Goal: Task Accomplishment & Management: Manage account settings

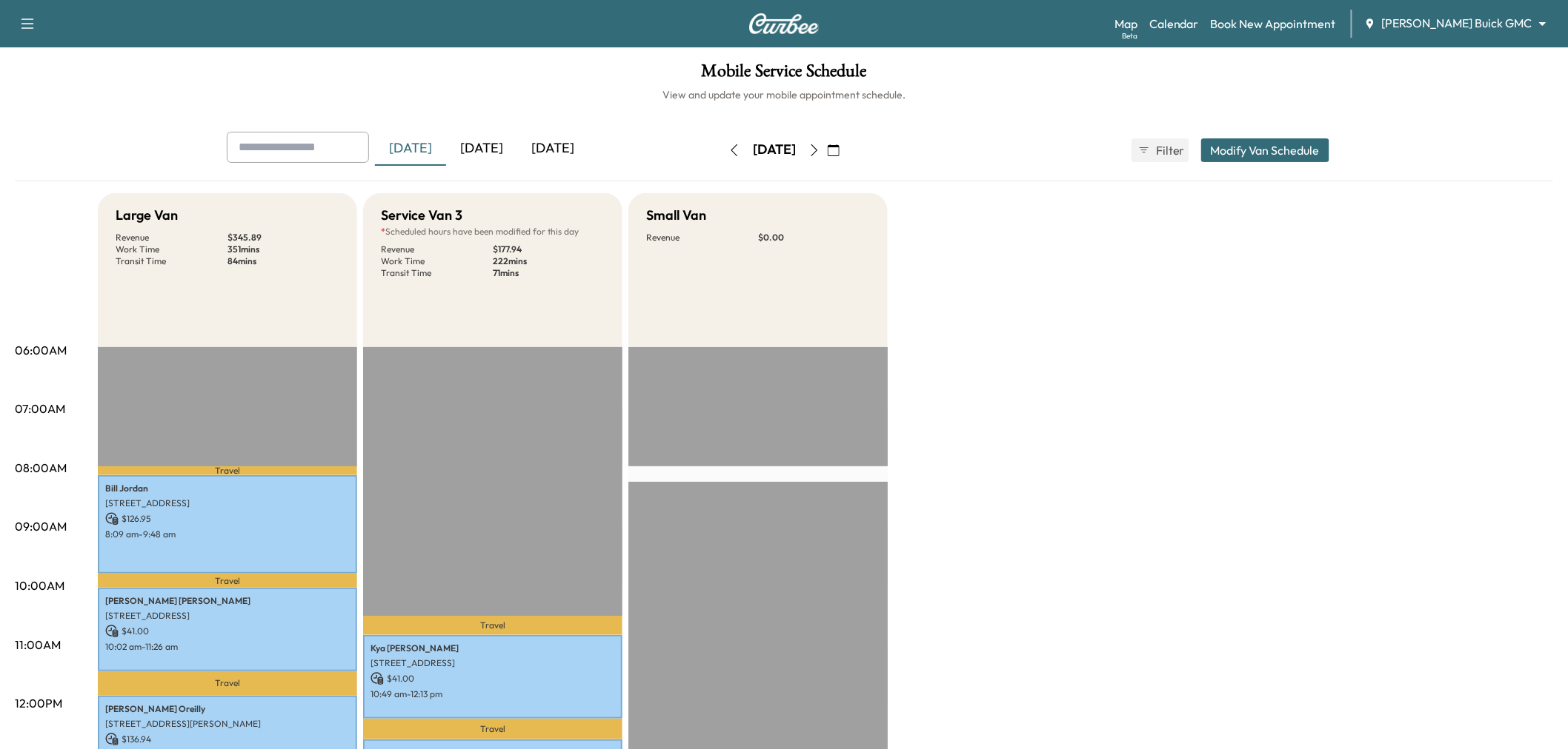
click at [487, 146] on div "[DATE]" at bounding box center [481, 149] width 71 height 34
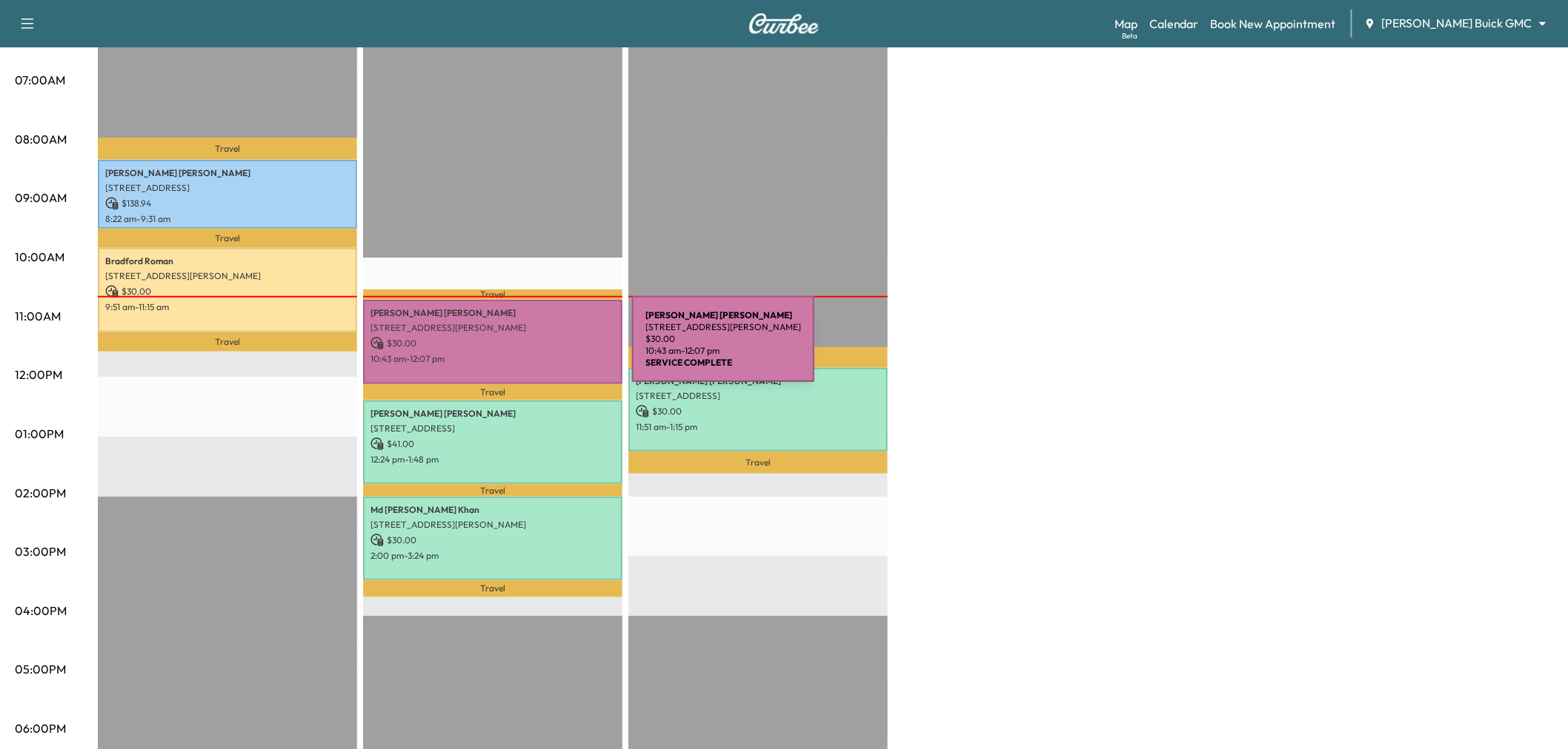
scroll to position [246, 0]
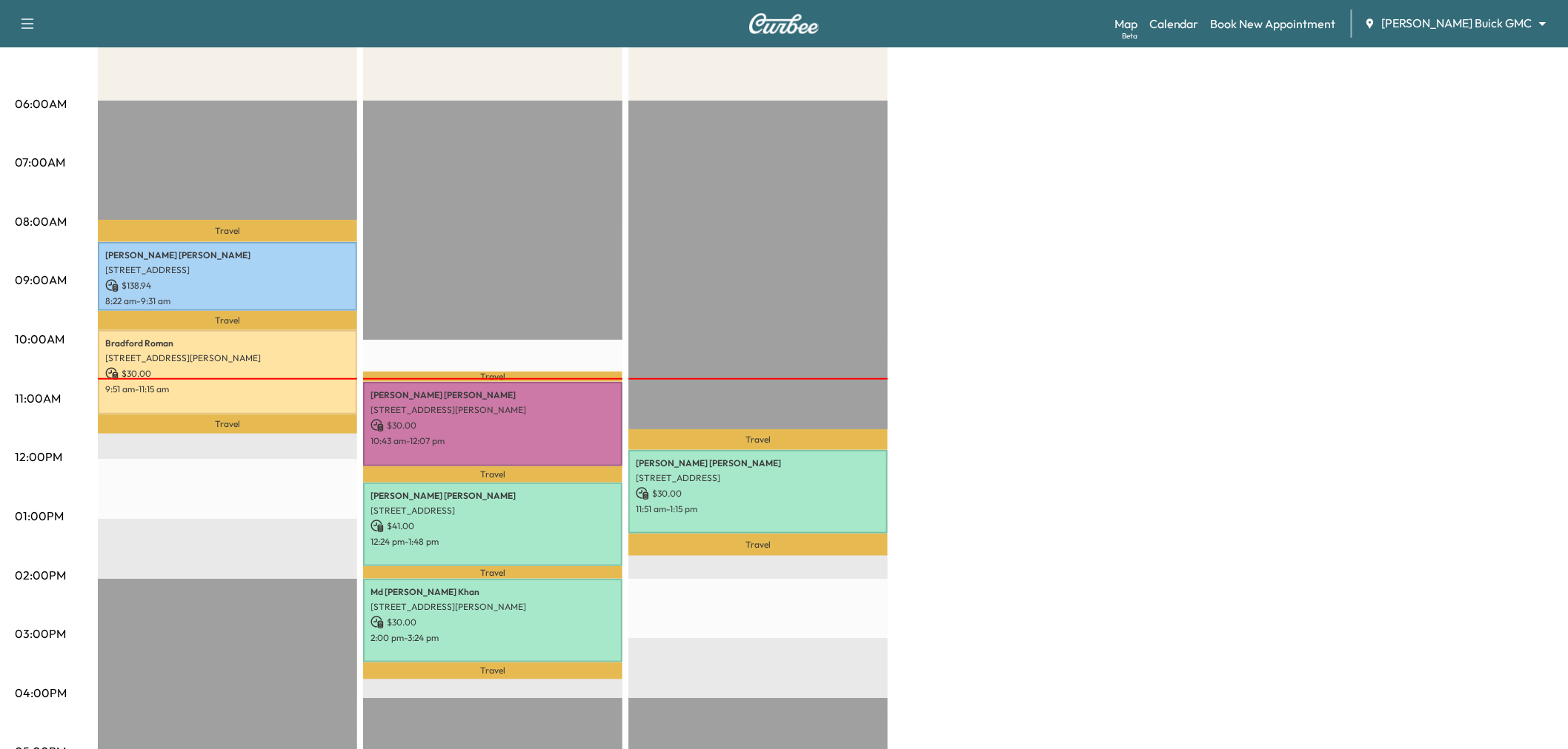
click at [1101, 314] on div "Large Van * Scheduled hours have been modified for this day Revenue $ 168.94 Wo…" at bounding box center [825, 502] width 1455 height 1111
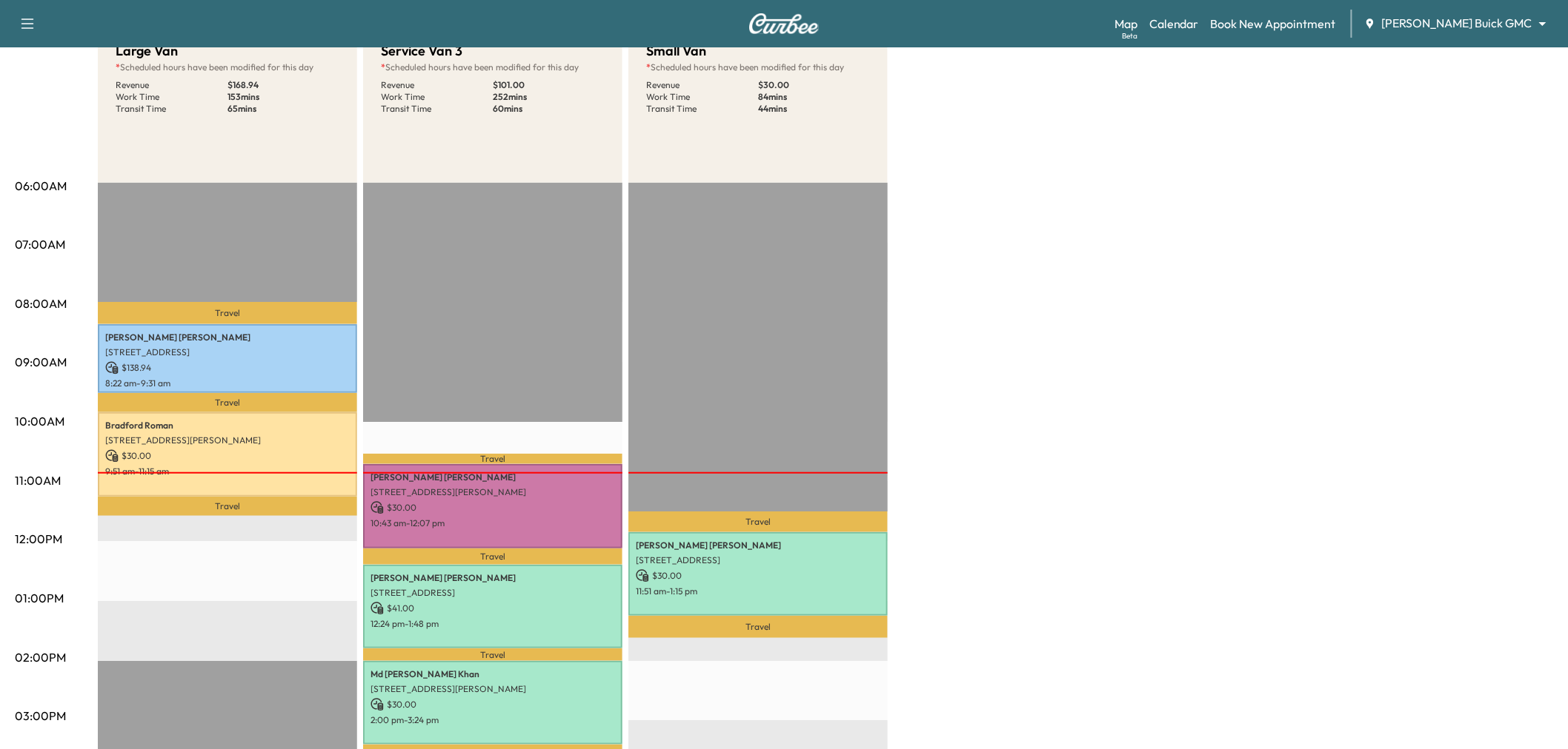
scroll to position [329, 0]
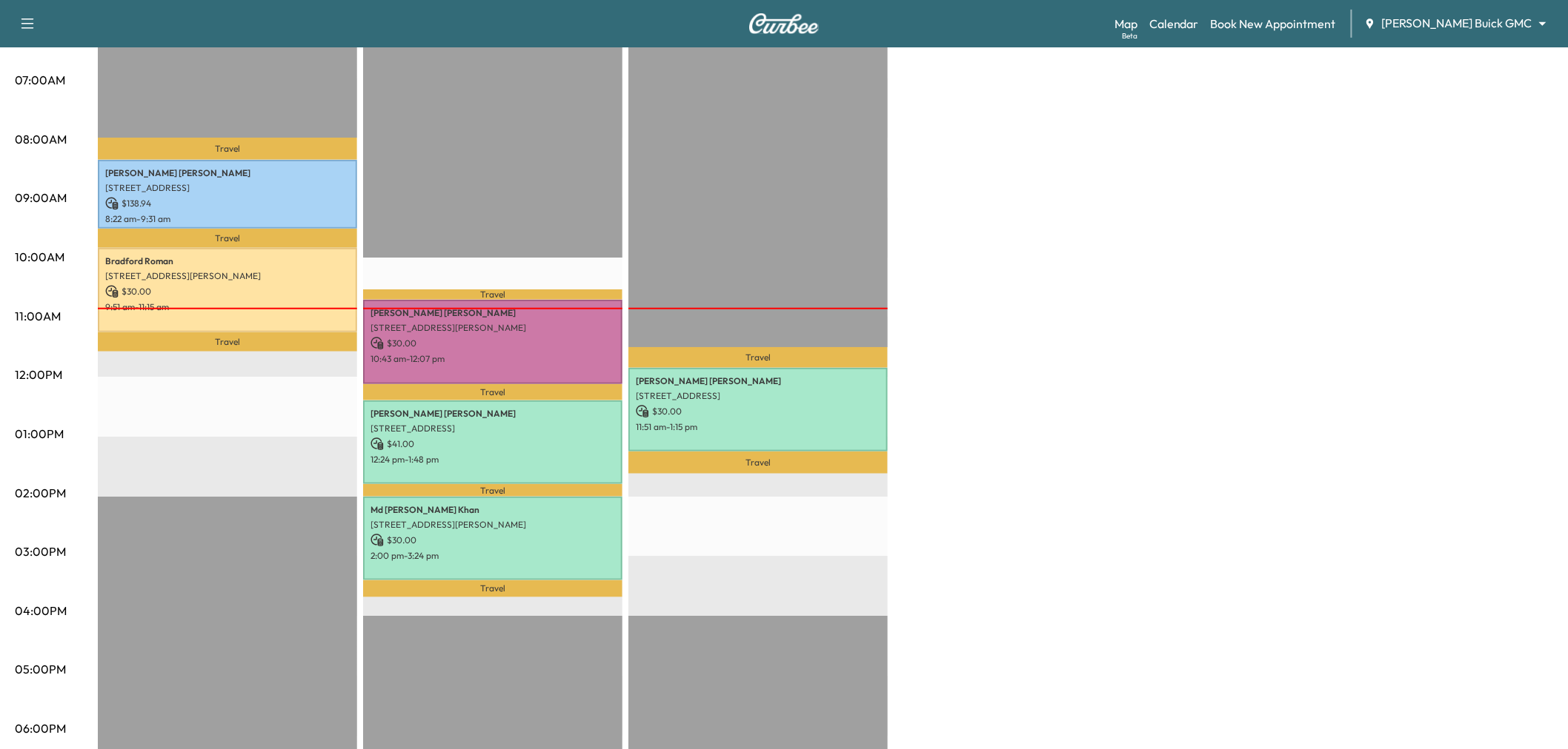
click at [1126, 397] on div "Large Van * Scheduled hours have been modified for this day Revenue $ 168.94 Wo…" at bounding box center [825, 420] width 1455 height 1111
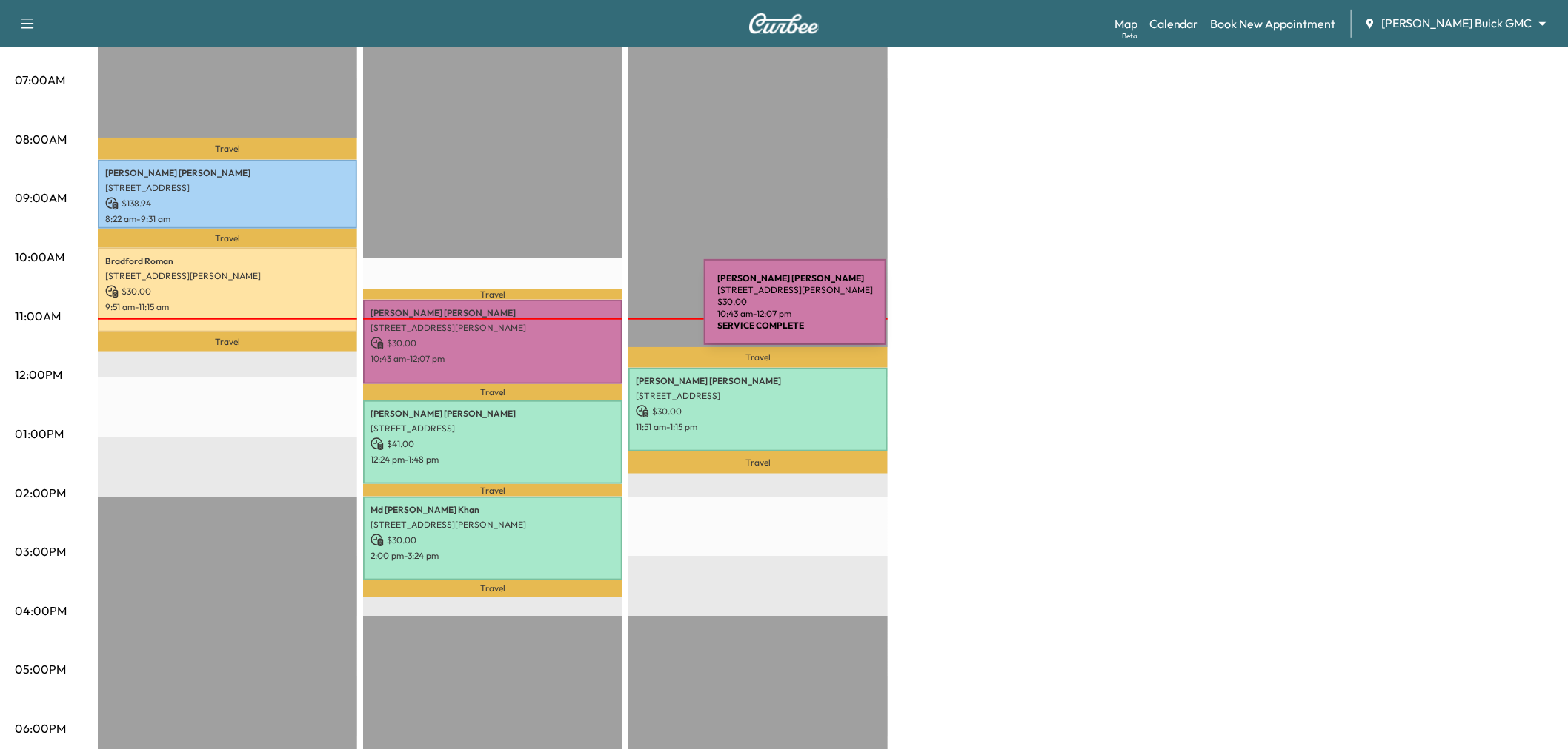
scroll to position [0, 0]
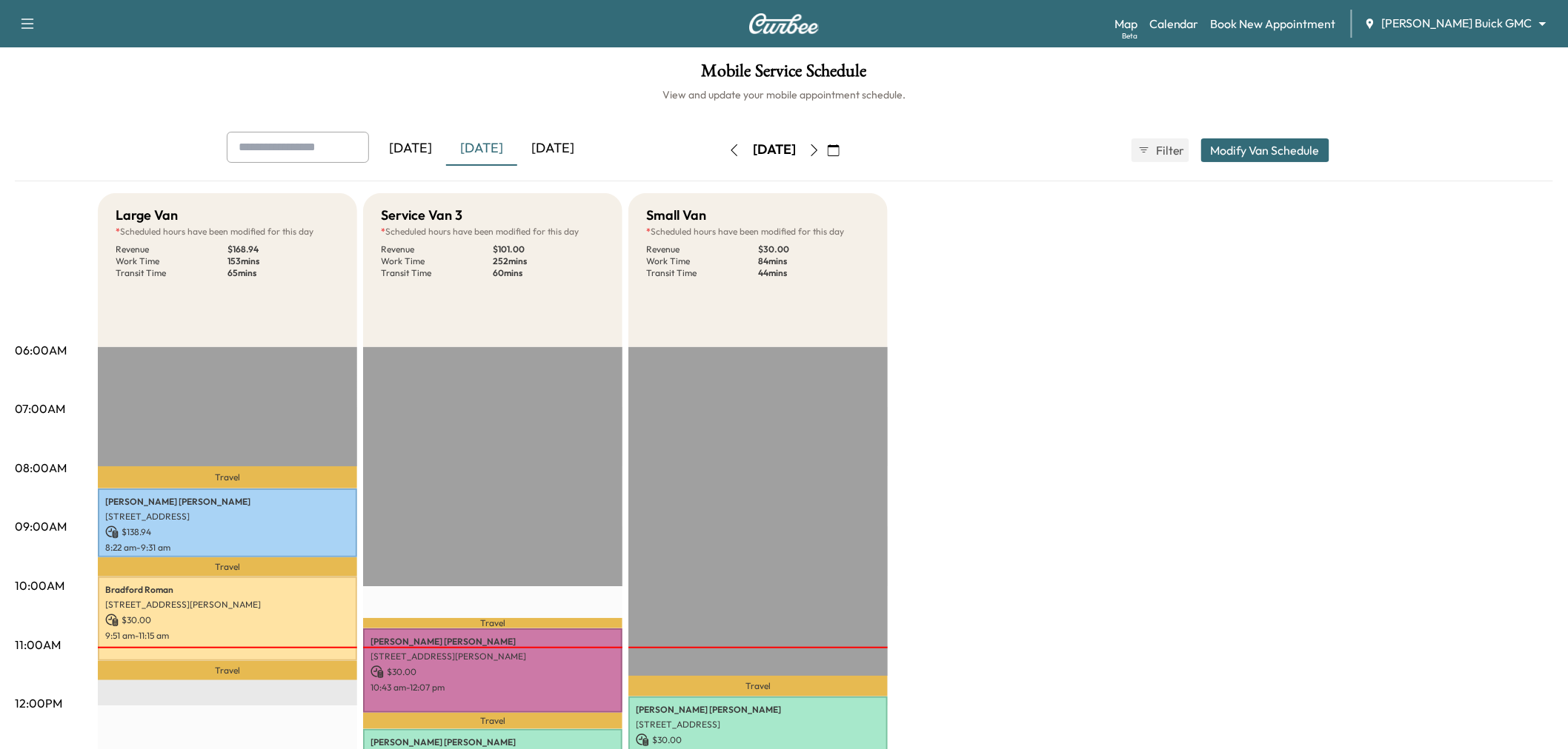
click at [840, 144] on icon "button" at bounding box center [834, 150] width 12 height 12
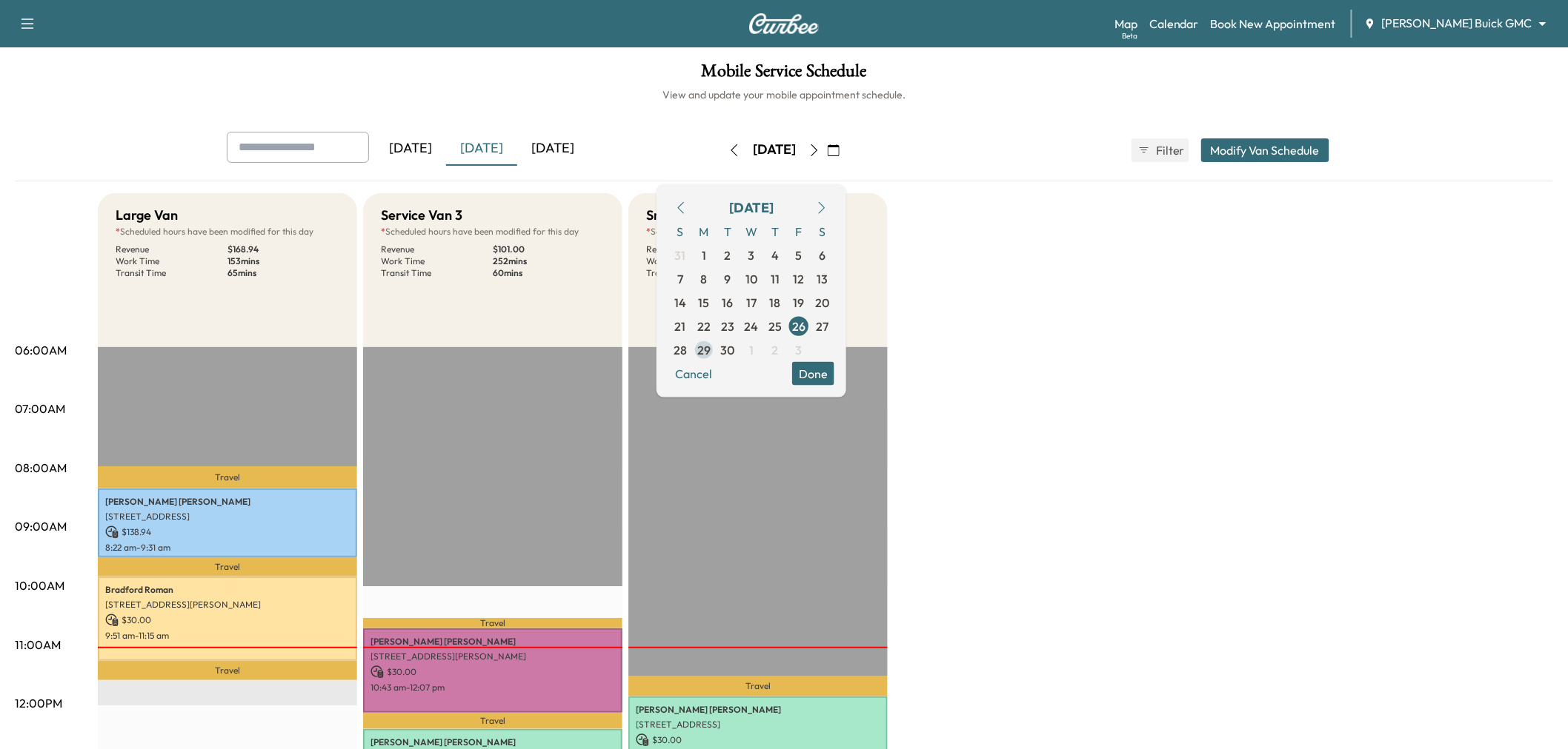
click at [710, 343] on span "29" at bounding box center [704, 349] width 13 height 18
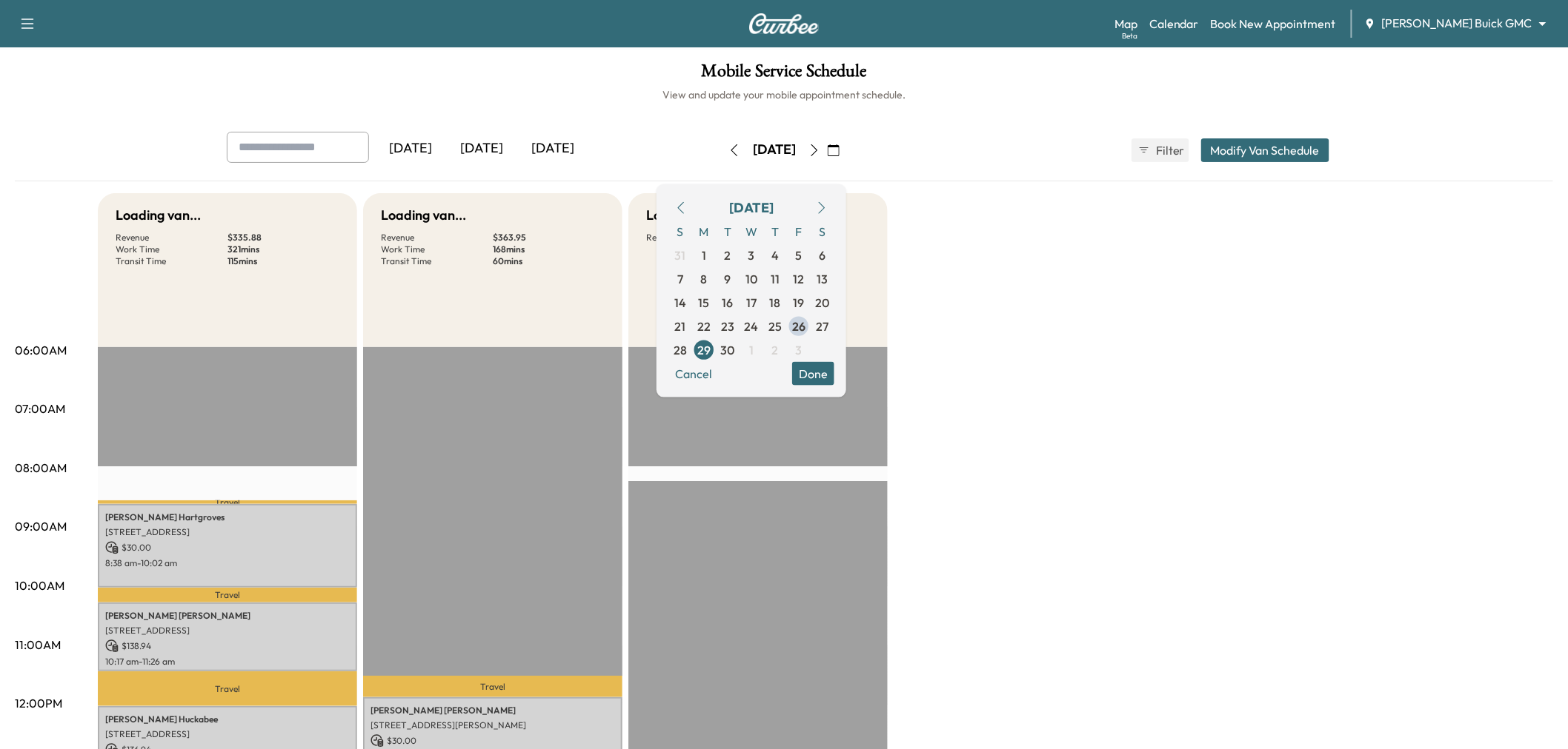
click at [835, 378] on button "Done" at bounding box center [813, 373] width 43 height 23
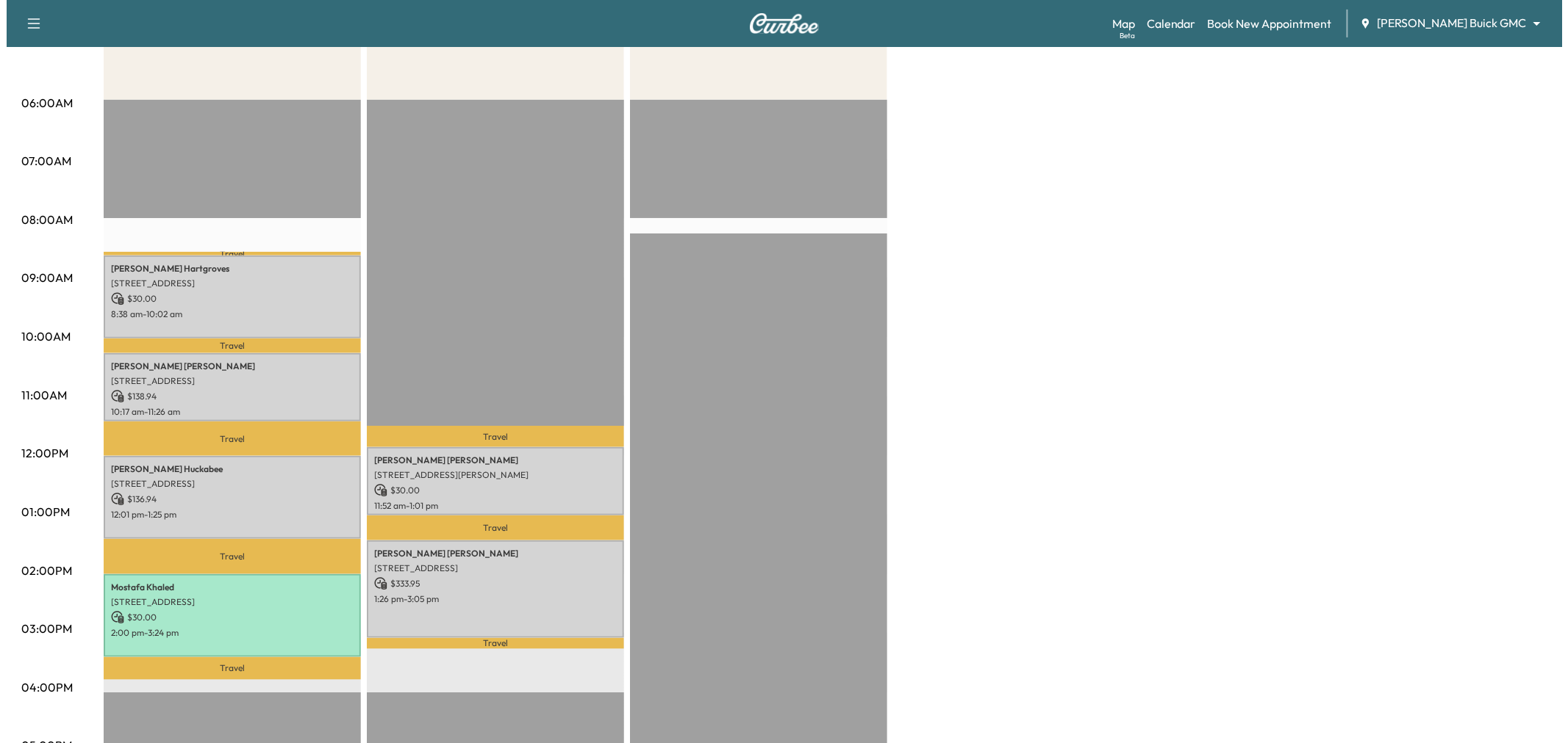
scroll to position [81, 0]
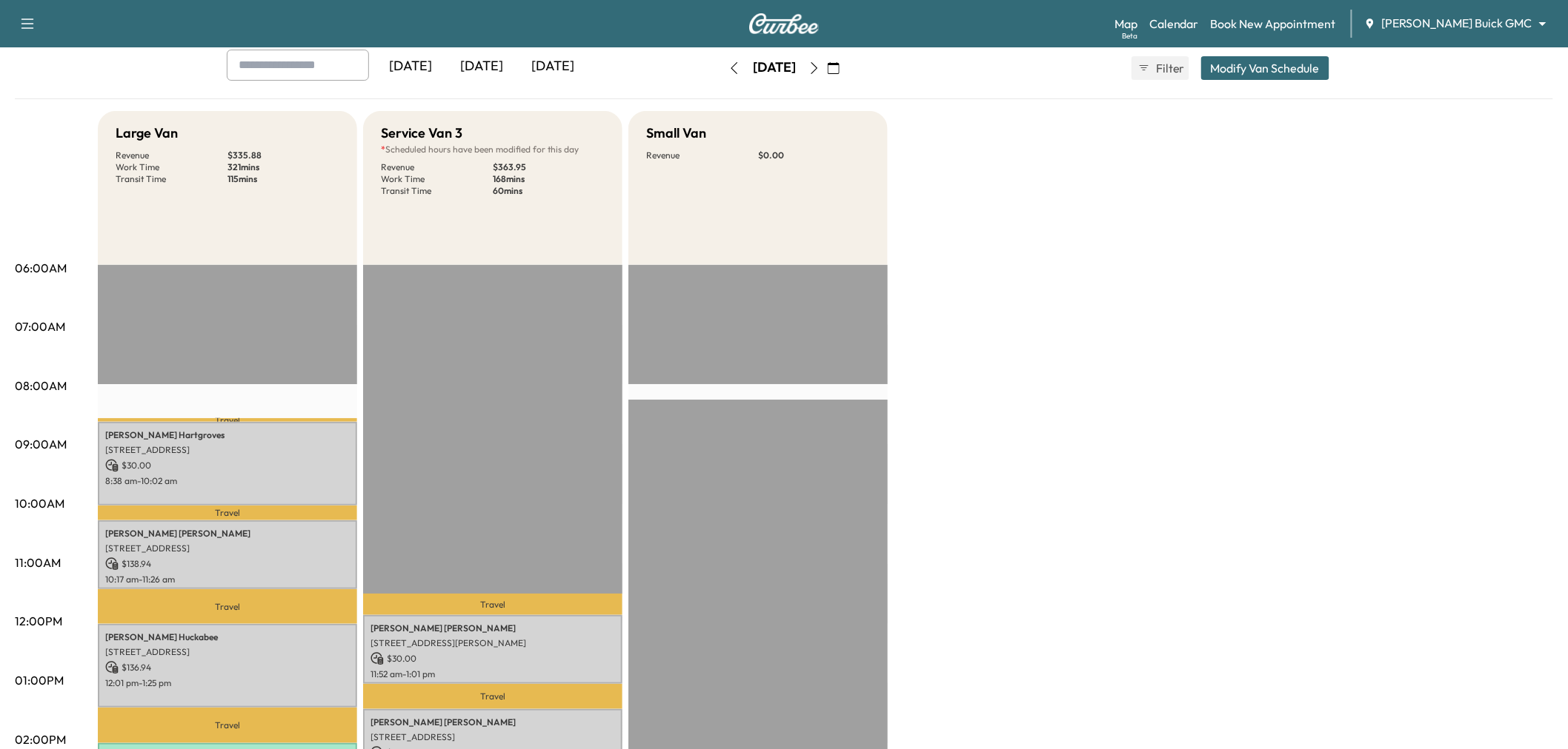
click at [1246, 62] on button "Modify Van Schedule" at bounding box center [1265, 68] width 128 height 23
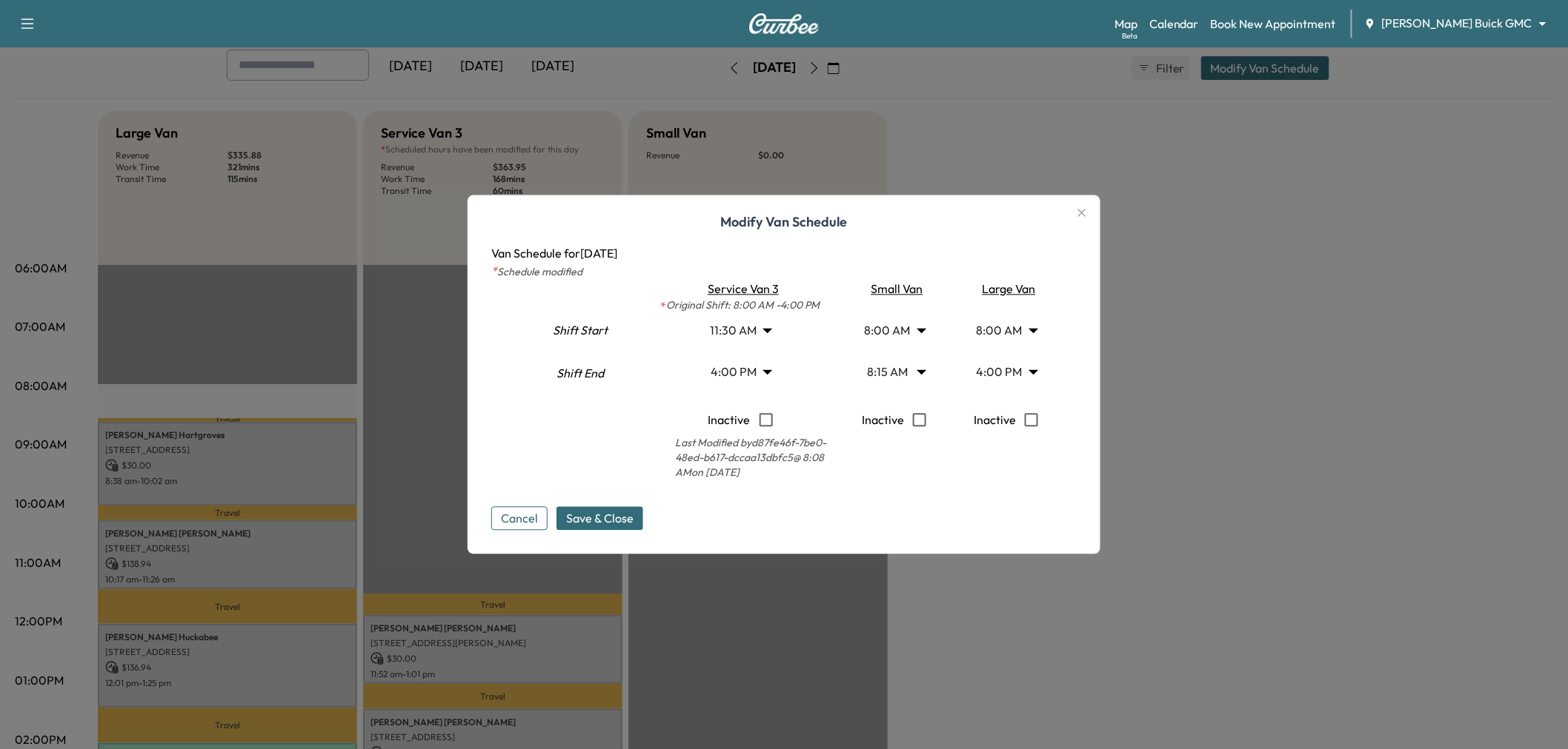
click at [737, 376] on body "Support Log Out Map Beta Calendar Book New Appointment [PERSON_NAME] Buick GMC …" at bounding box center [784, 292] width 1568 height 749
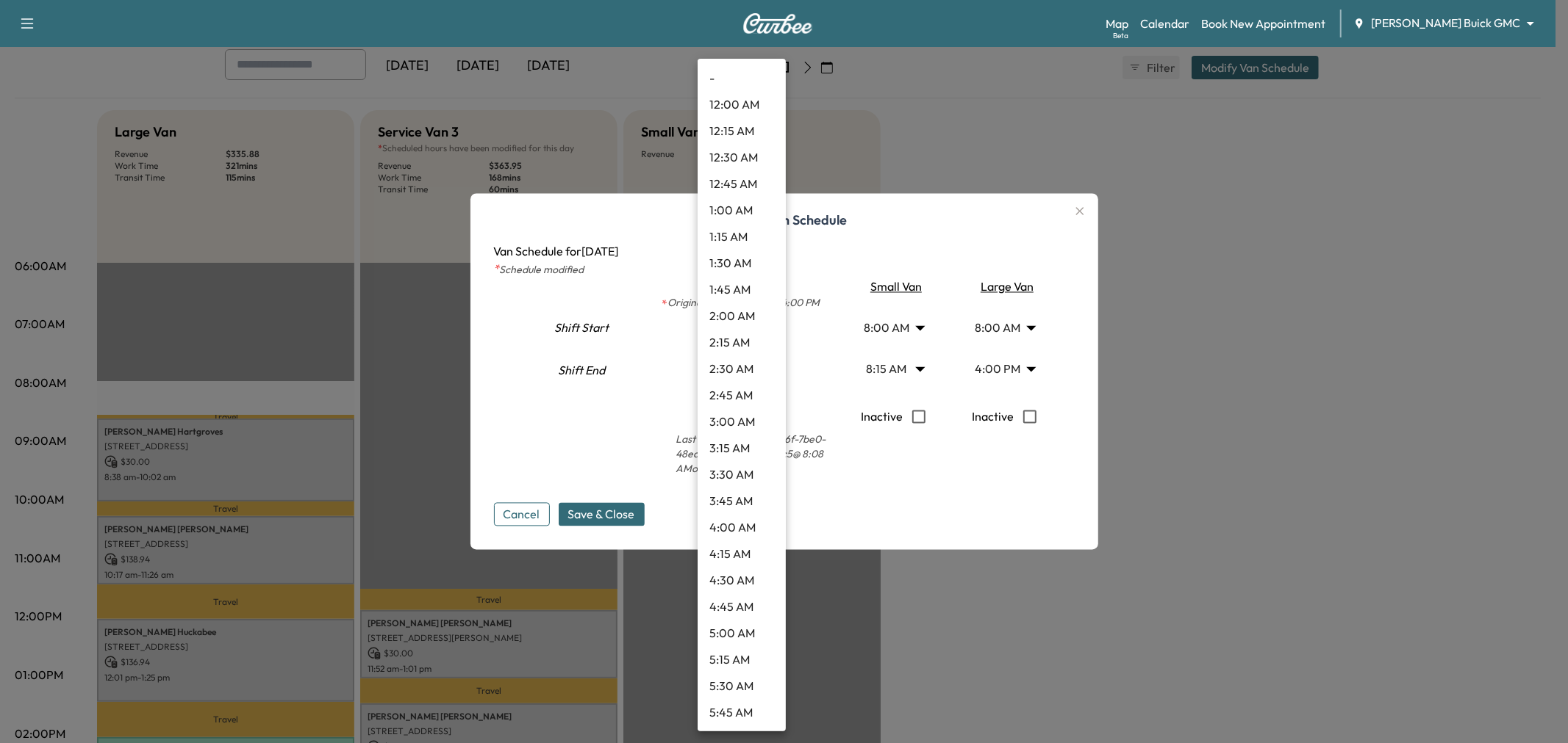
scroll to position [1400, 0]
click at [738, 495] on li "5:00 PM" at bounding box center [742, 503] width 88 height 27
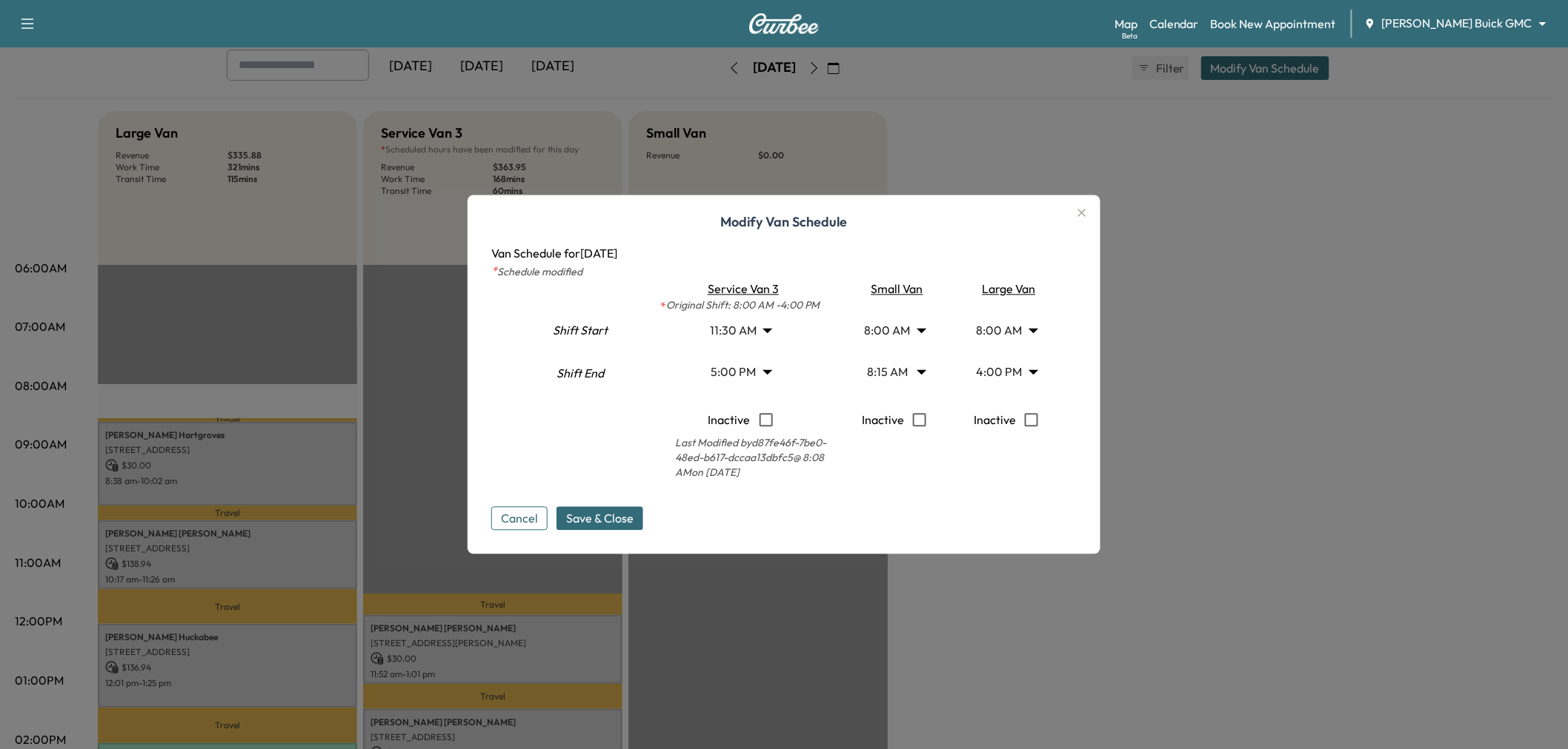
click at [754, 366] on body "Support Log Out Map Beta Calendar Book New Appointment [PERSON_NAME] Buick GMC …" at bounding box center [784, 292] width 1568 height 749
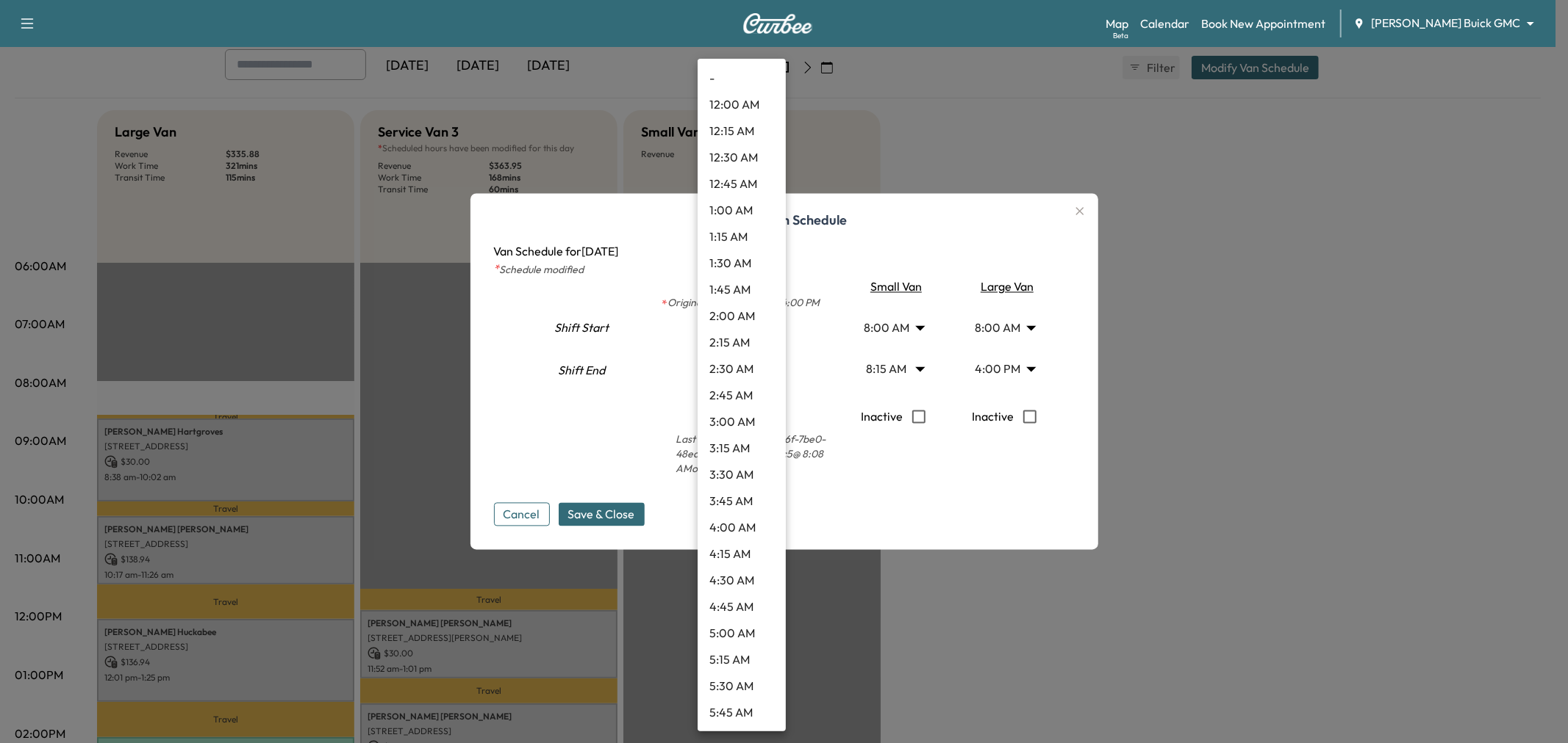
scroll to position [1507, 0]
click at [731, 292] on li "4:00 PM" at bounding box center [742, 290] width 88 height 27
type input "**"
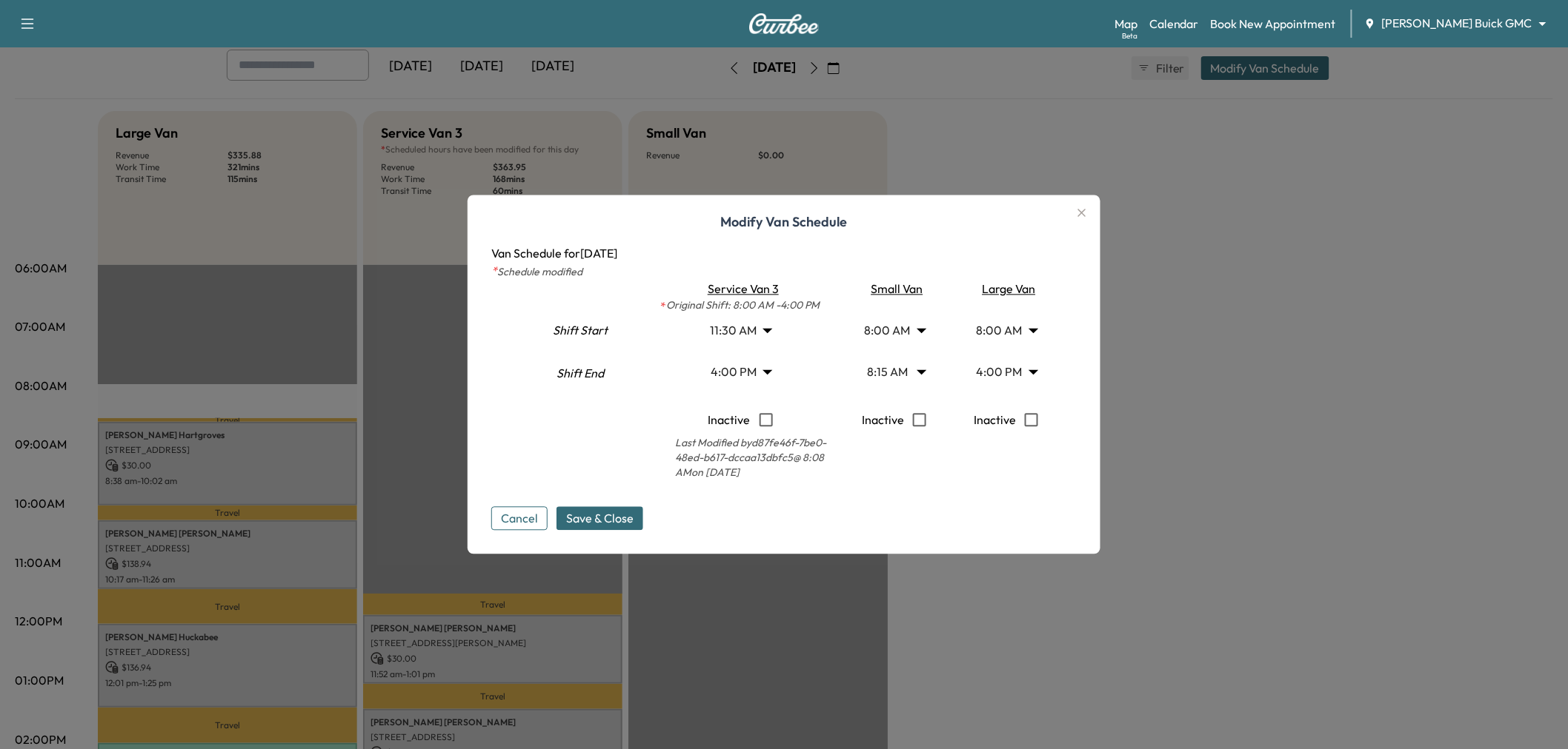
click at [1021, 381] on body "Support Log Out Map Beta Calendar Book New Appointment [PERSON_NAME] Buick GMC …" at bounding box center [784, 292] width 1568 height 749
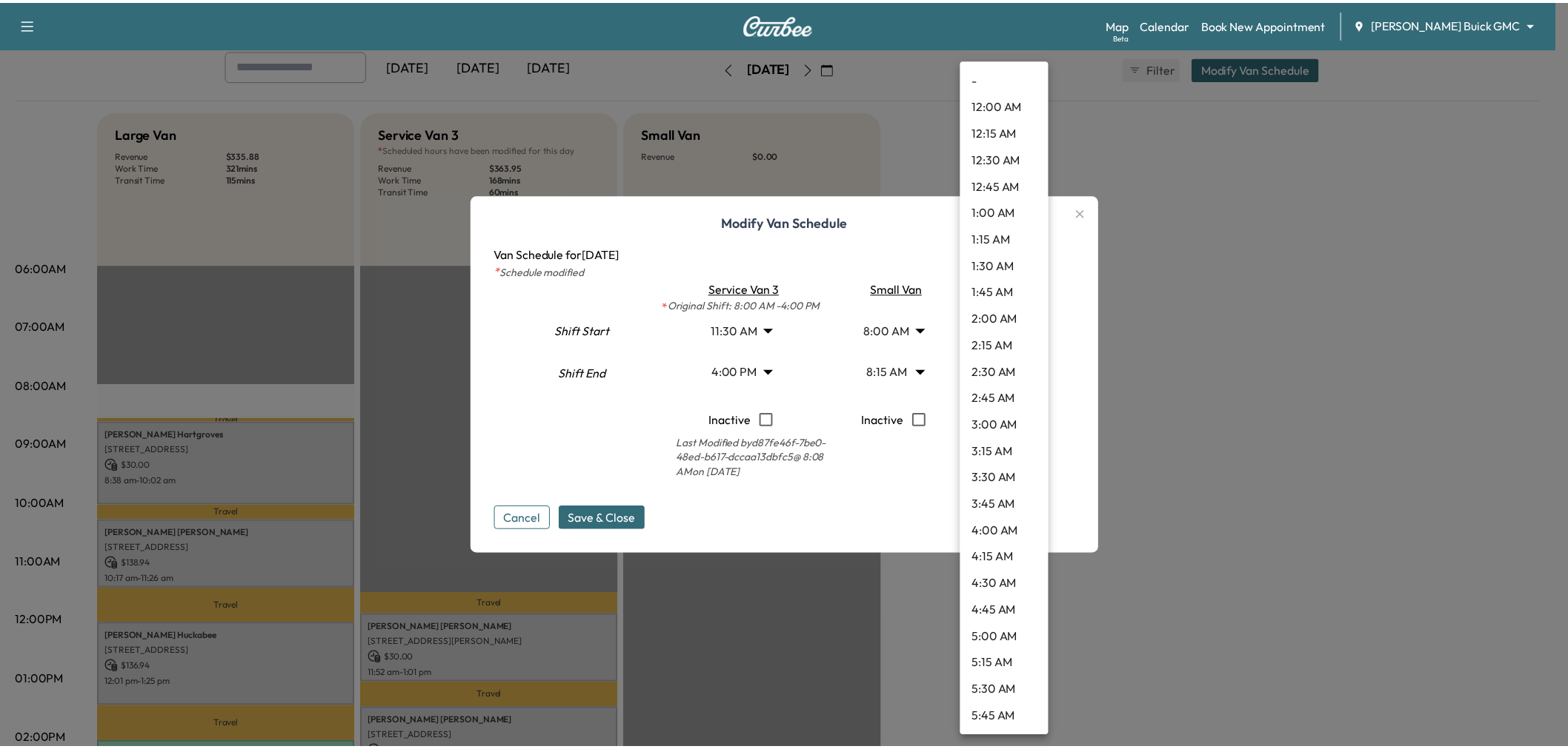
scroll to position [1411, 0]
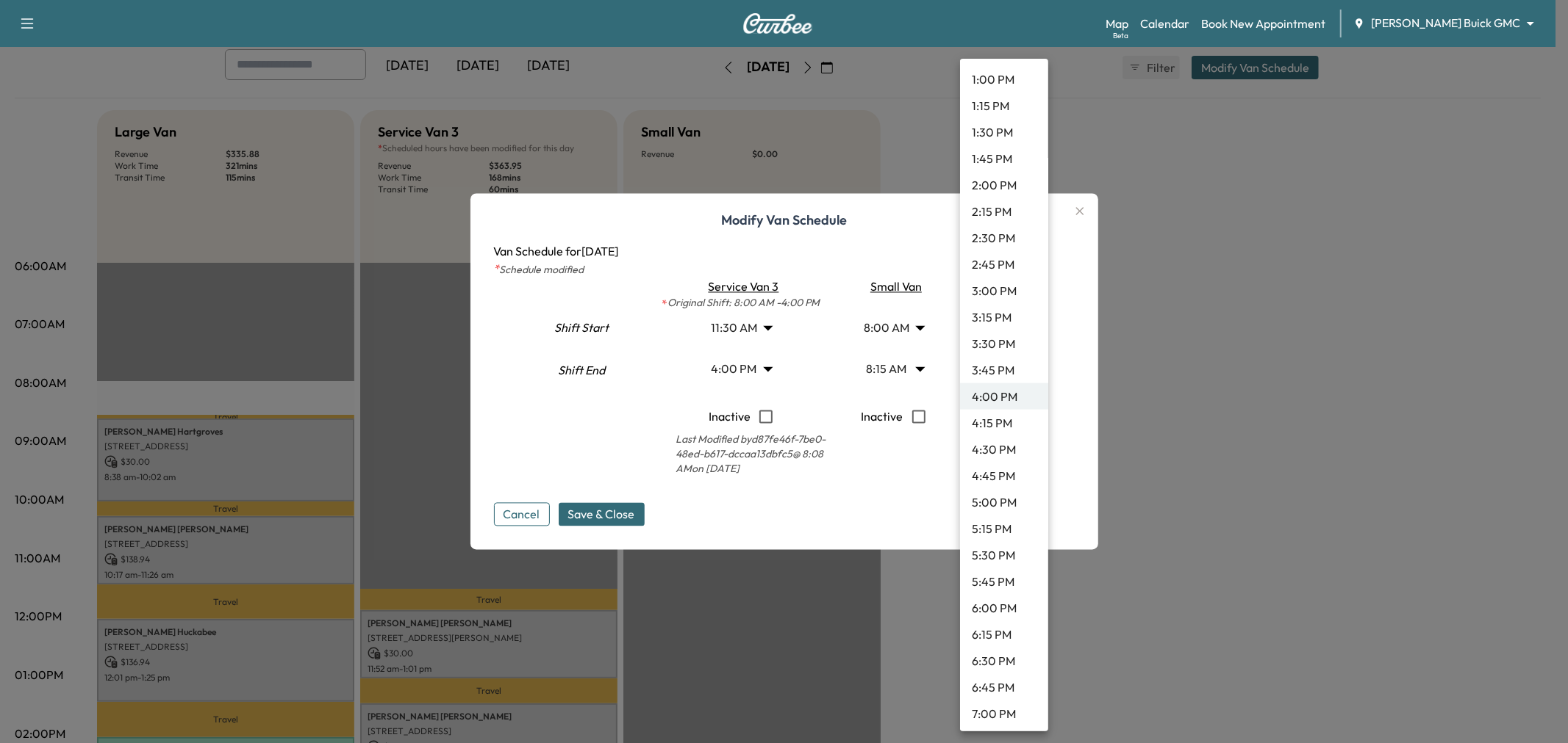
click at [997, 498] on li "5:00 PM" at bounding box center [1004, 503] width 88 height 27
type input "**"
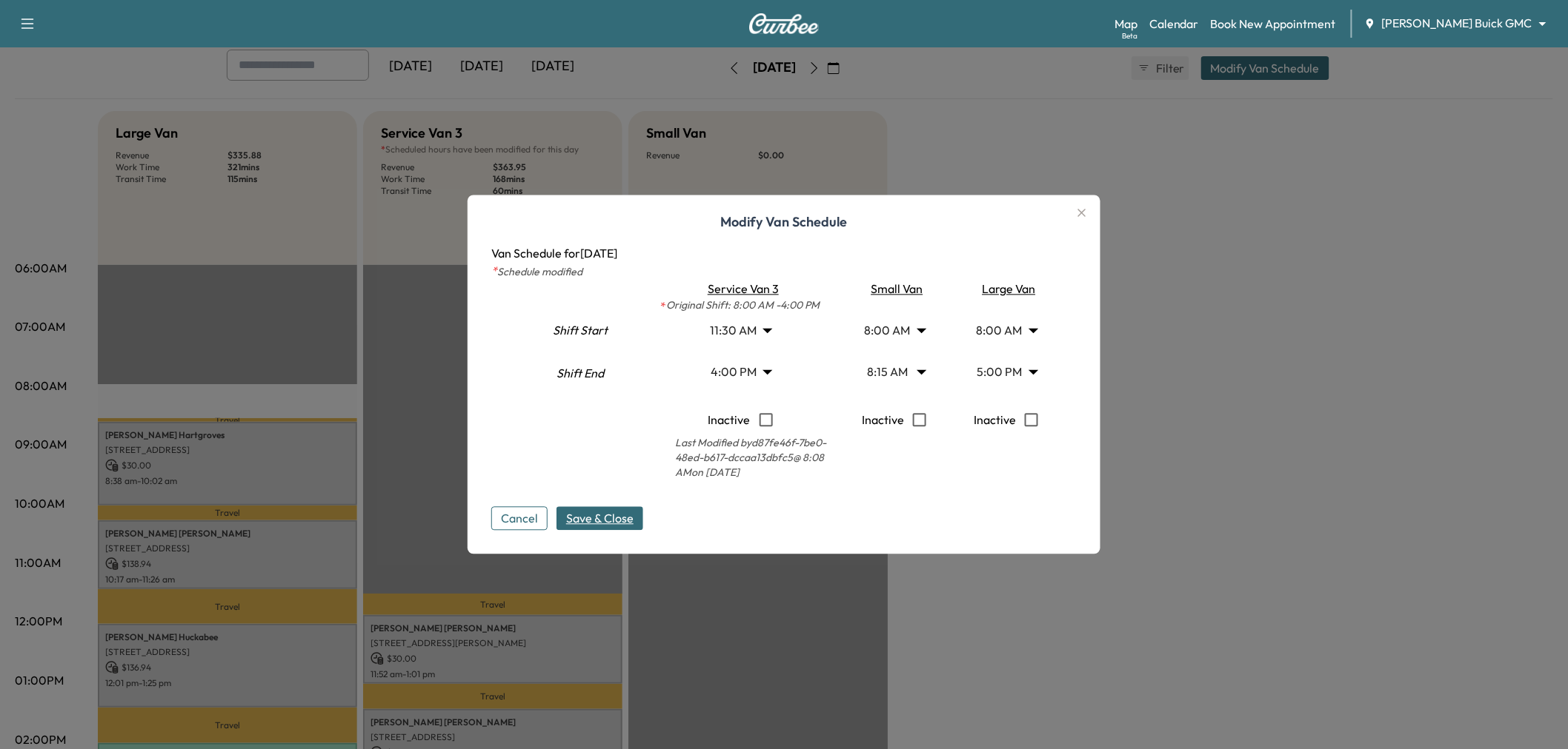
click at [616, 523] on span "Save & Close" at bounding box center [600, 519] width 68 height 18
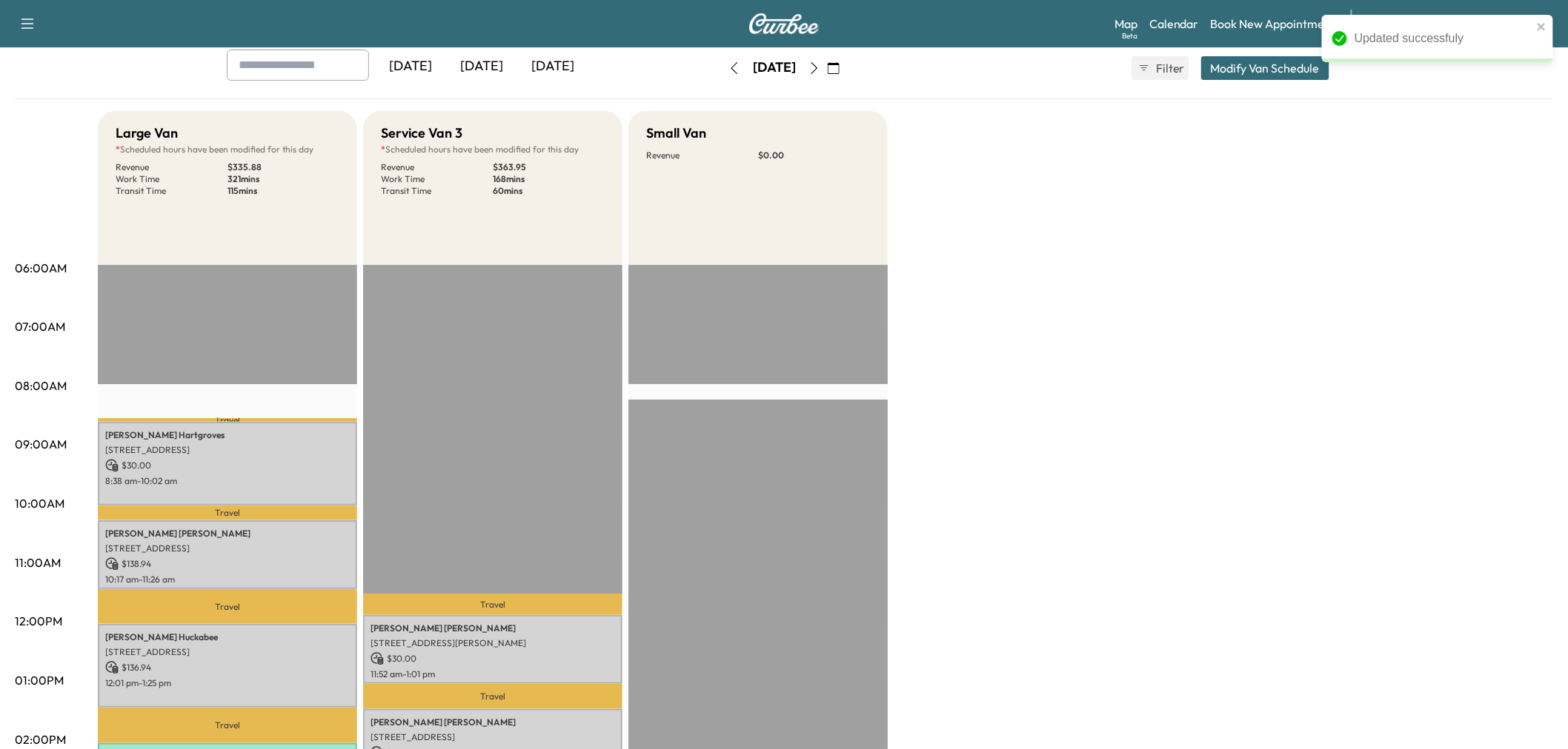
scroll to position [0, 0]
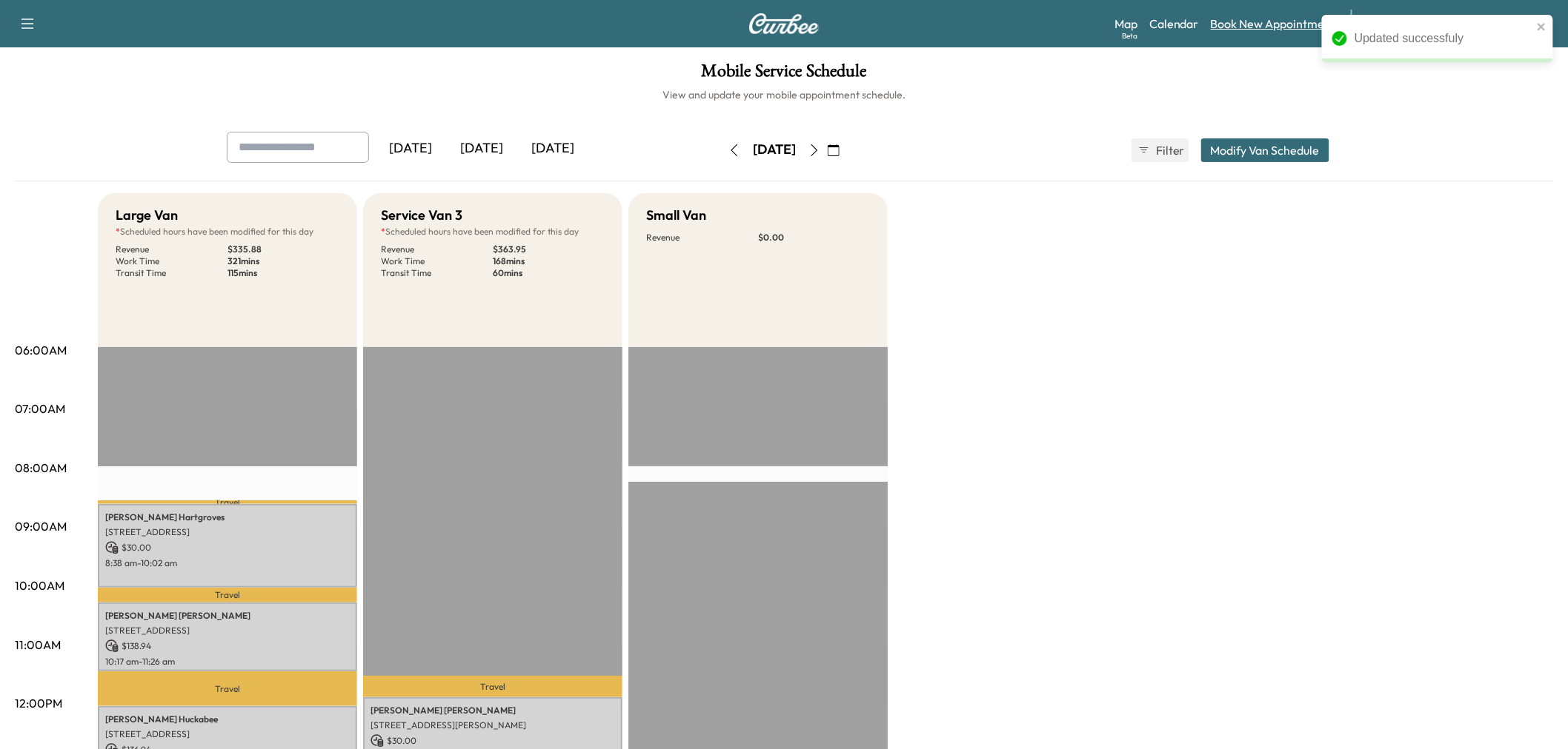
click at [1302, 23] on link "Book New Appointment" at bounding box center [1273, 23] width 125 height 18
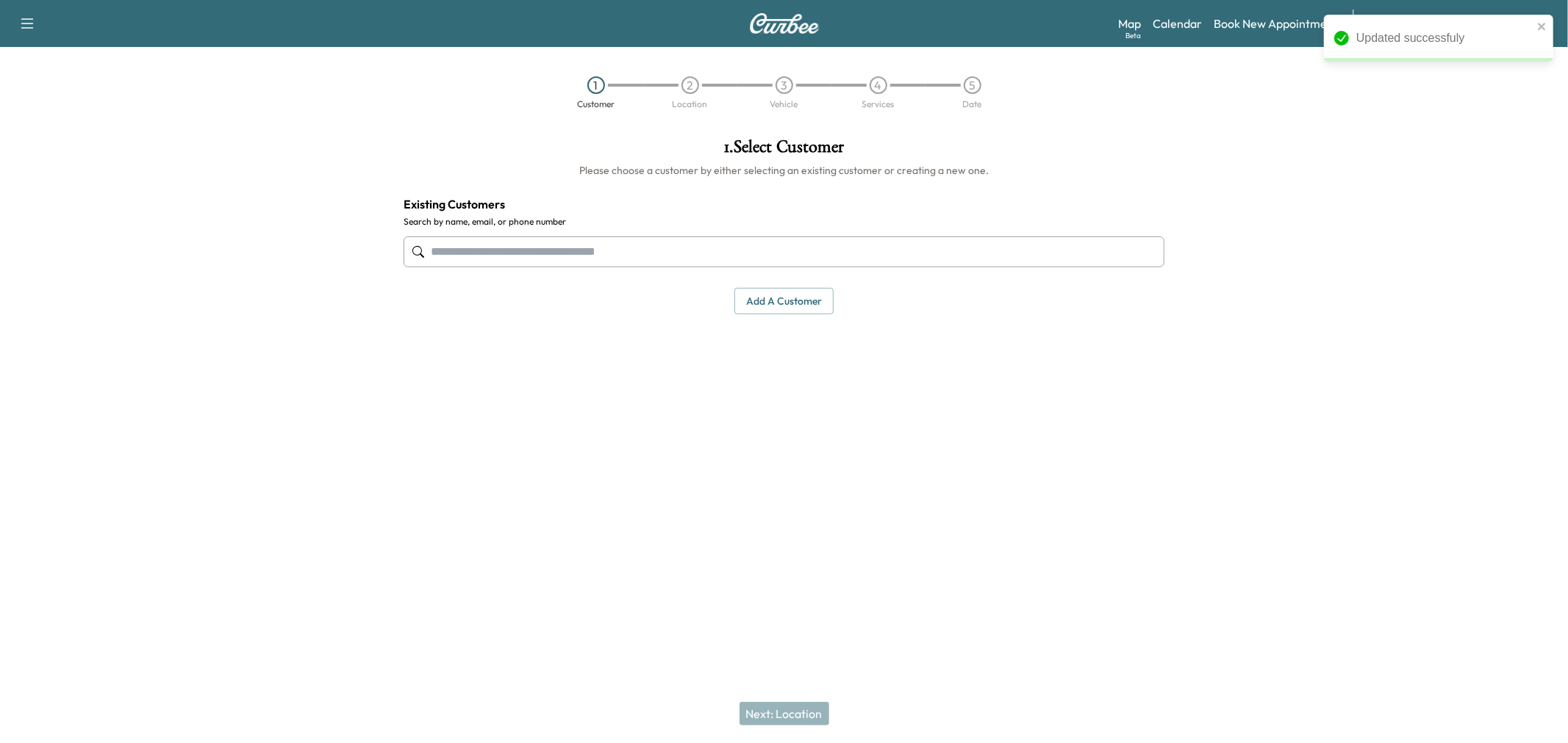
click at [696, 241] on input "text" at bounding box center [784, 252] width 761 height 31
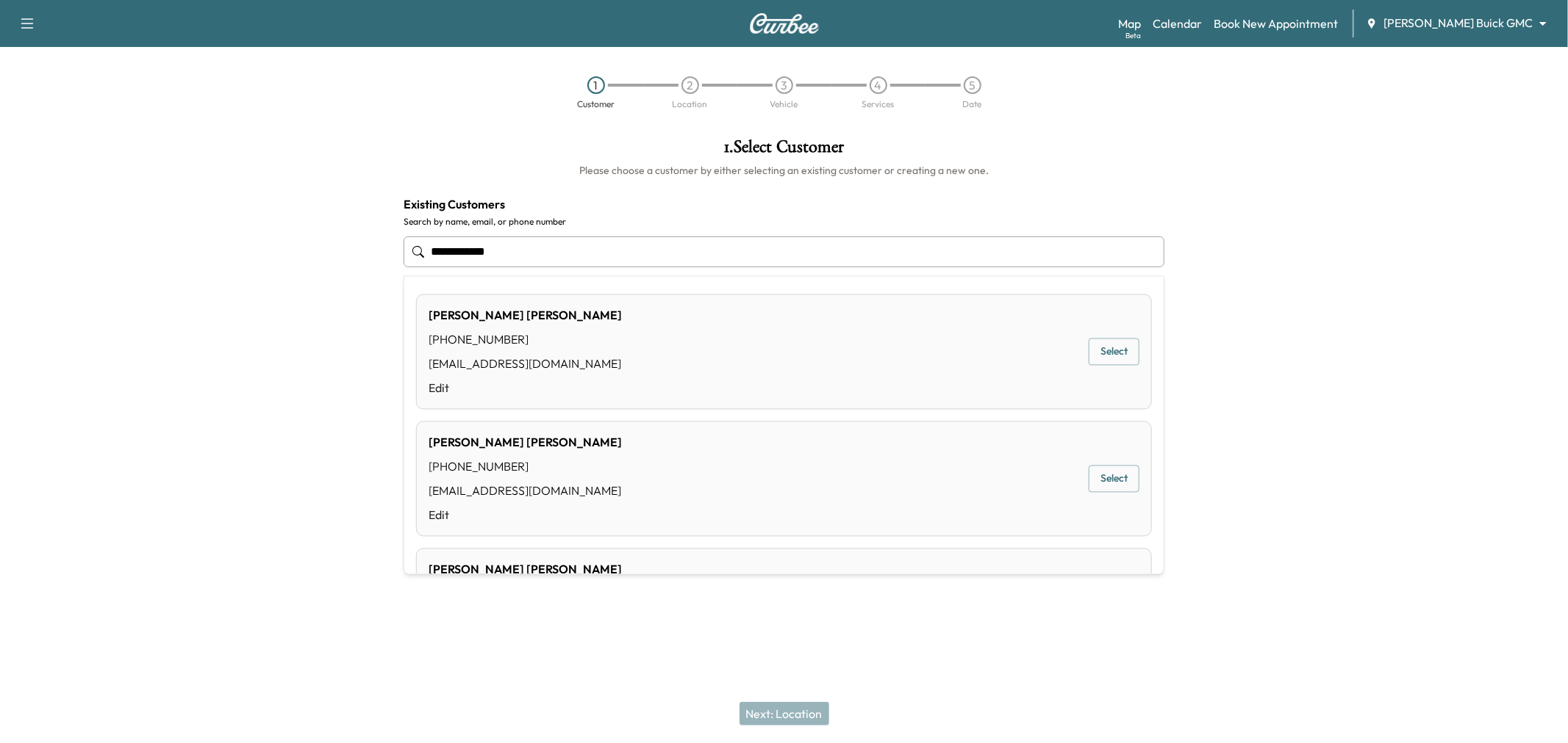
click at [1092, 354] on button "Select" at bounding box center [1113, 352] width 51 height 27
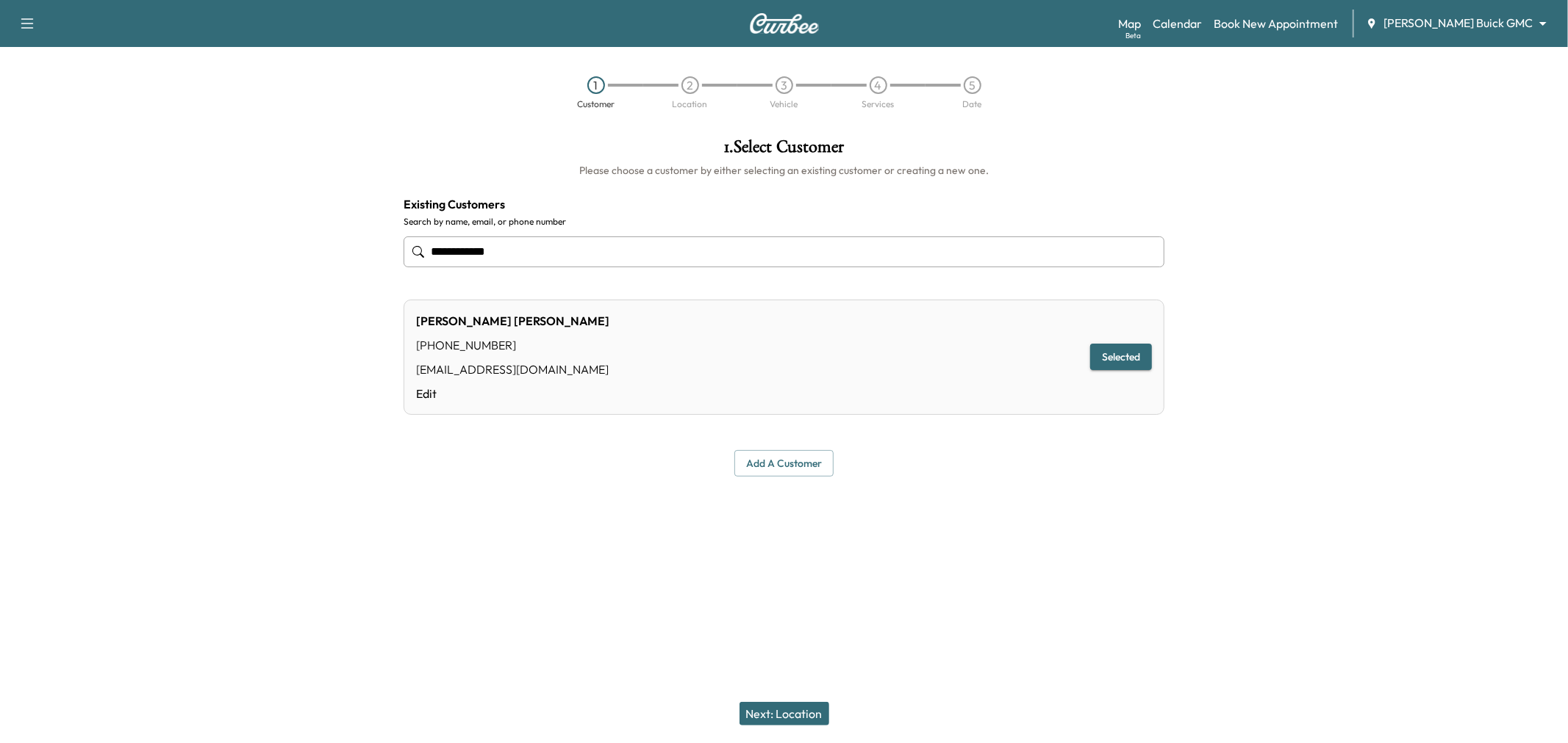
type input "**********"
click at [767, 713] on button "Next: Location" at bounding box center [784, 714] width 90 height 23
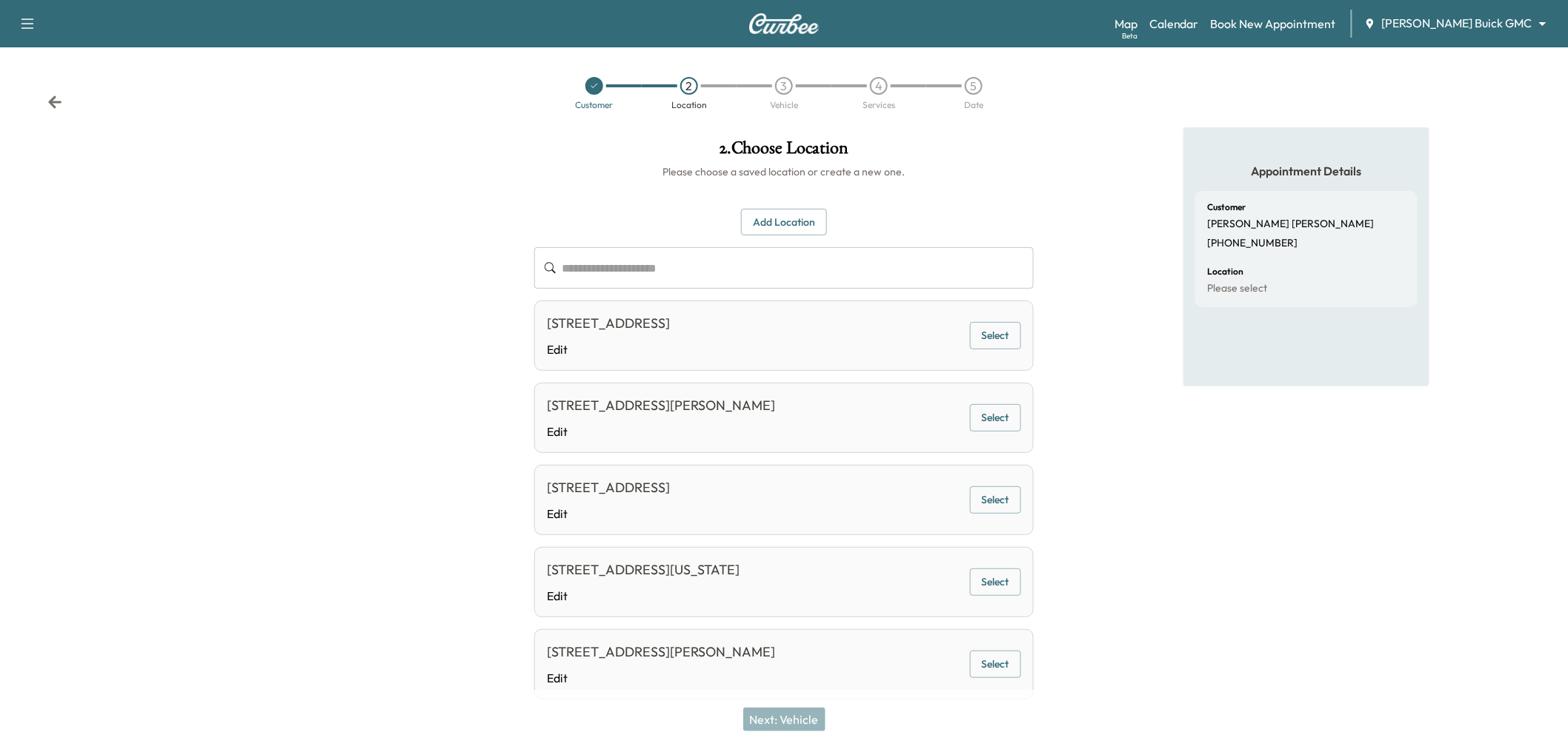
click at [992, 337] on button "Select" at bounding box center [995, 336] width 51 height 28
click at [782, 715] on button "Next: Vehicle" at bounding box center [784, 720] width 82 height 23
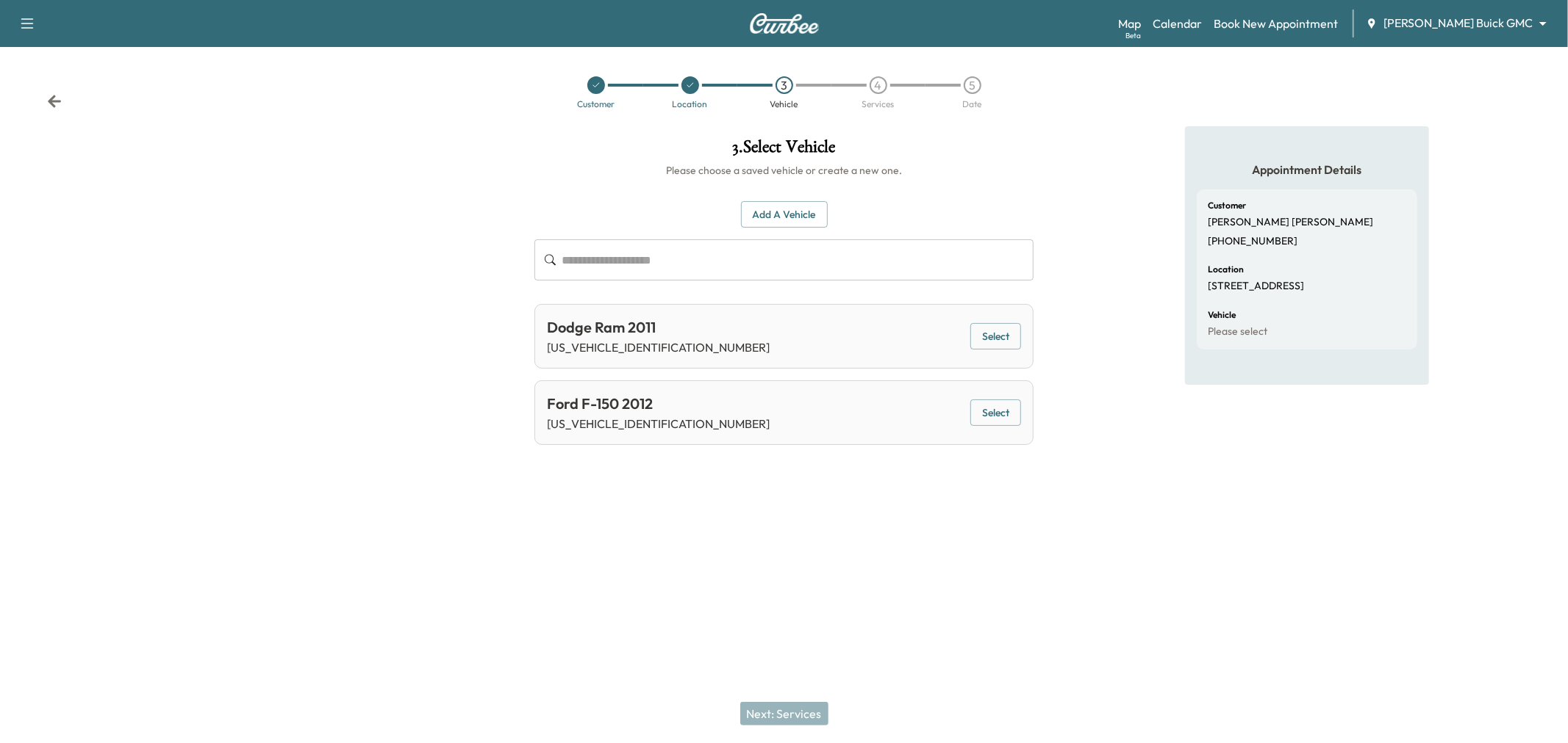
click at [985, 340] on button "Select" at bounding box center [995, 336] width 51 height 27
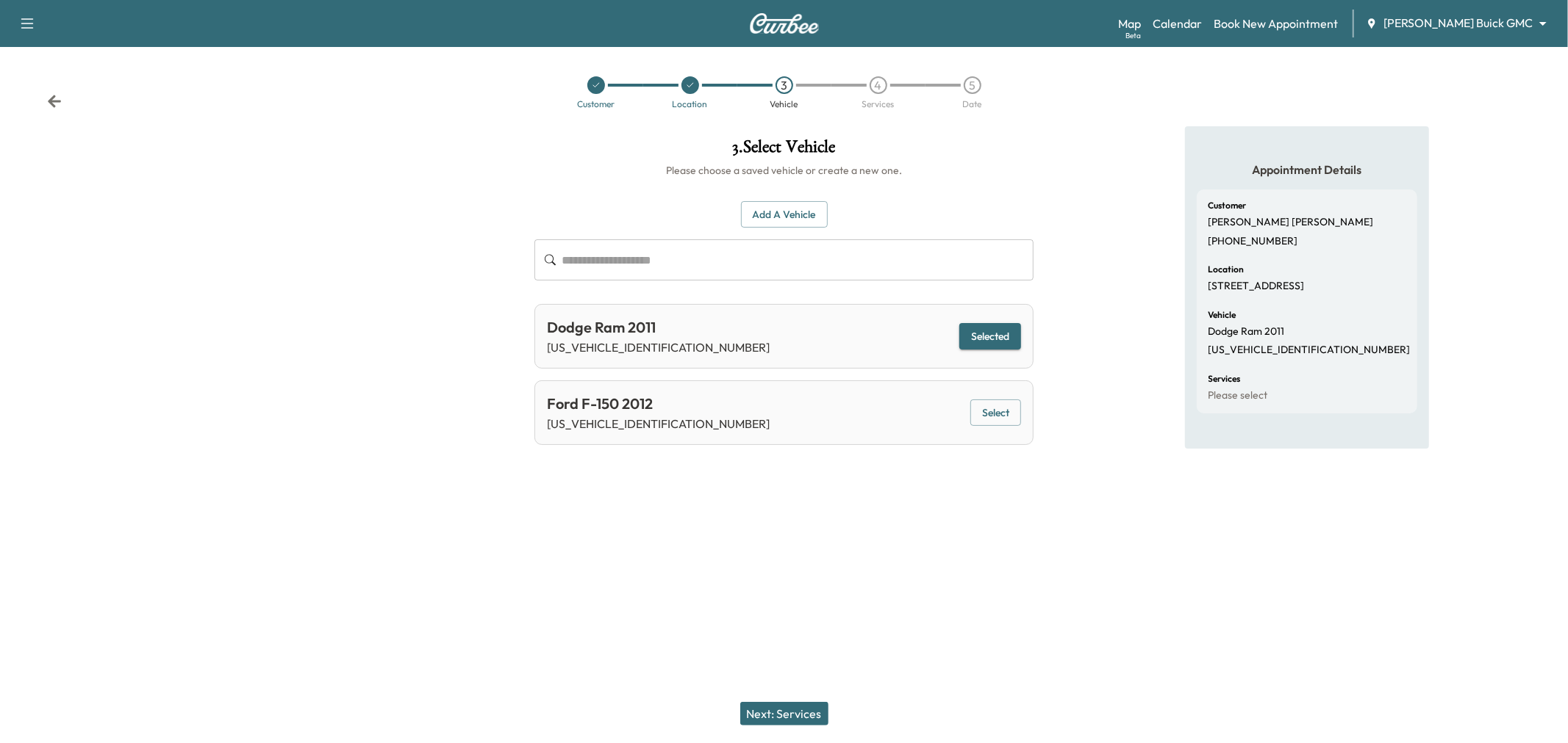
click at [782, 721] on button "Next: Services" at bounding box center [784, 714] width 88 height 23
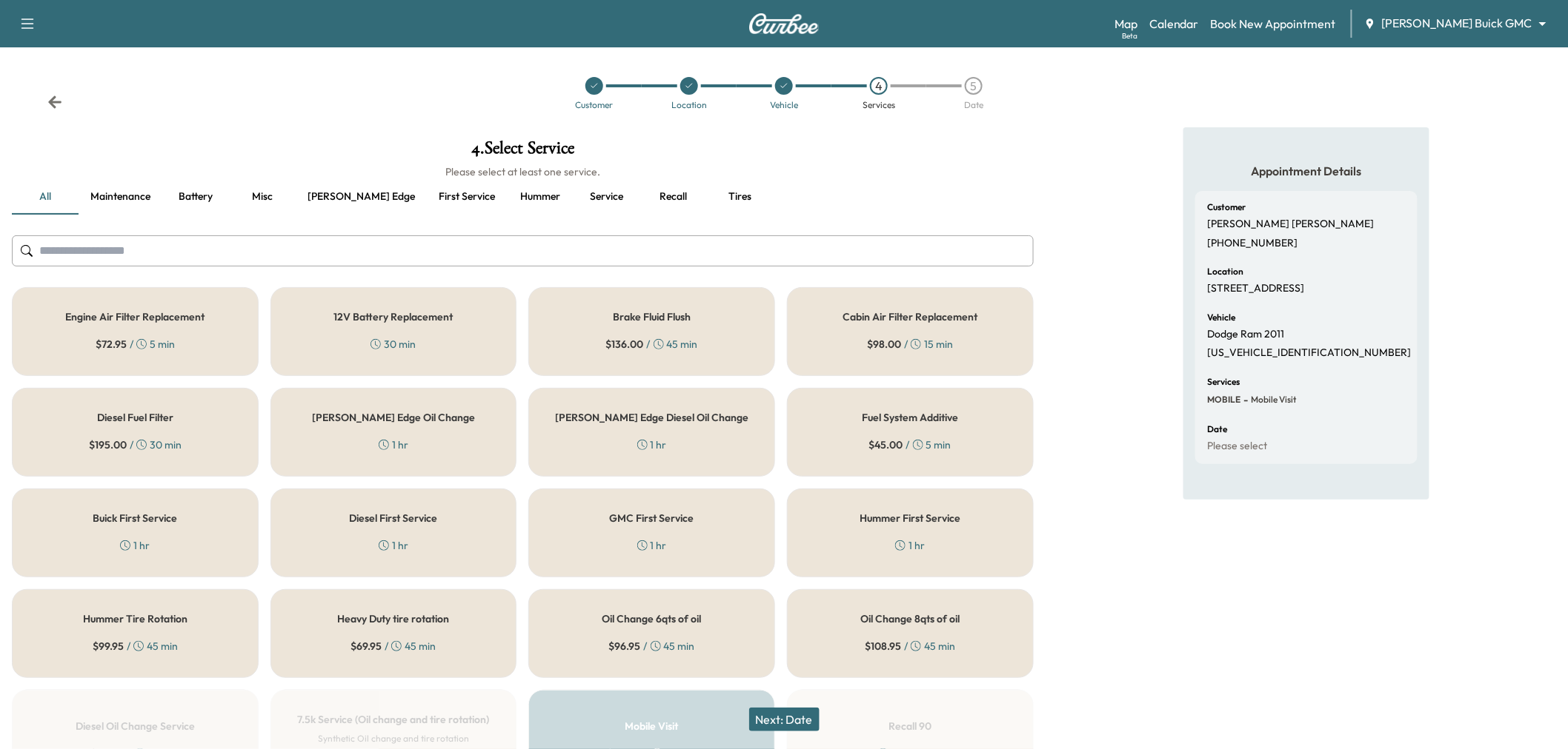
click at [776, 720] on button "Next: Date" at bounding box center [784, 720] width 70 height 23
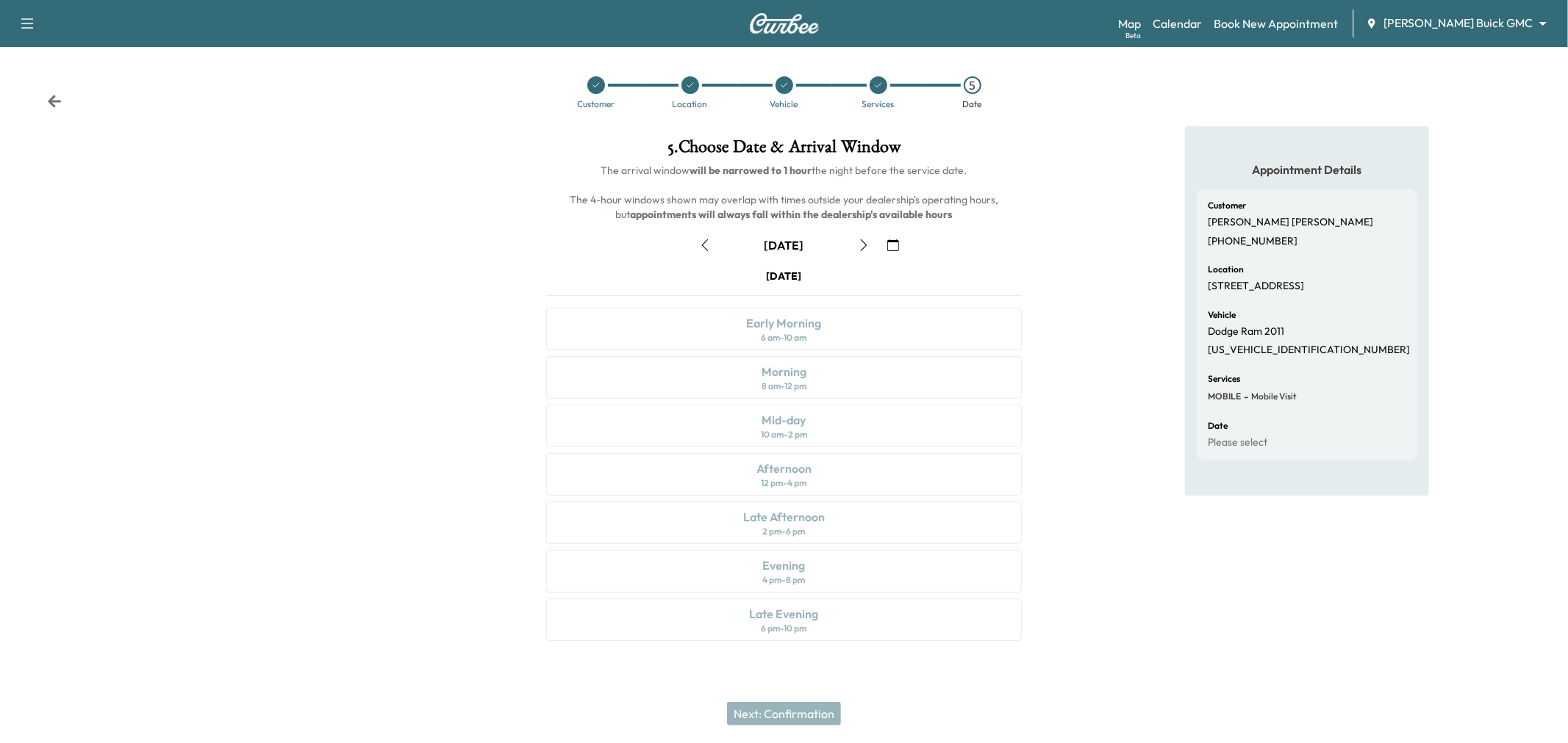
click at [861, 244] on icon "button" at bounding box center [864, 245] width 12 height 12
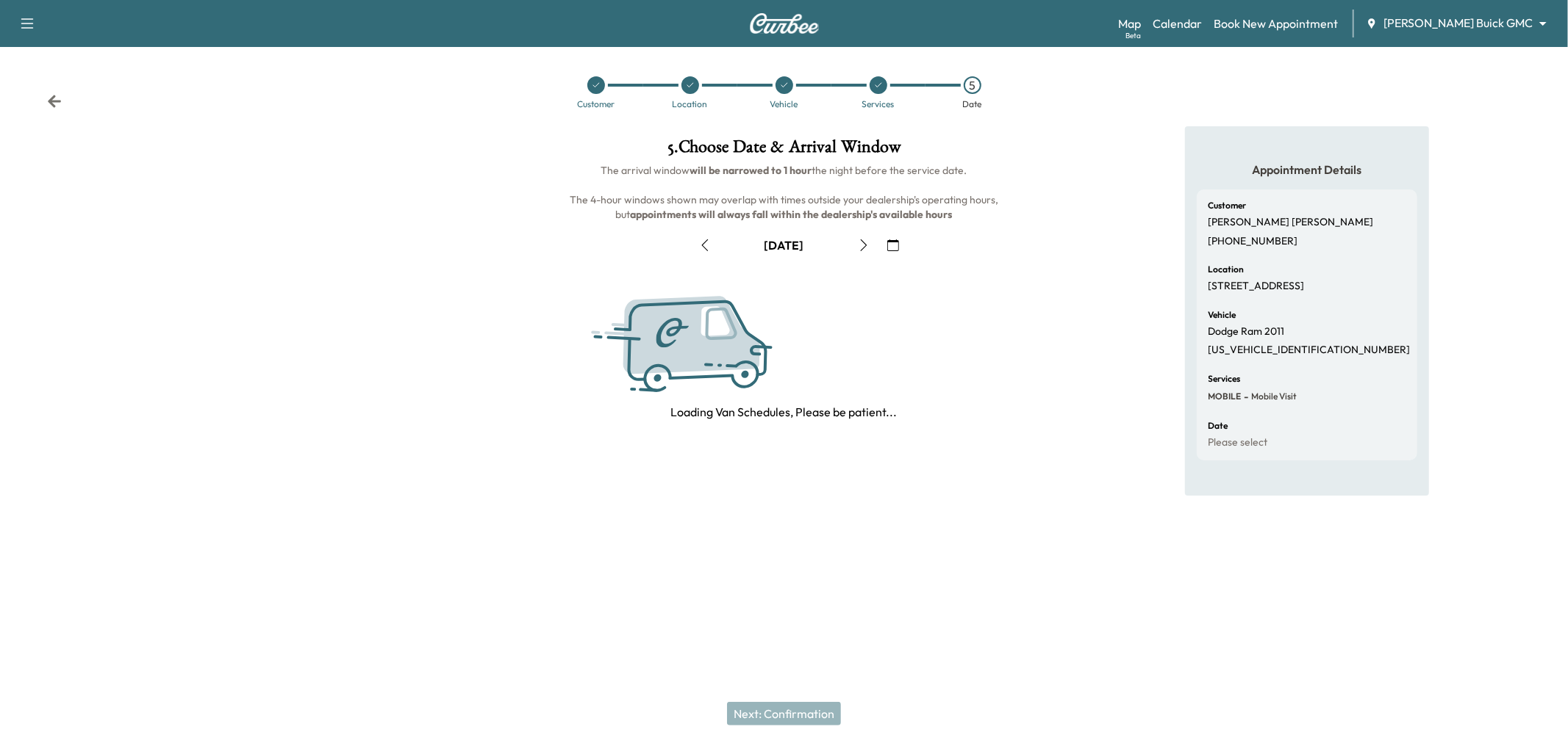
click at [861, 244] on icon "button" at bounding box center [864, 245] width 12 height 12
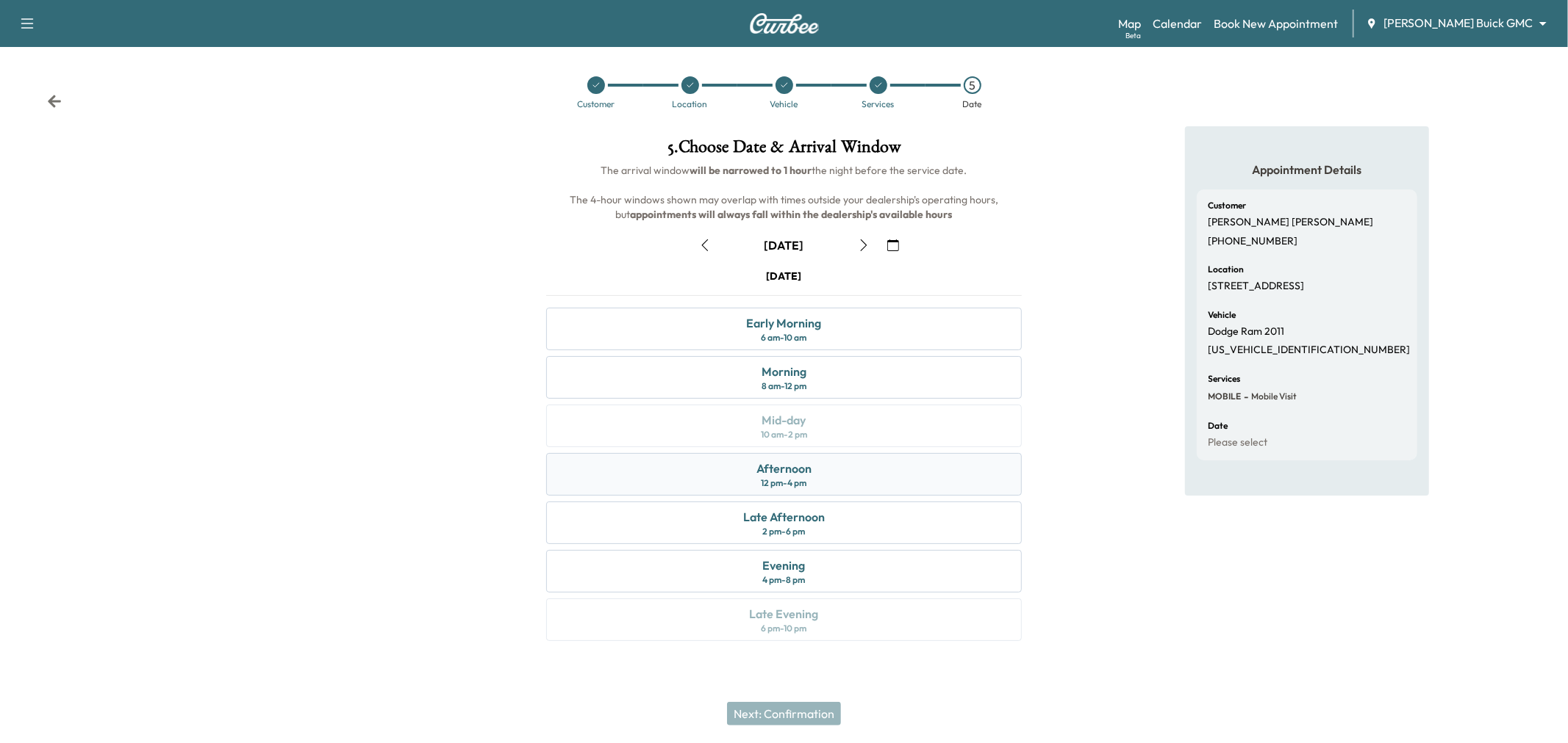
click at [796, 485] on div "12 pm - 4 pm" at bounding box center [784, 483] width 46 height 12
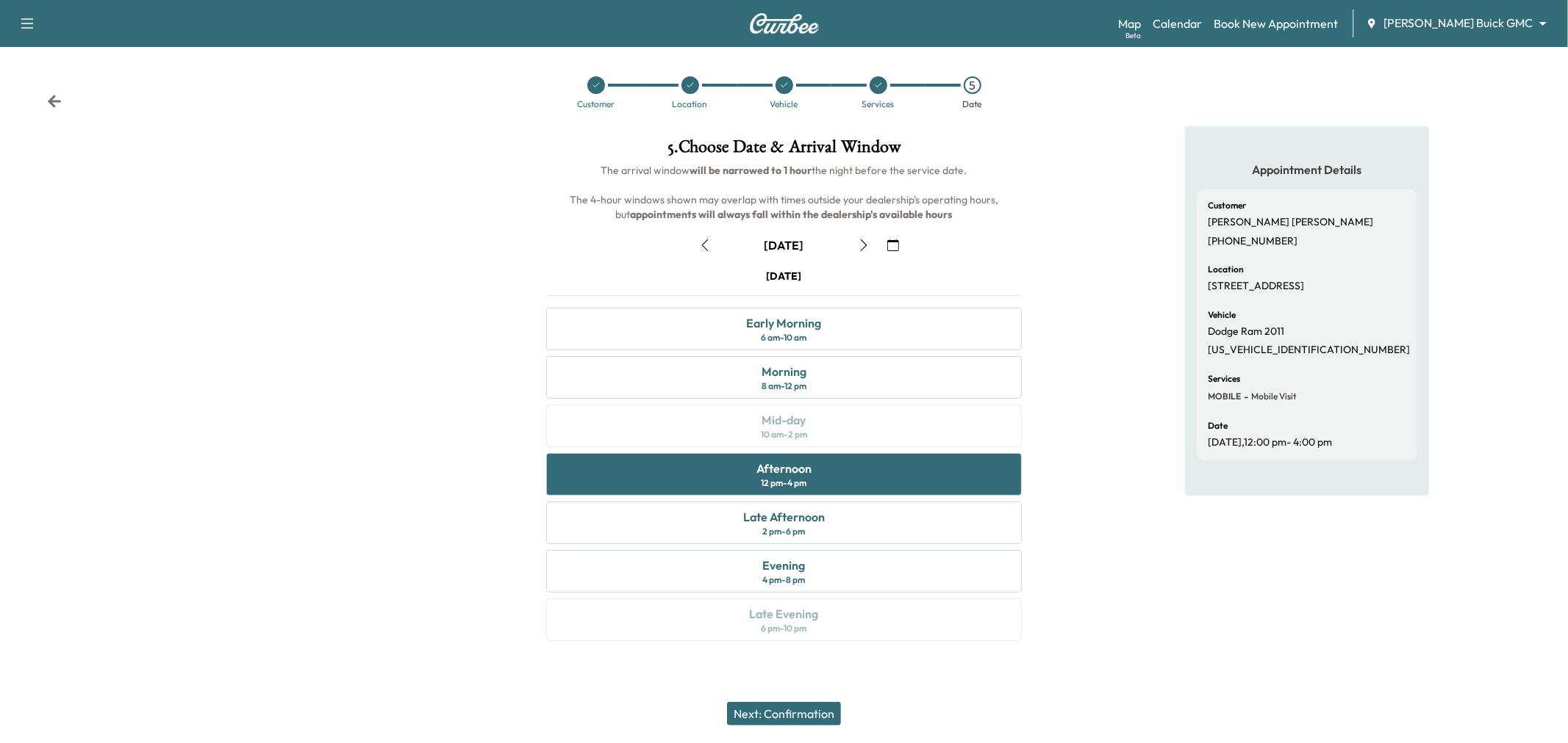
click at [796, 710] on button "Next: Confirmation" at bounding box center [783, 714] width 114 height 23
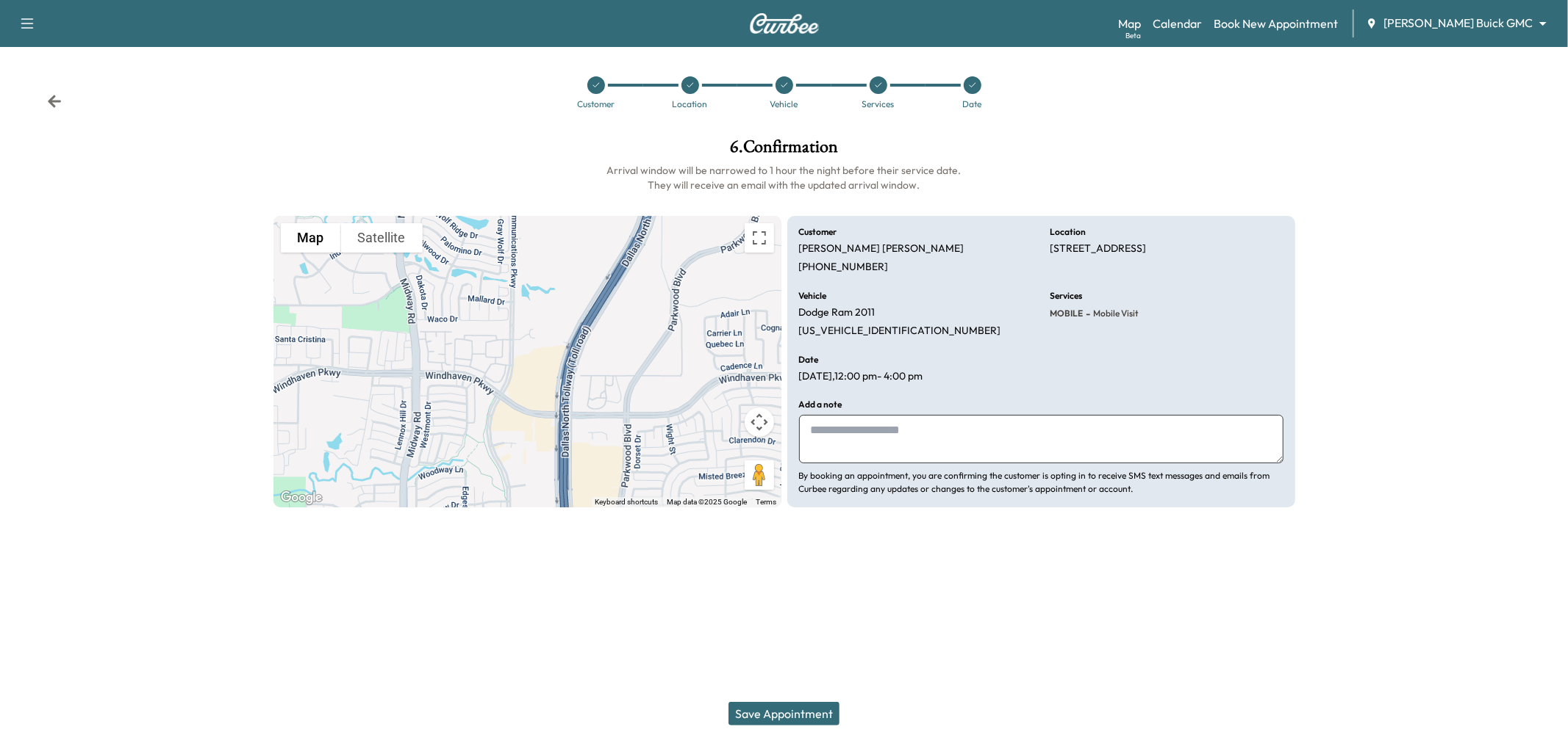
click at [787, 716] on button "Save Appointment" at bounding box center [784, 714] width 111 height 23
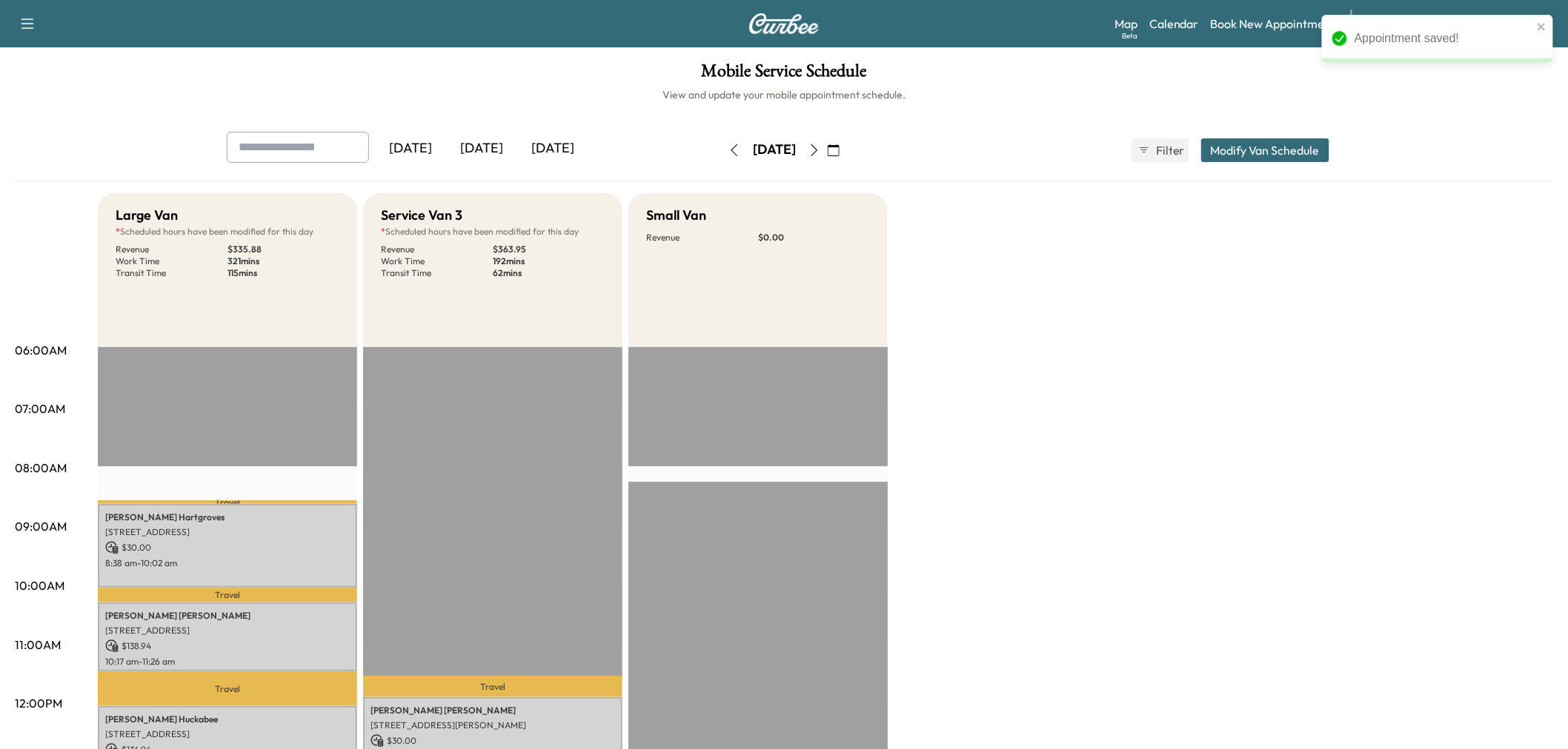
scroll to position [329, 0]
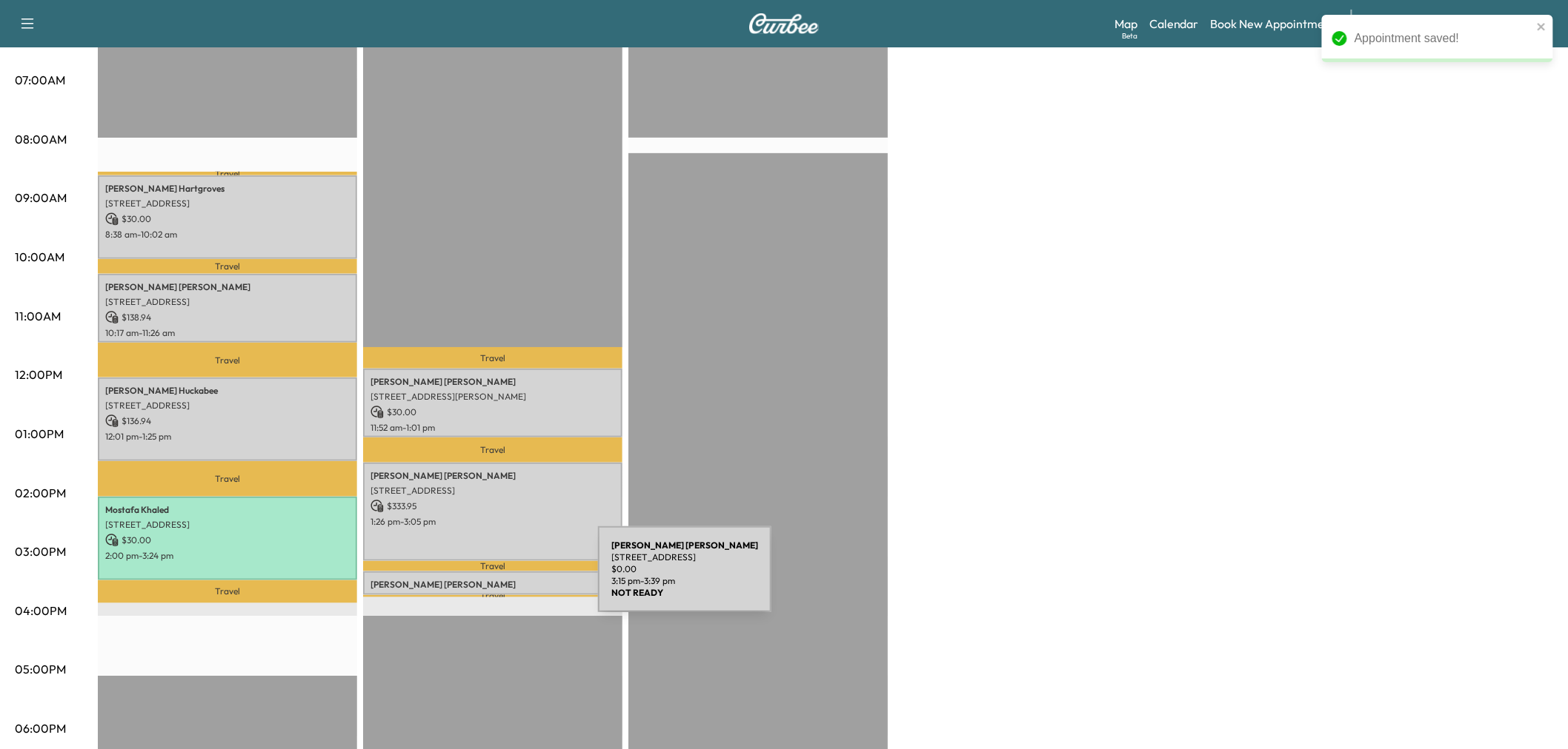
click at [487, 579] on p "[PERSON_NAME]" at bounding box center [492, 585] width 245 height 12
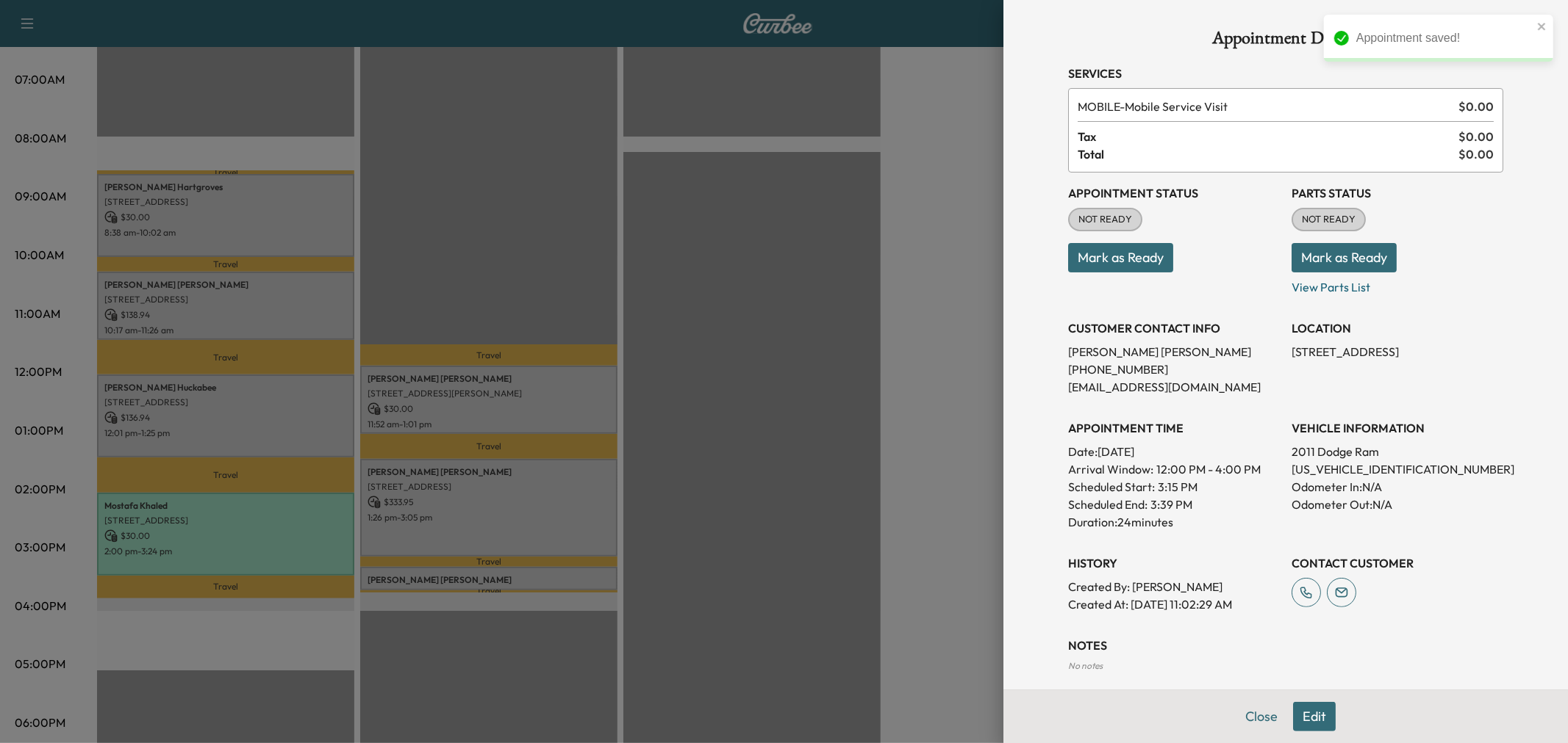
click at [834, 448] on div at bounding box center [784, 371] width 1568 height 743
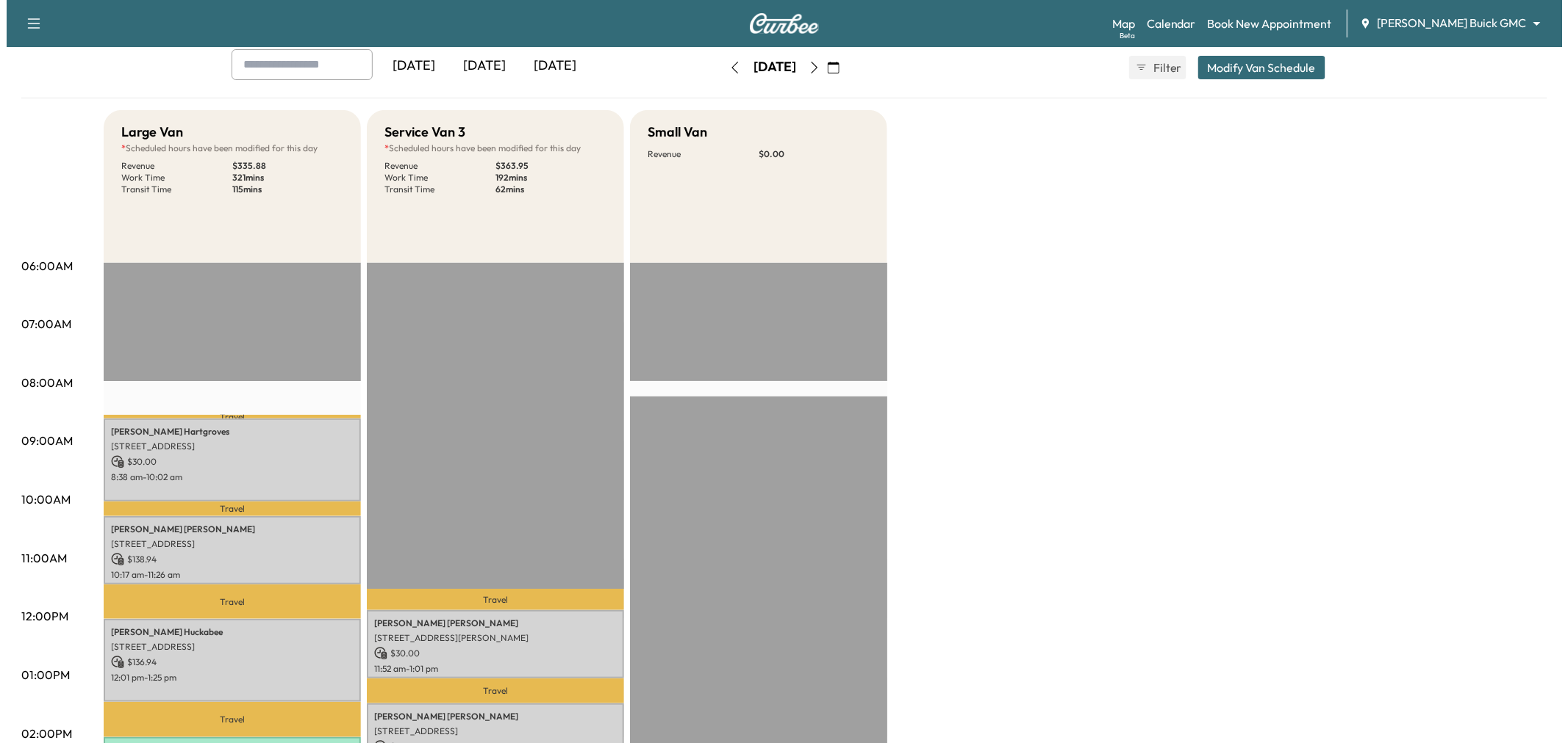
scroll to position [0, 0]
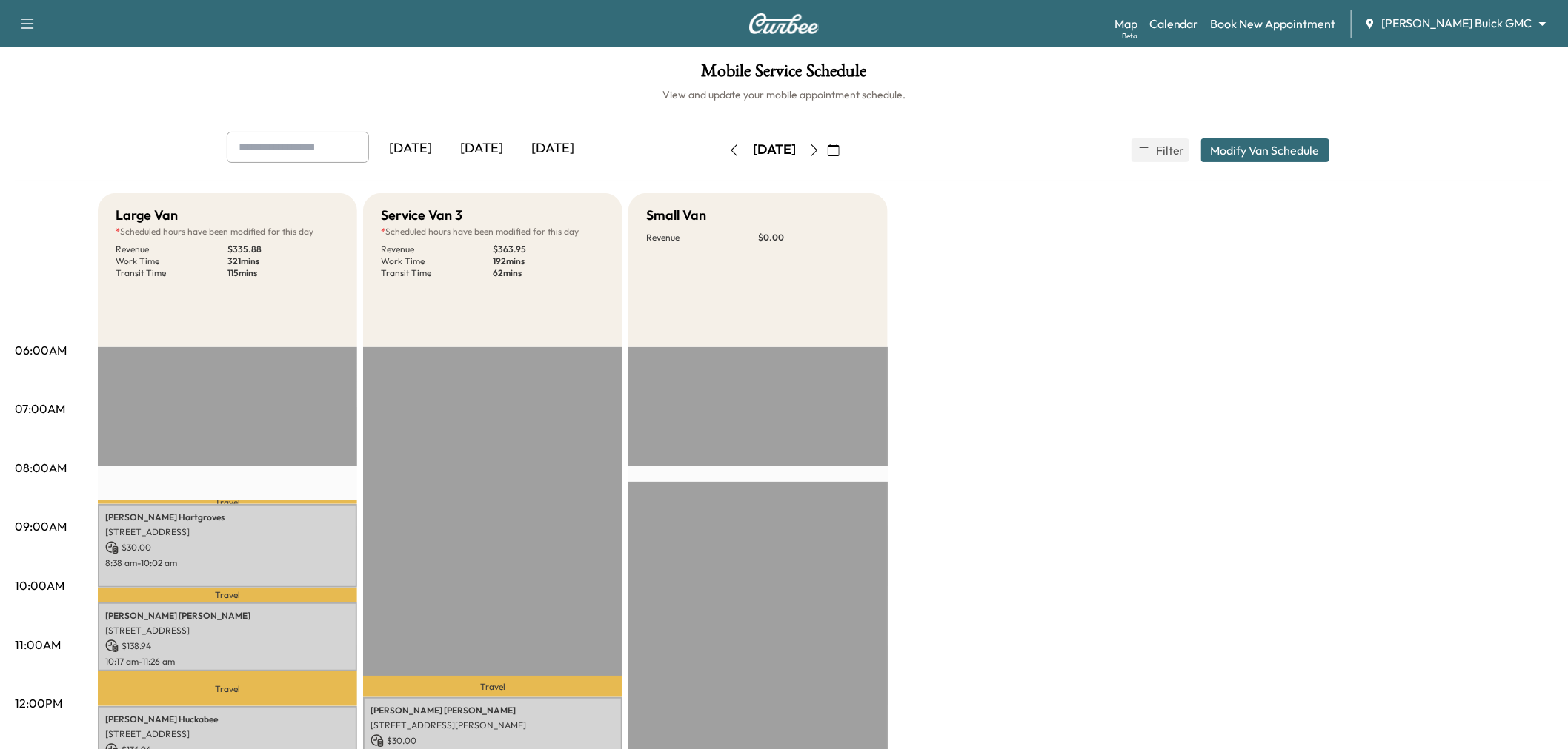
click at [1282, 134] on div "[DATE] [DATE] [DATE] [DATE] September 2025 S M T W T F S 31 1 2 3 4 5 6 7 8 9 1…" at bounding box center [784, 150] width 1138 height 37
click at [1279, 145] on button "Modify Van Schedule" at bounding box center [1265, 150] width 128 height 23
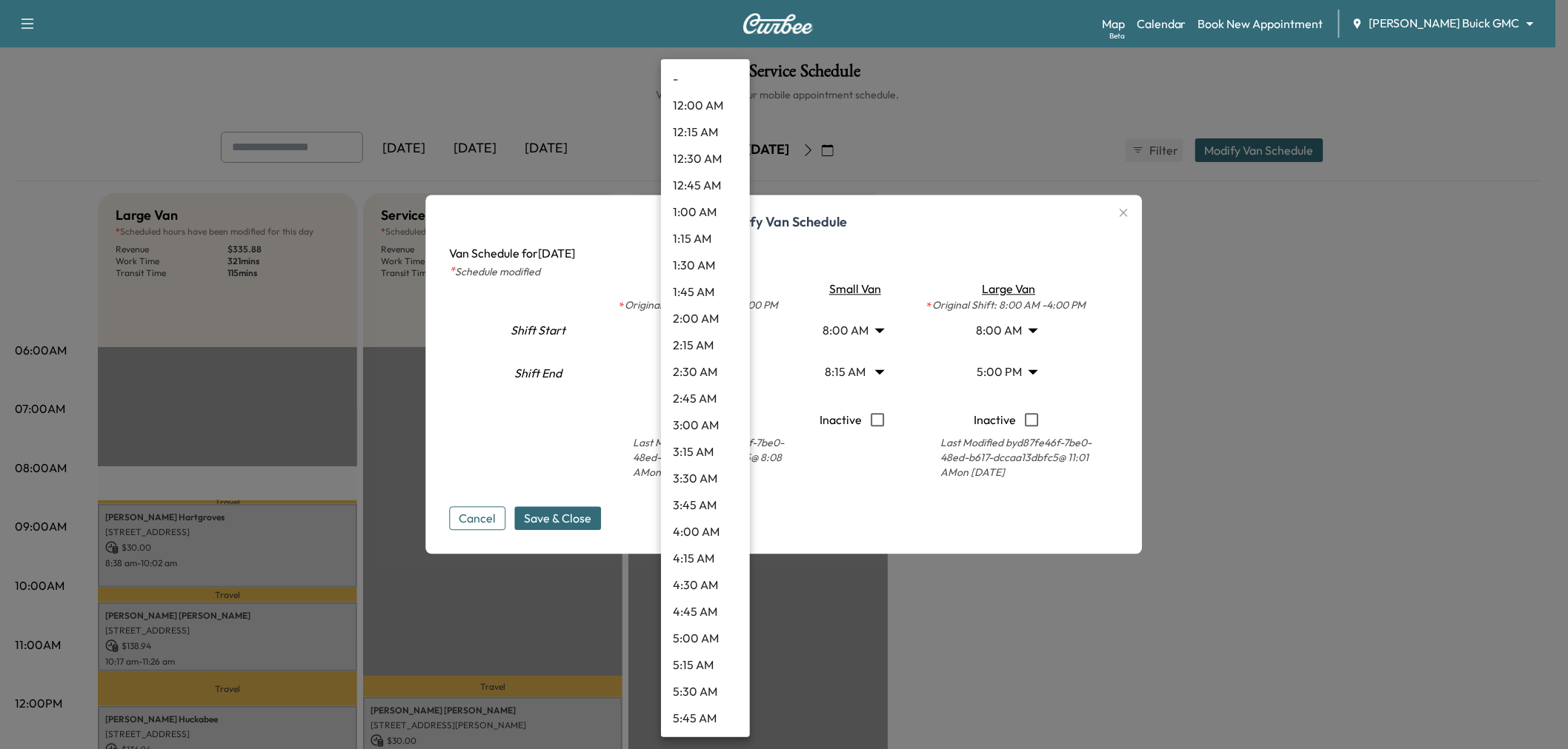
click at [713, 372] on body "Support Log Out Map Beta Calendar Book New Appointment [PERSON_NAME] Buick GMC …" at bounding box center [784, 374] width 1568 height 749
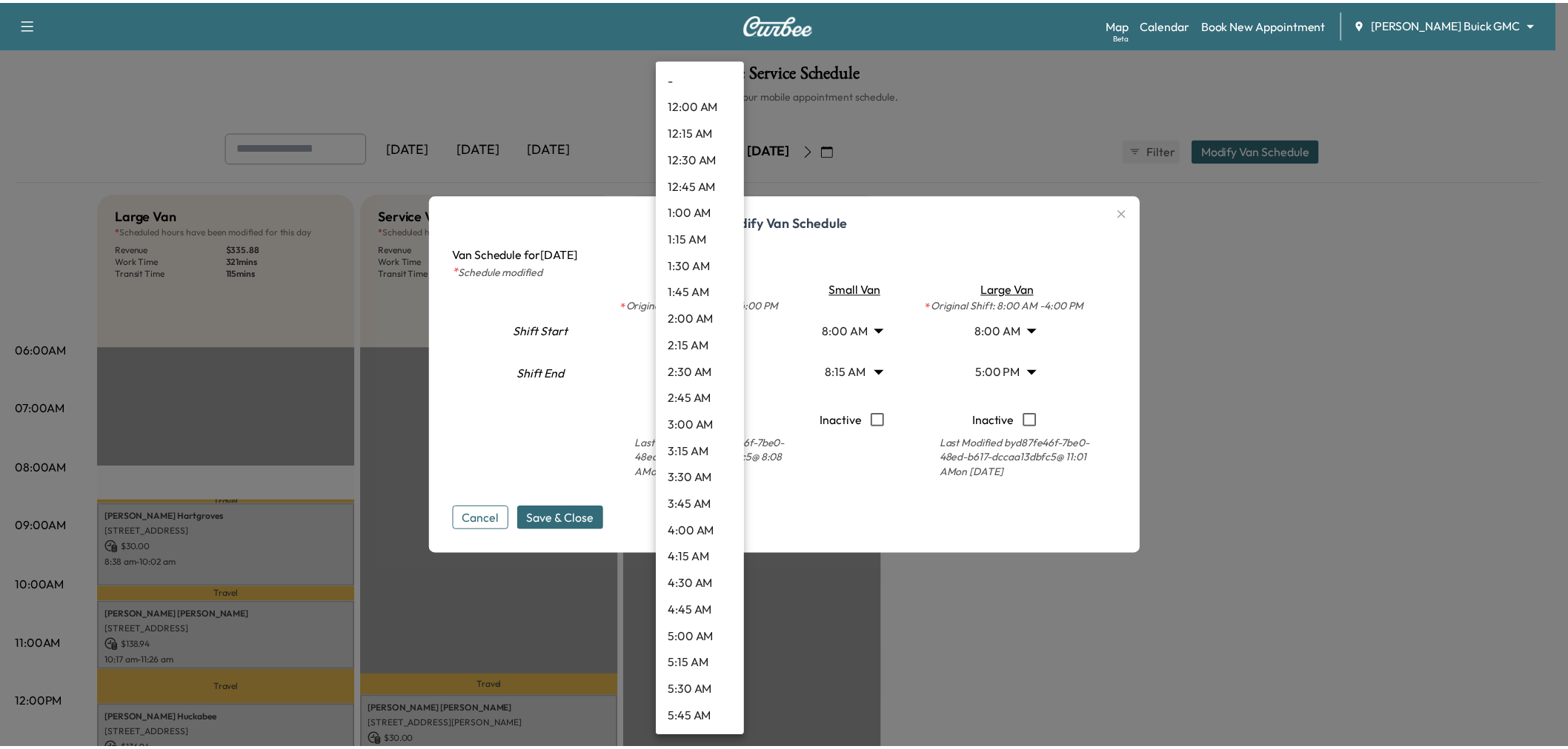
scroll to position [1411, 0]
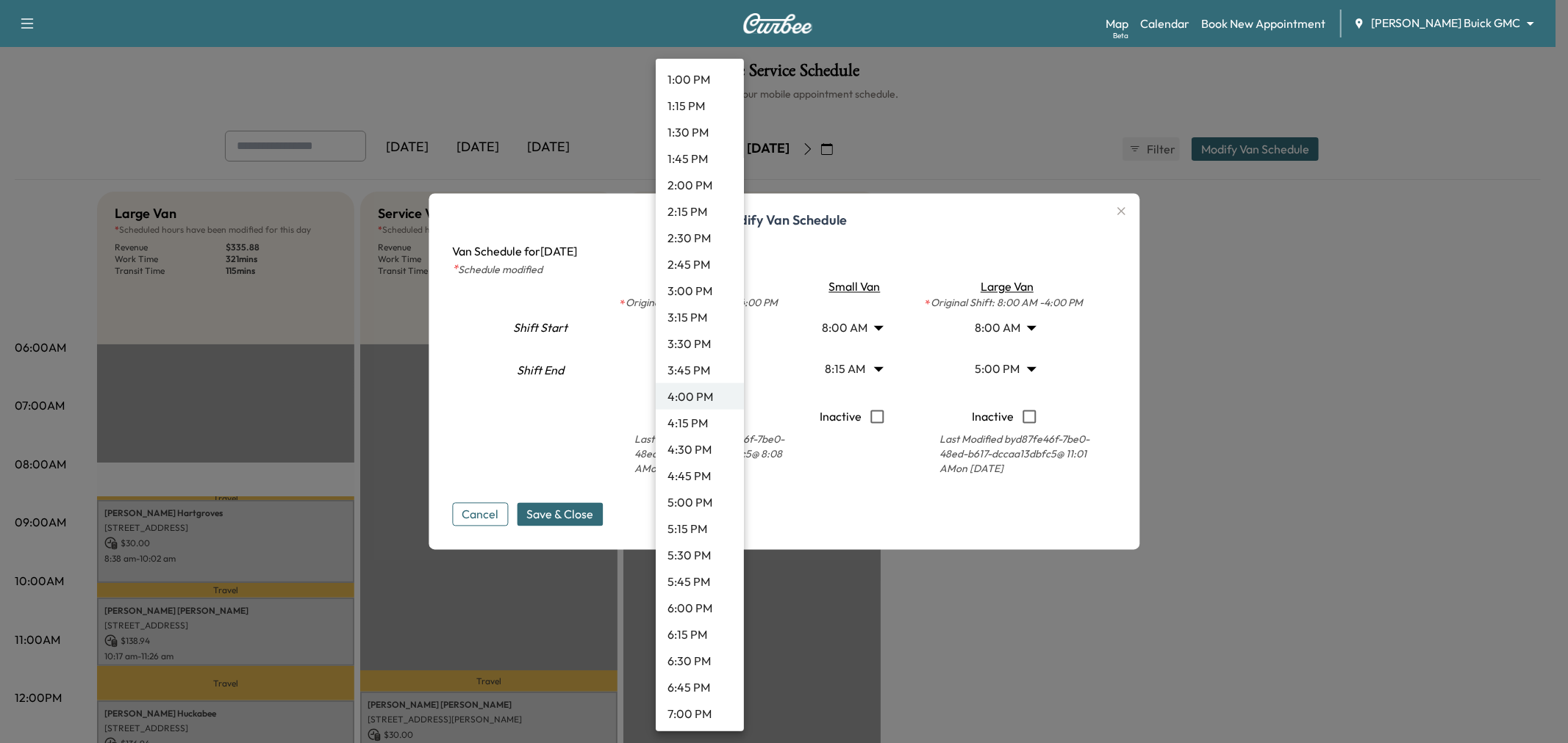
click at [696, 339] on li "3:30 PM" at bounding box center [699, 344] width 88 height 27
type input "****"
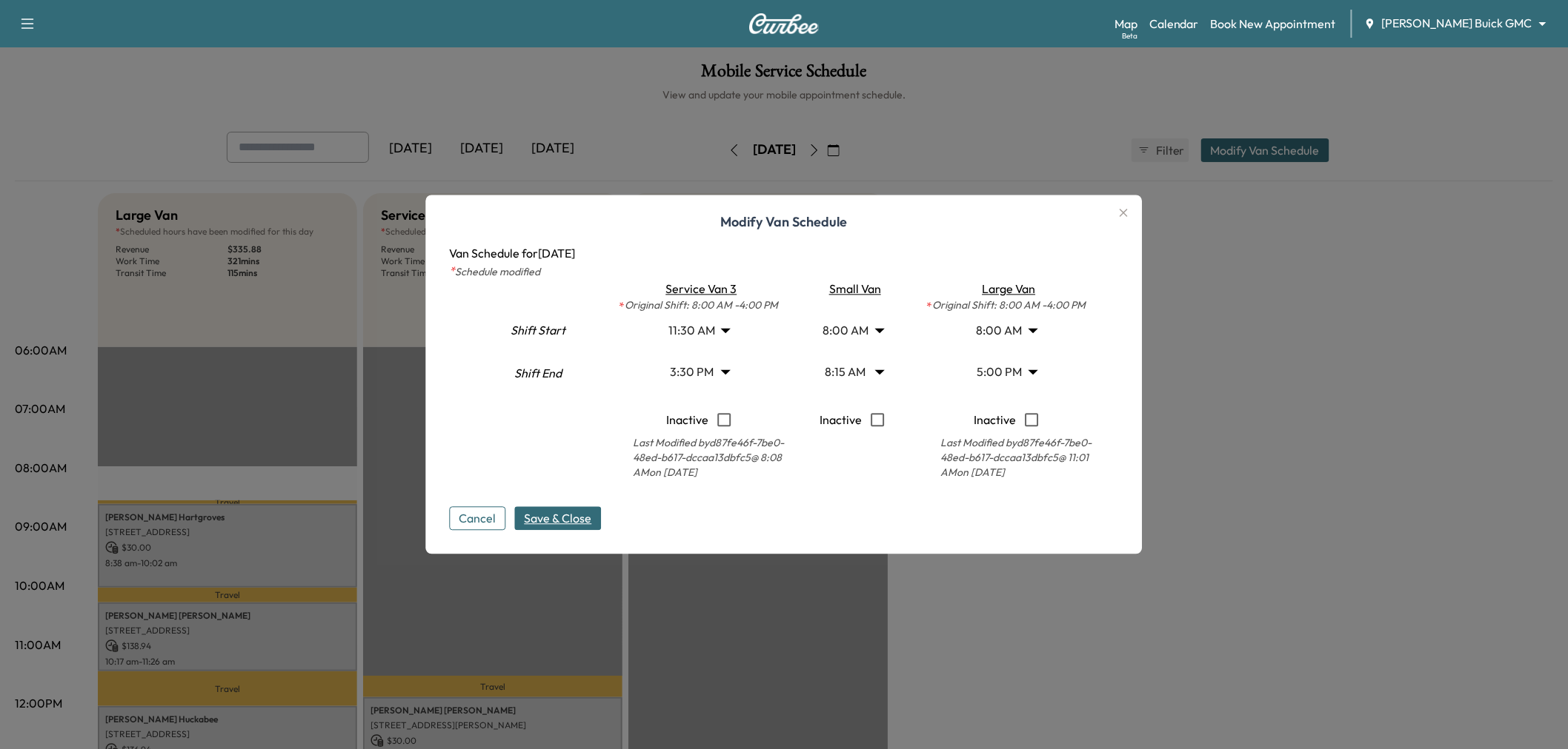
click at [566, 527] on span "Save & Close" at bounding box center [558, 519] width 68 height 18
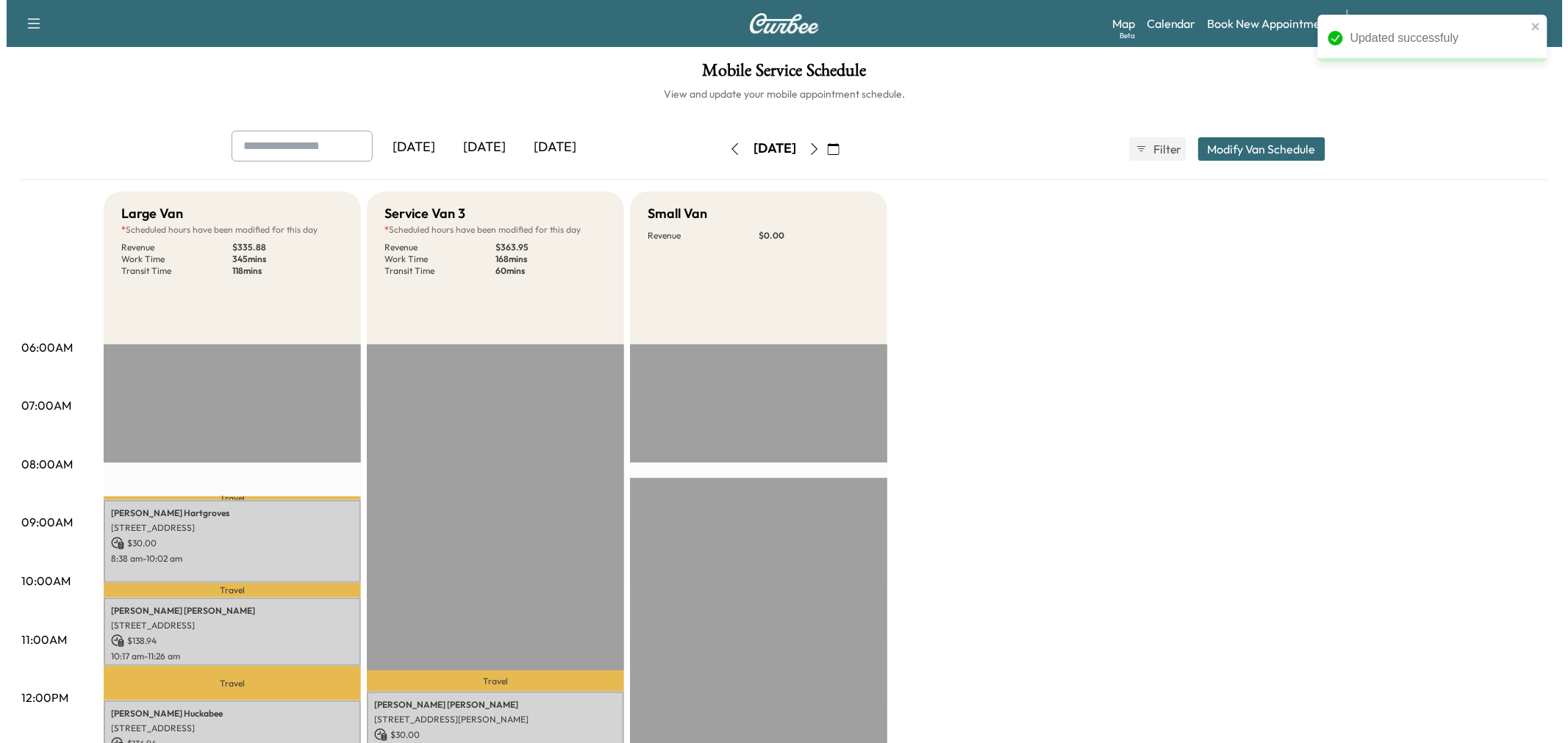
scroll to position [408, 0]
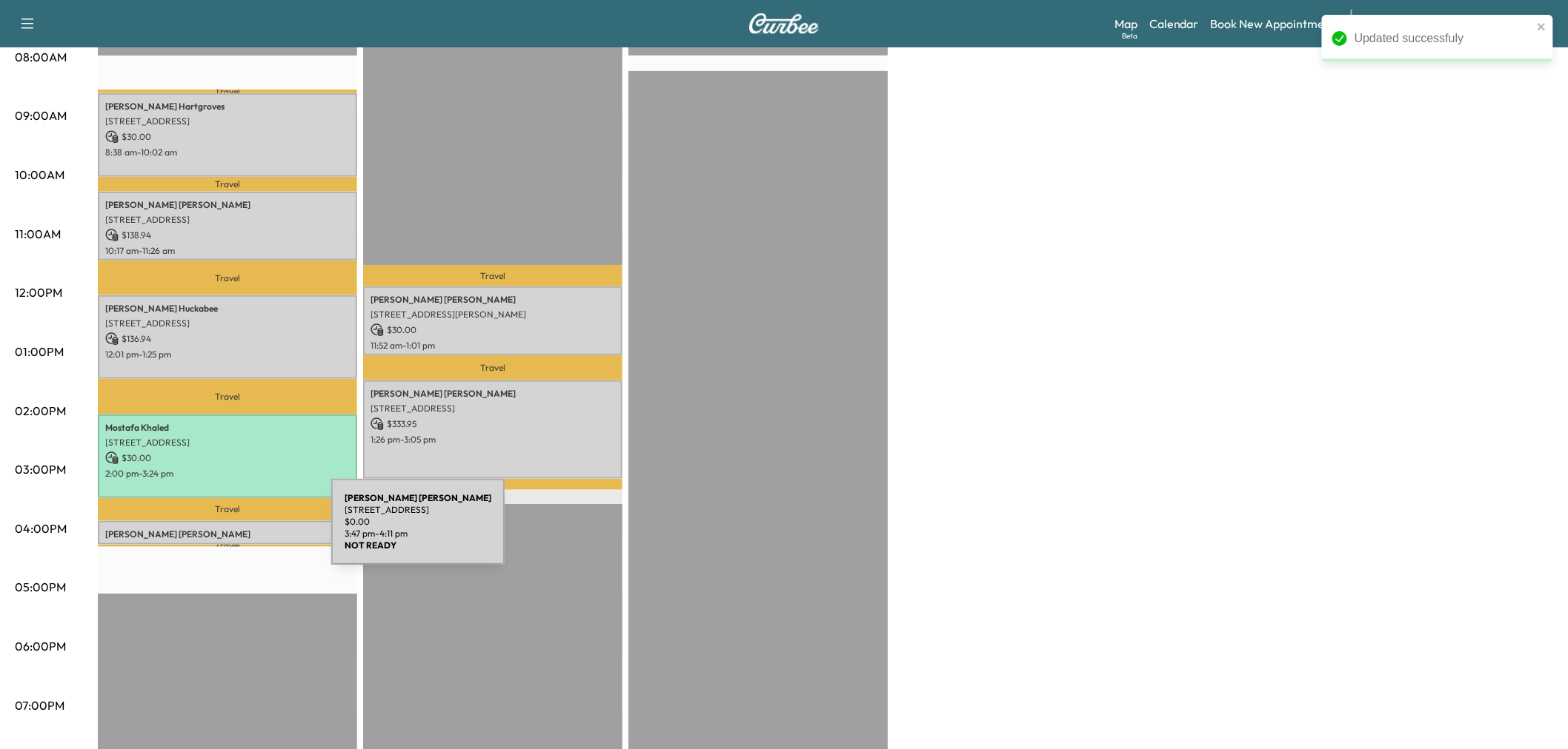
click at [224, 529] on p "[PERSON_NAME]" at bounding box center [227, 534] width 245 height 12
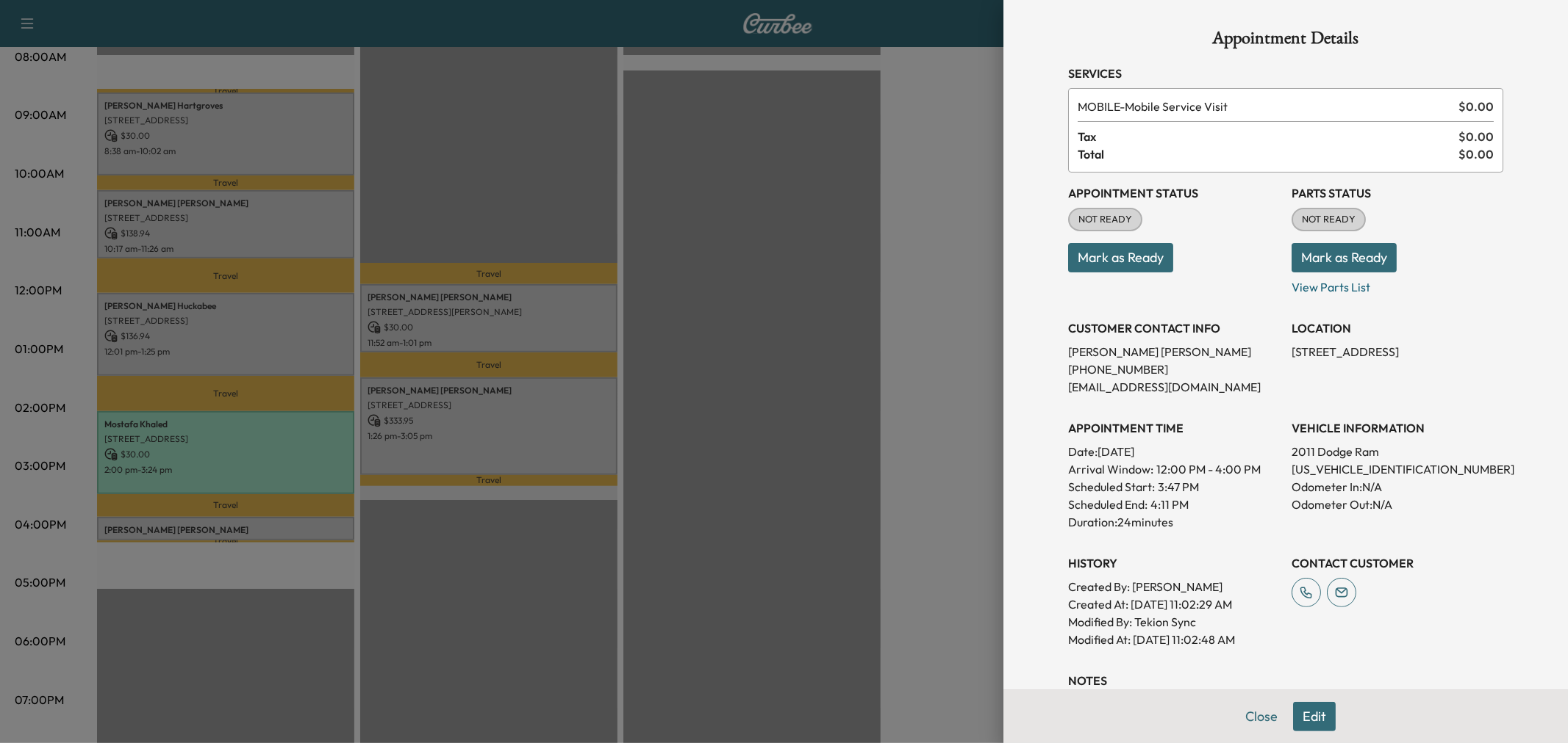
click at [1297, 715] on button "Edit" at bounding box center [1314, 716] width 42 height 29
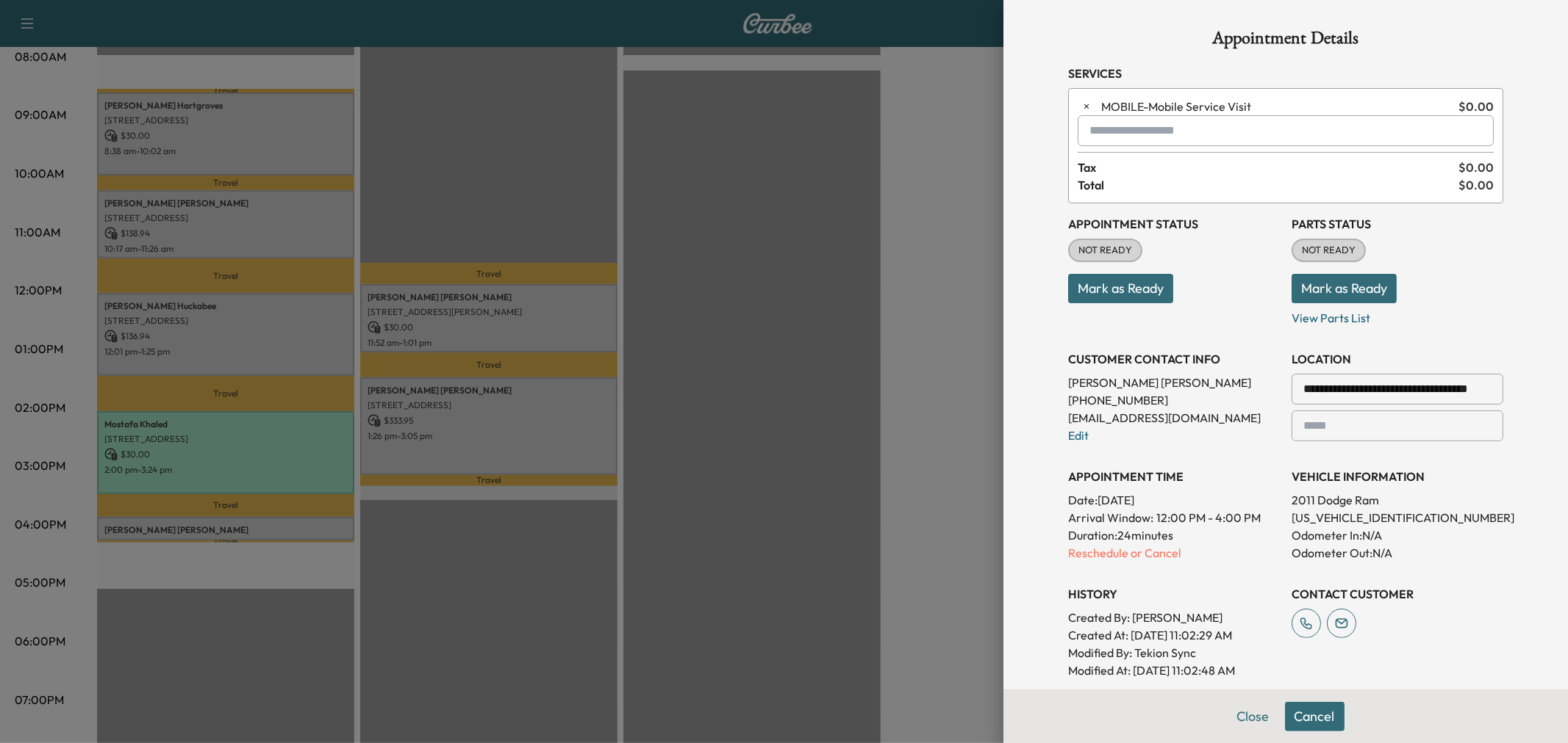
click at [1479, 385] on div at bounding box center [1488, 388] width 17 height 17
click at [1479, 392] on div at bounding box center [1488, 388] width 17 height 17
click at [261, 341] on div at bounding box center [784, 371] width 1568 height 743
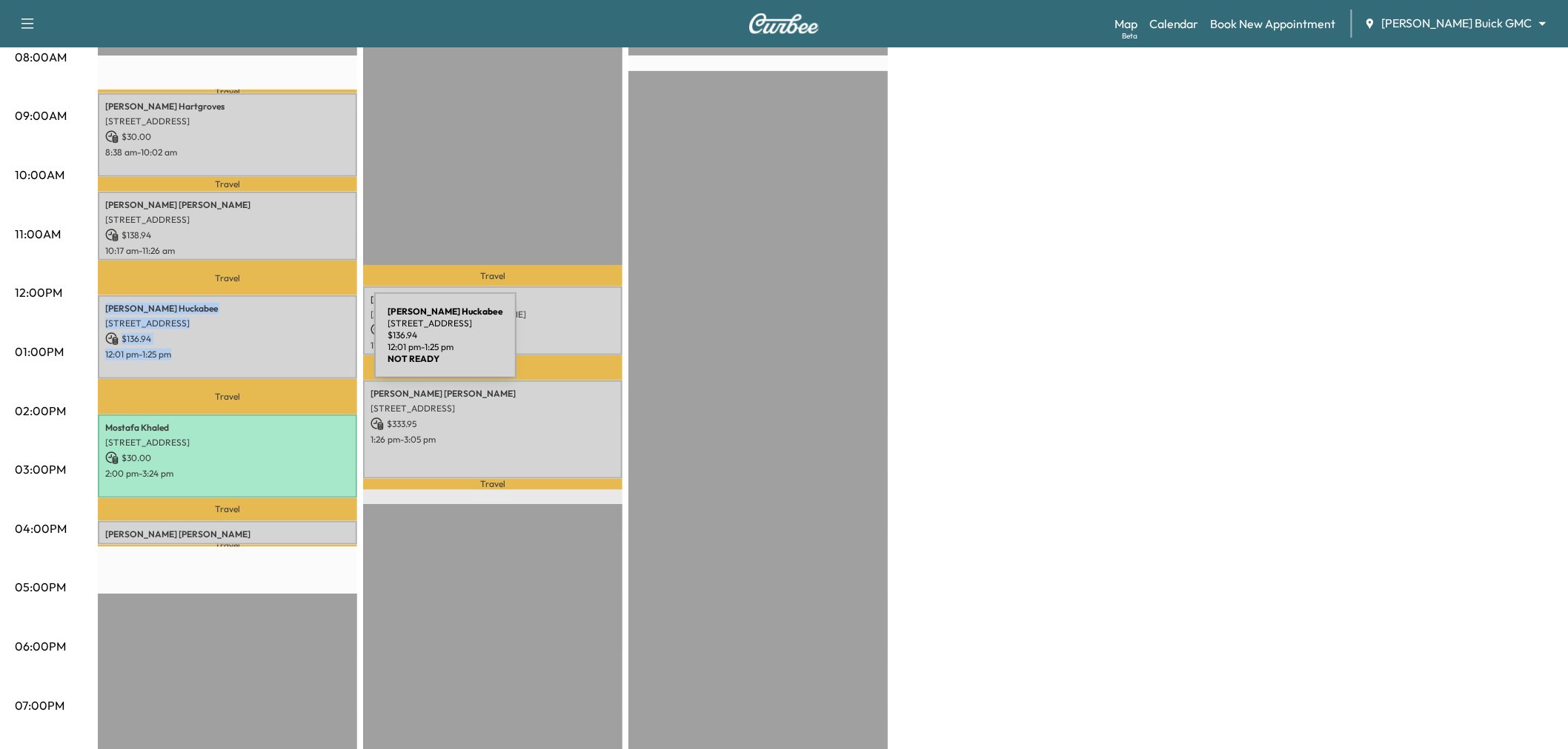
click at [263, 349] on p "12:01 pm - 1:25 pm" at bounding box center [227, 355] width 245 height 12
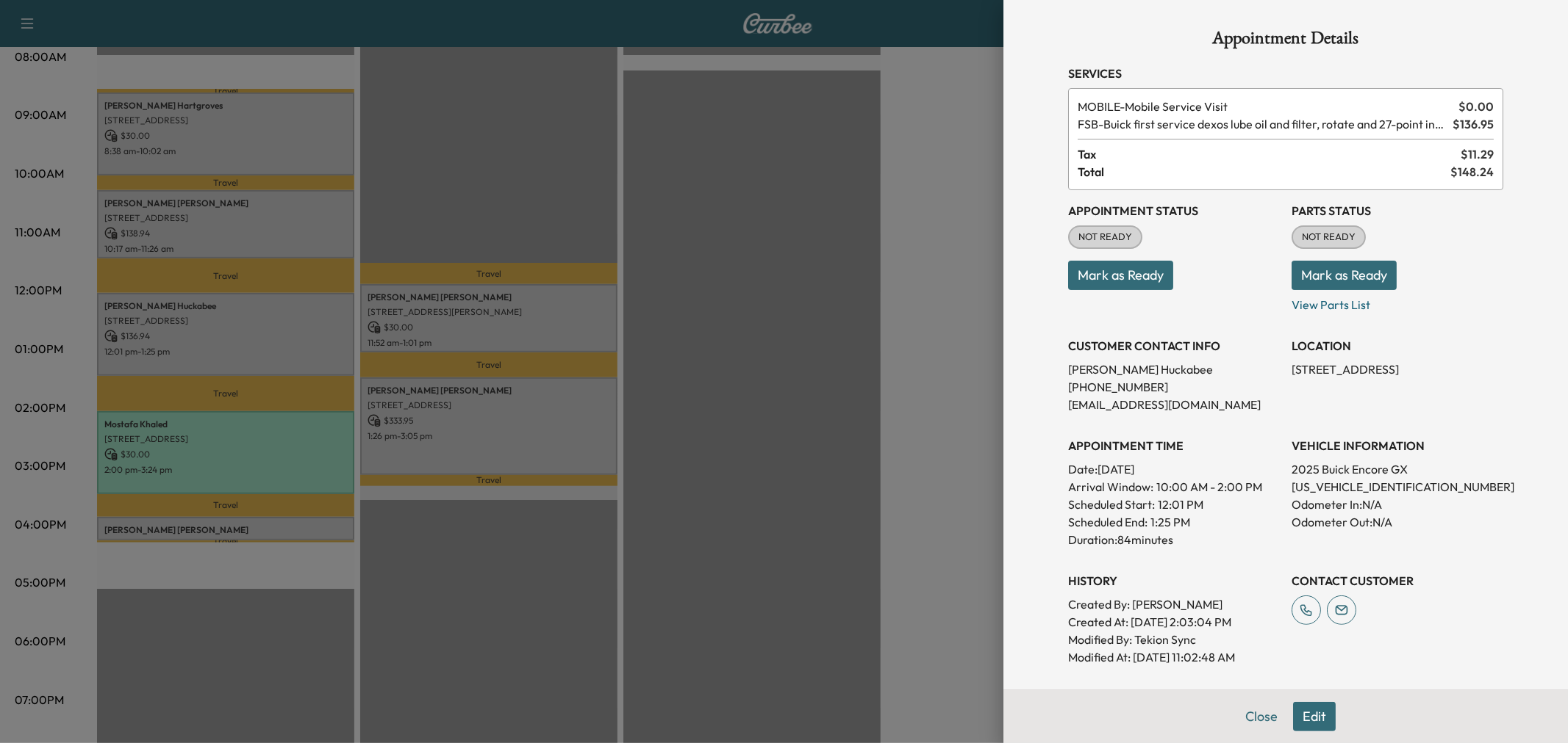
click at [1355, 368] on p "[STREET_ADDRESS]" at bounding box center [1396, 369] width 211 height 17
copy p "[STREET_ADDRESS]"
click at [245, 526] on div at bounding box center [784, 371] width 1568 height 743
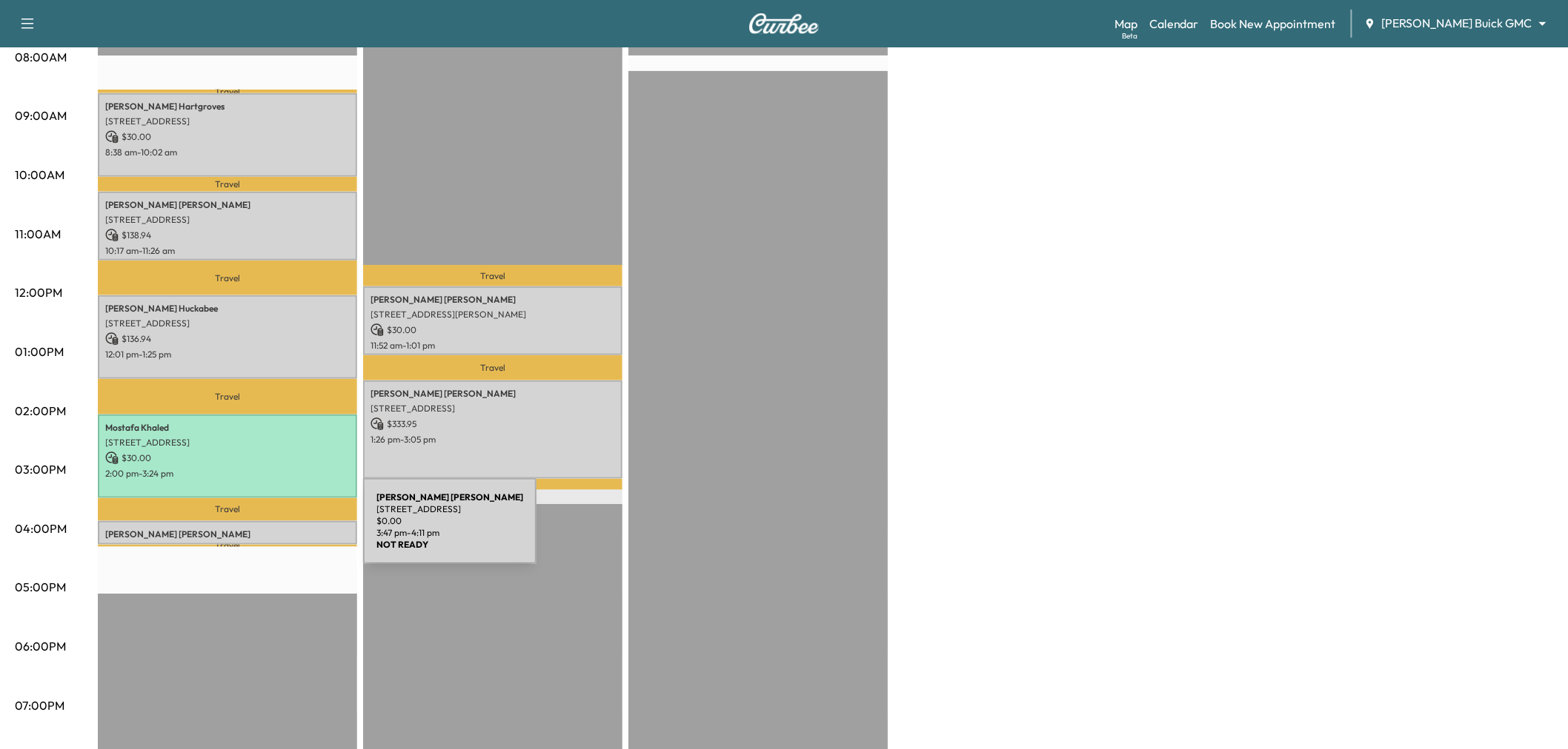
click at [252, 530] on p "[PERSON_NAME]" at bounding box center [227, 534] width 245 height 12
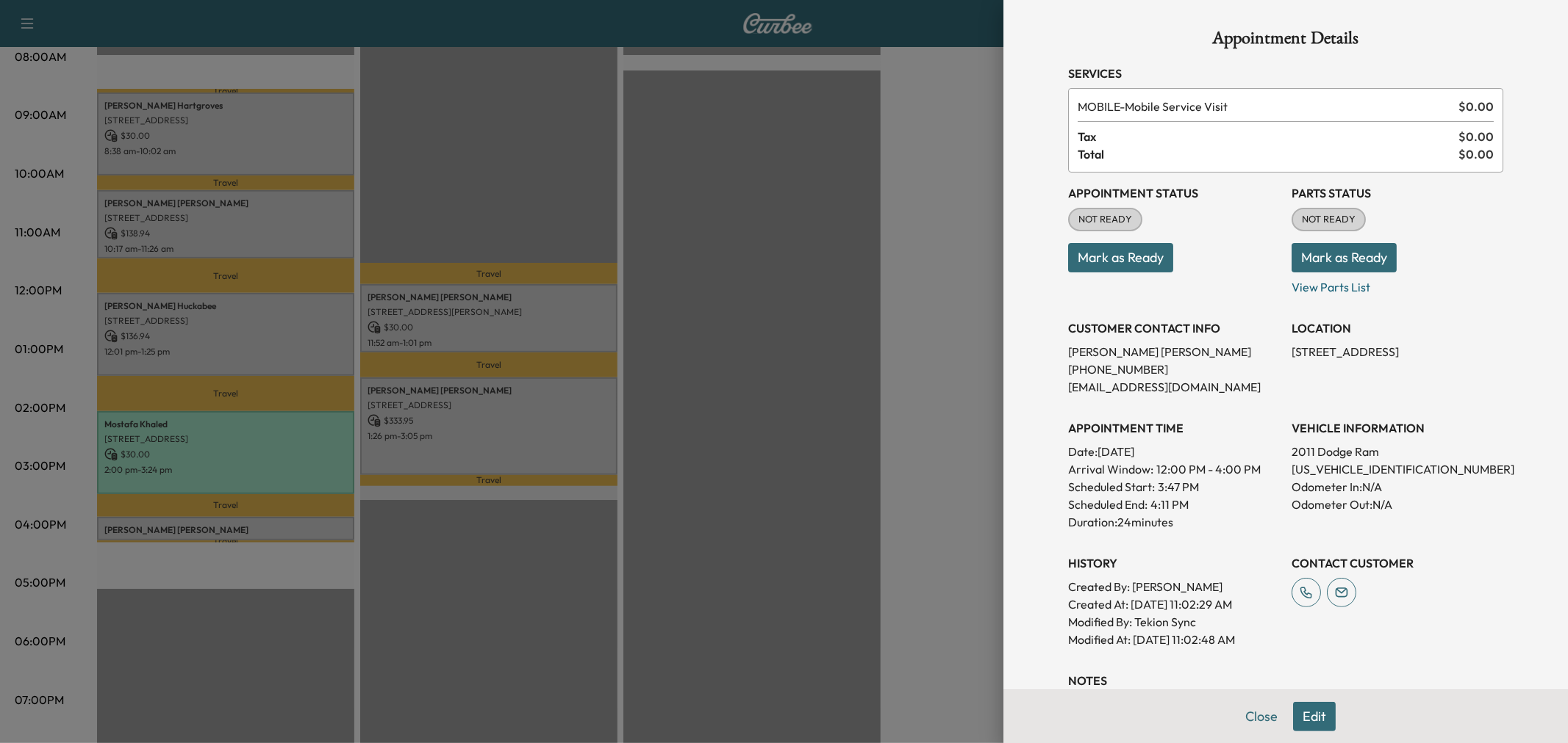
click at [1309, 724] on button "Edit" at bounding box center [1314, 716] width 42 height 29
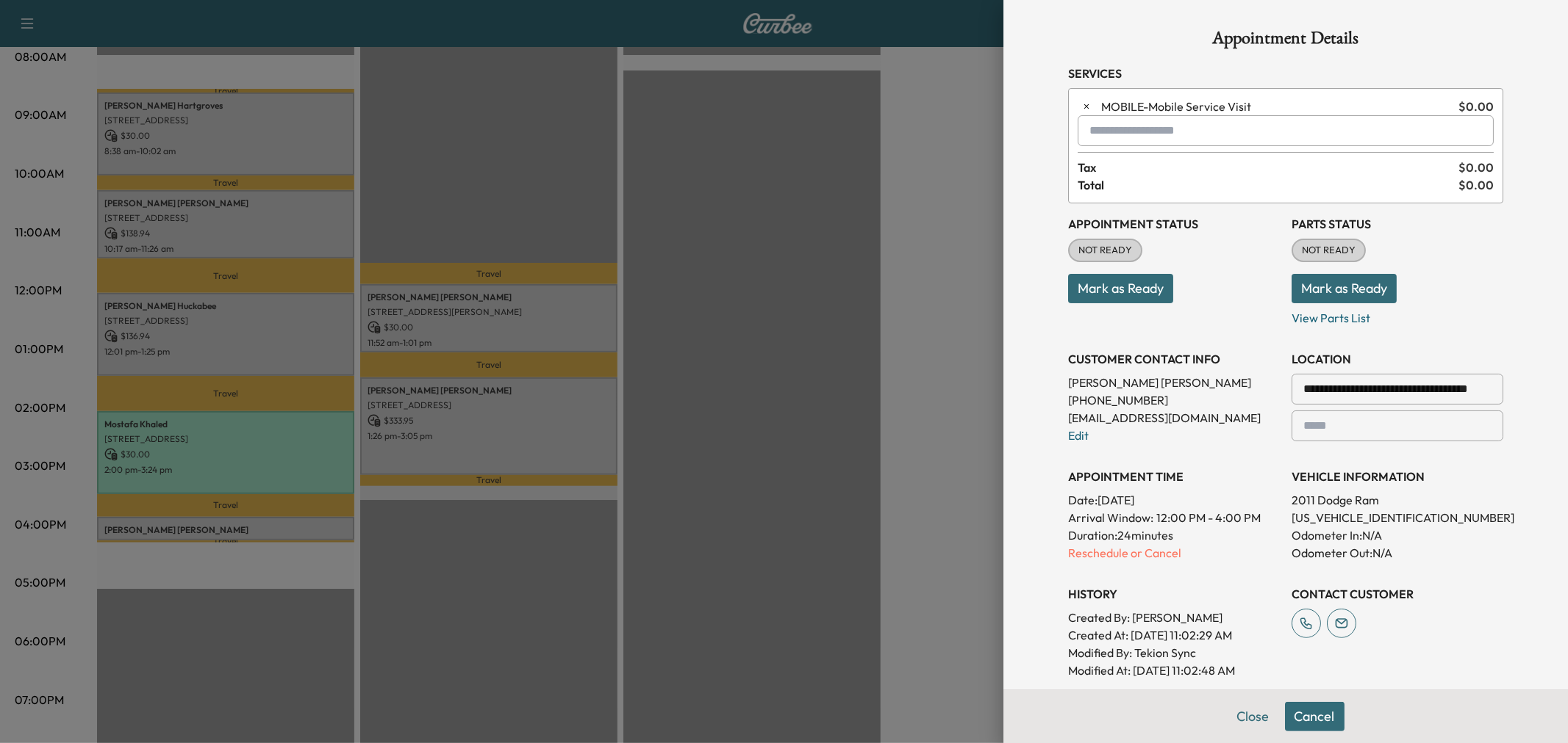
click at [1323, 397] on input "**********" at bounding box center [1396, 388] width 211 height 31
click at [1315, 395] on input "**********" at bounding box center [1396, 388] width 211 height 31
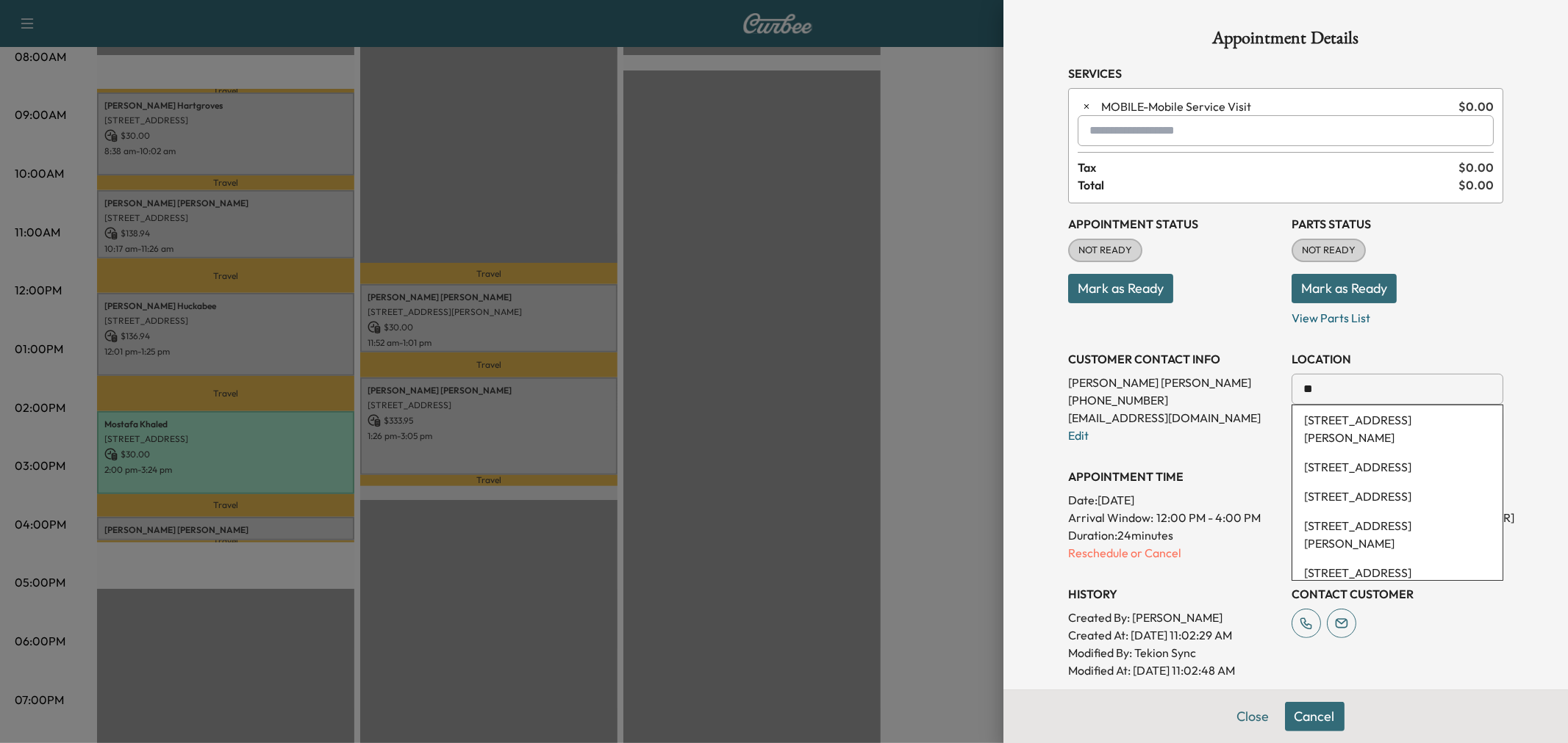
type input "*"
paste input "**********"
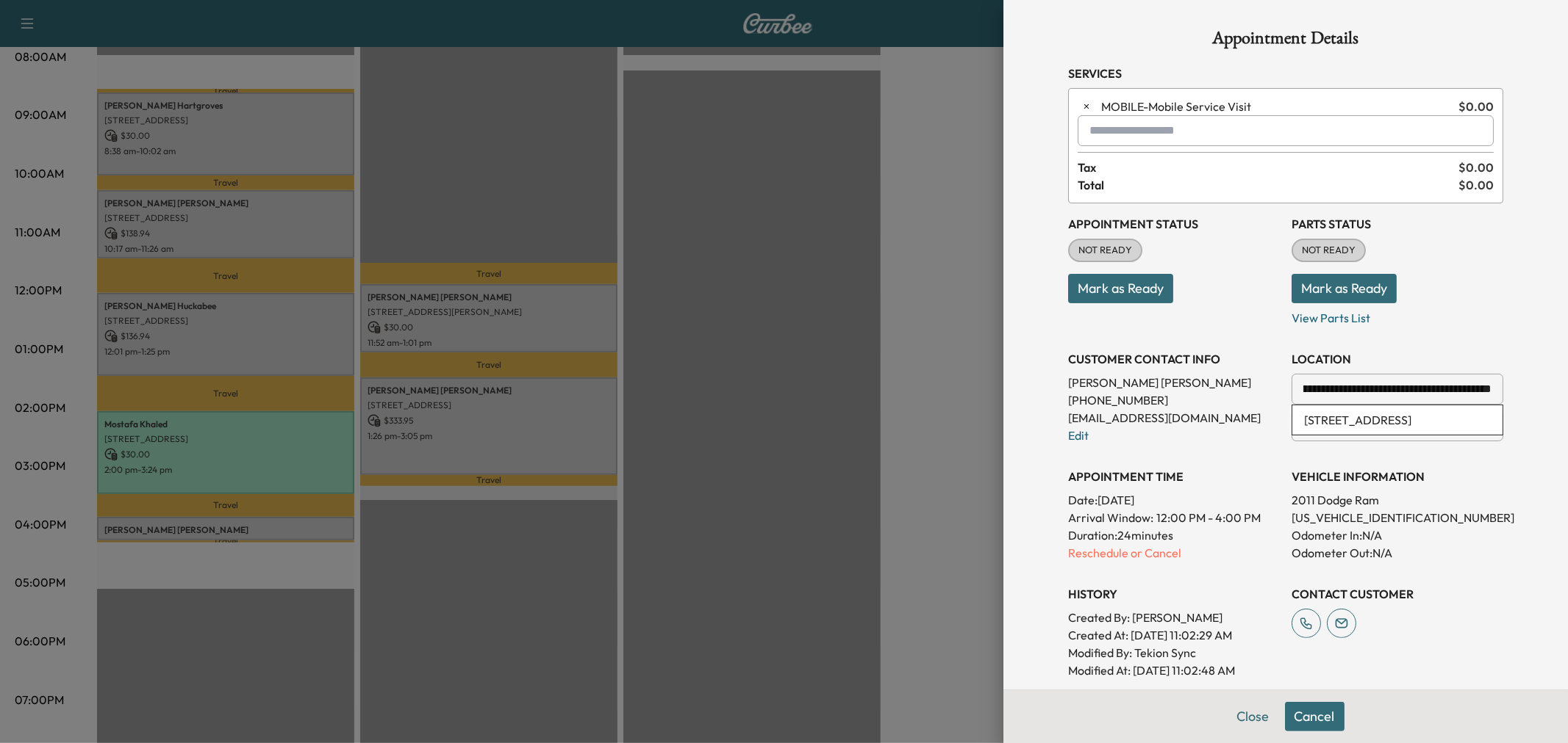
scroll to position [0, 42]
click at [1372, 434] on li "[STREET_ADDRESS]" at bounding box center [1397, 420] width 211 height 29
type input "**********"
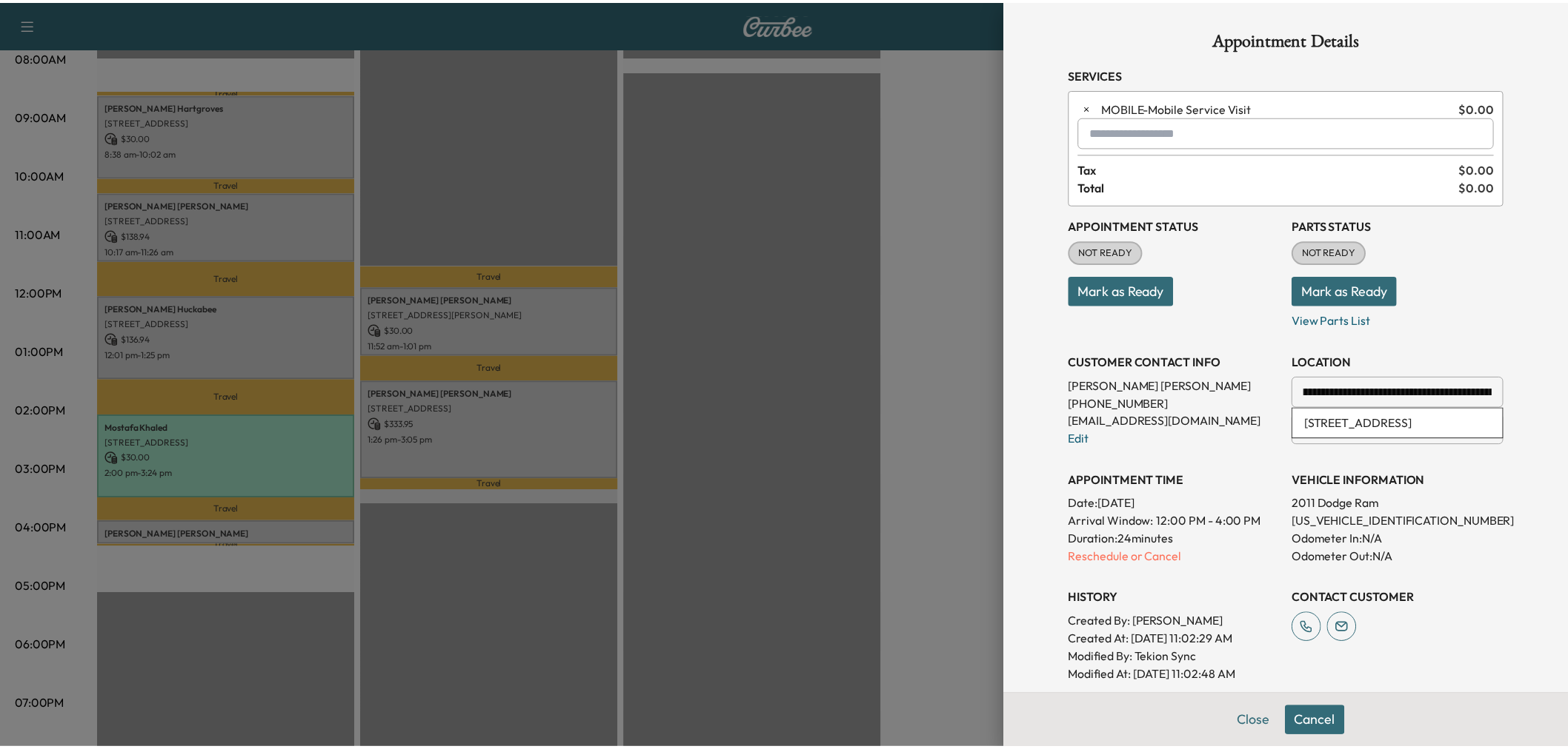
scroll to position [0, 0]
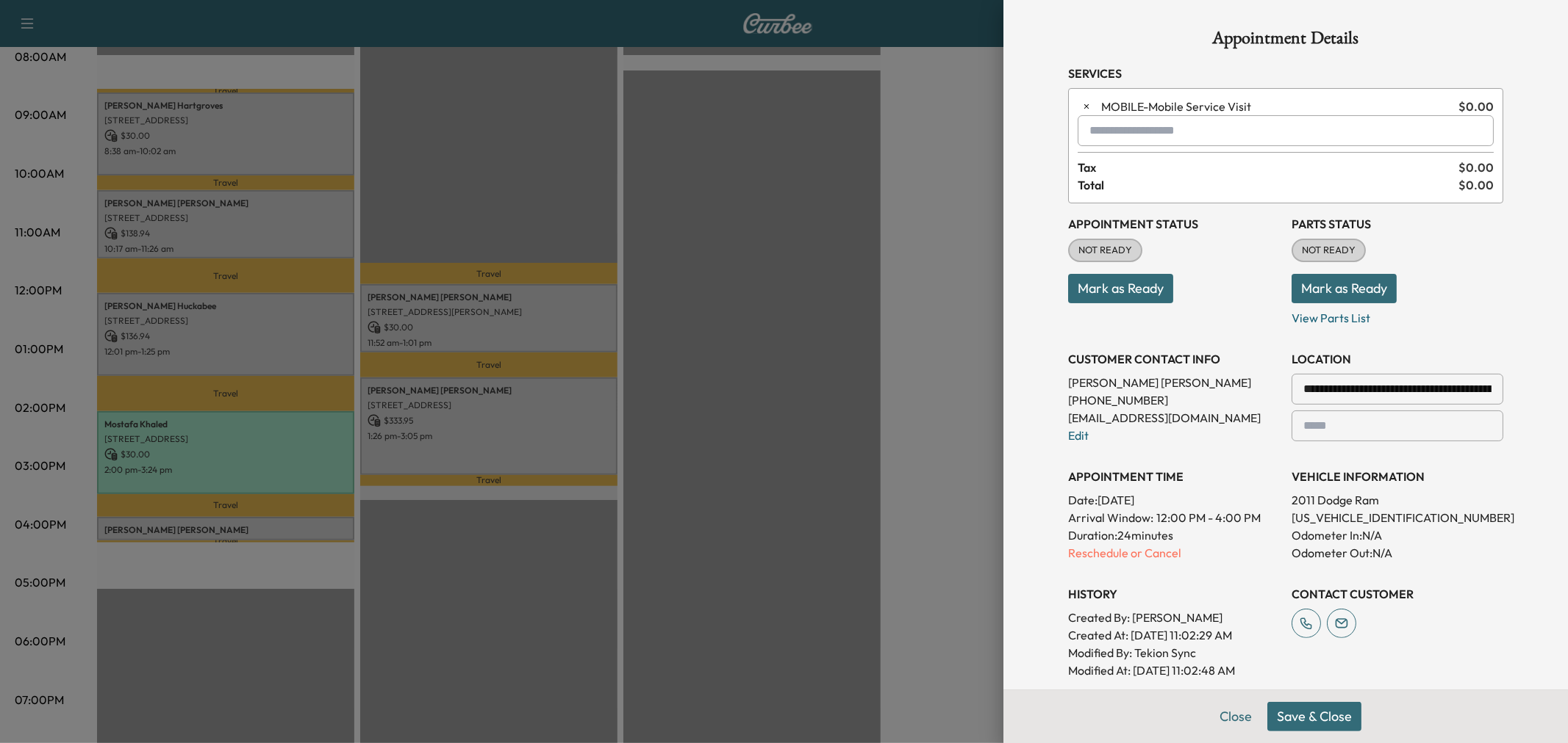
click at [1316, 713] on button "Save & Close" at bounding box center [1314, 716] width 94 height 29
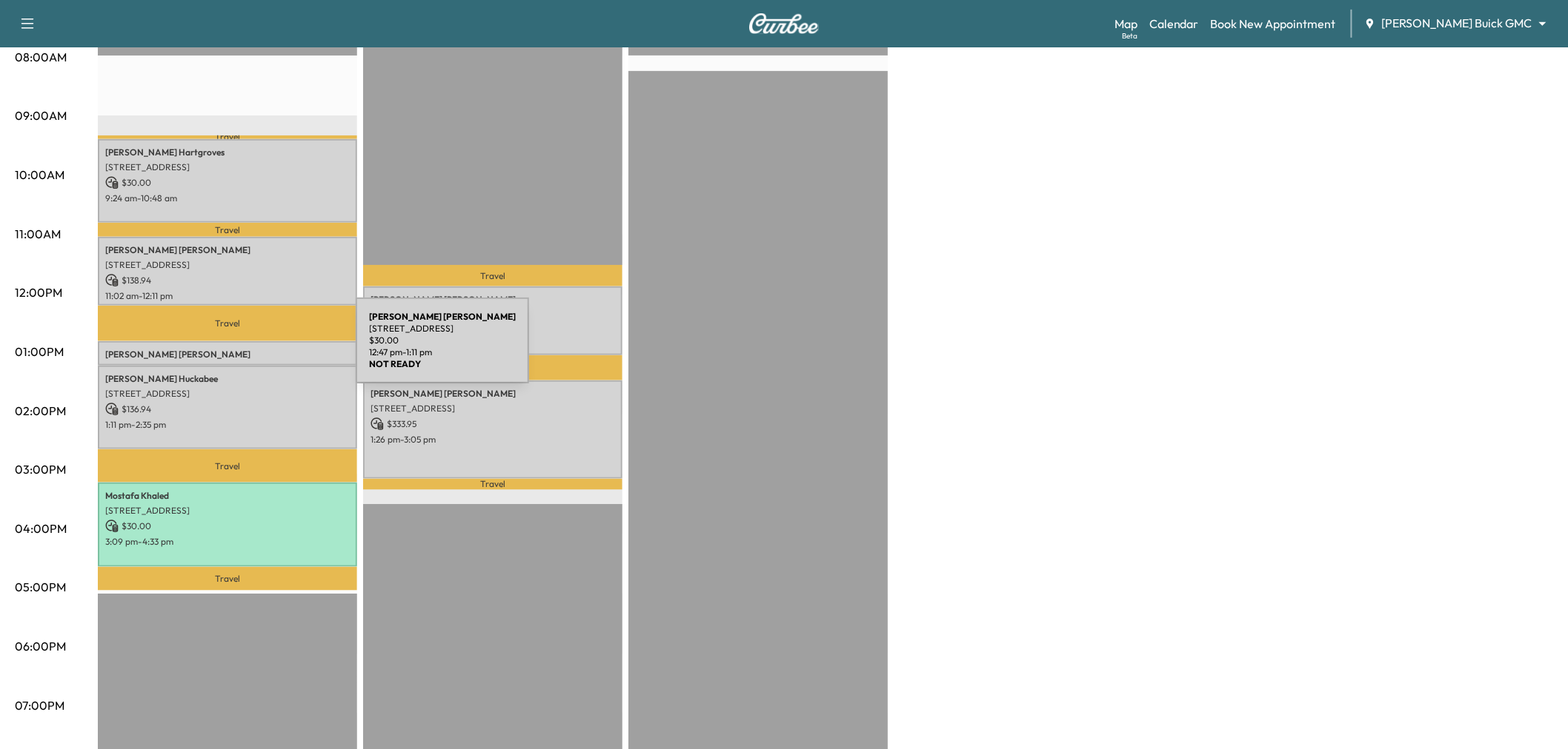
click at [245, 350] on p "[PERSON_NAME]" at bounding box center [227, 355] width 245 height 12
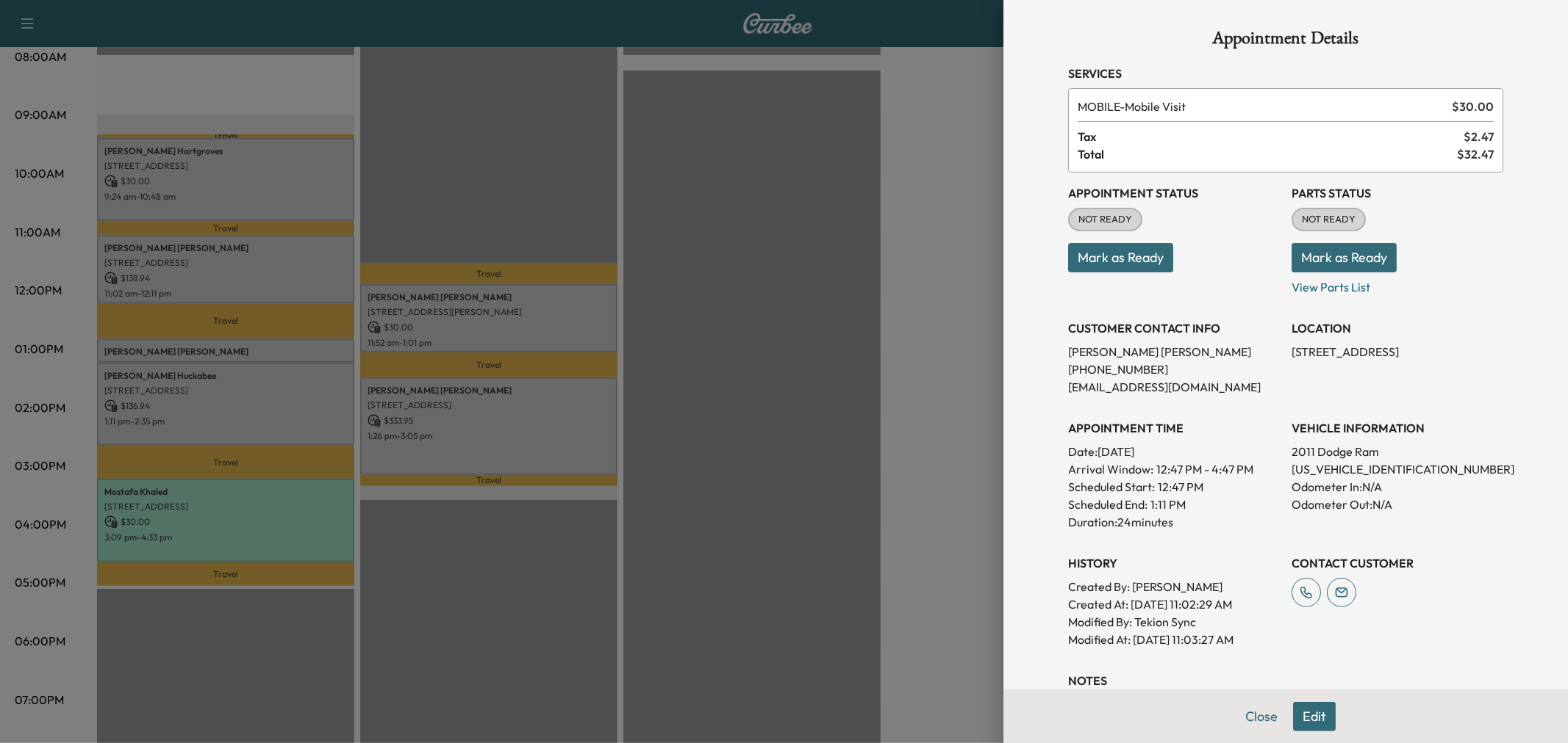
click at [1304, 717] on button "Edit" at bounding box center [1314, 716] width 42 height 29
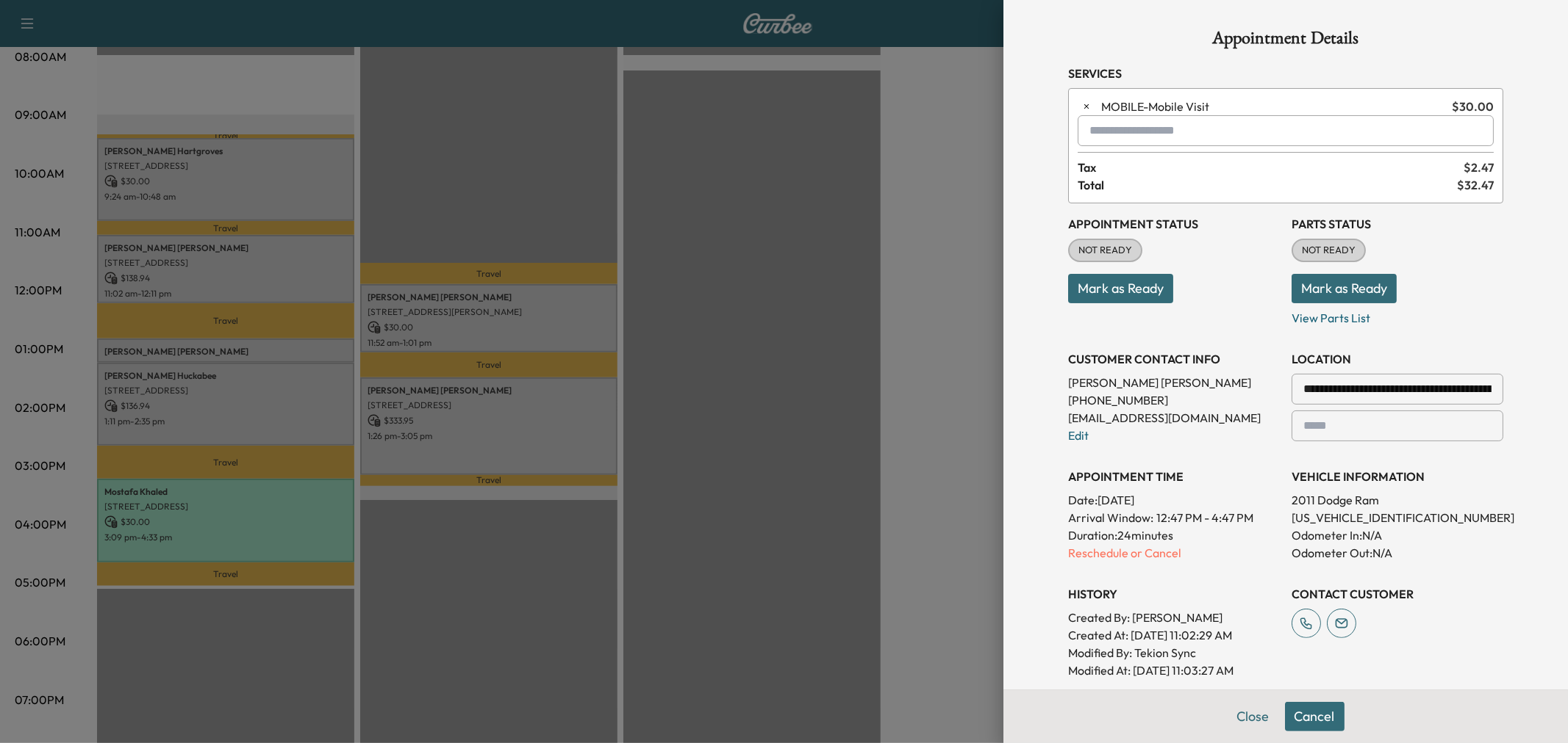
click at [1135, 137] on input "text" at bounding box center [1285, 130] width 416 height 31
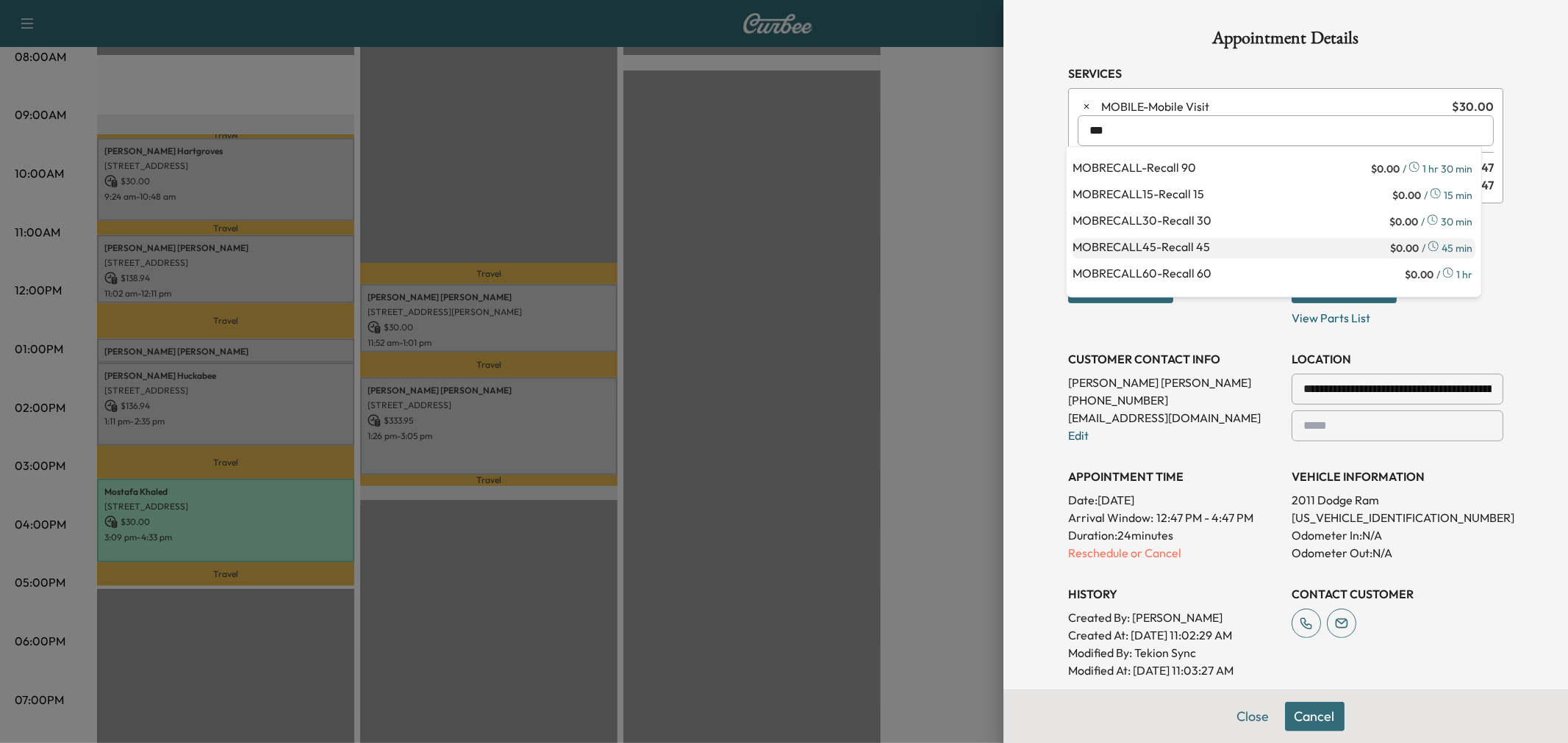
click at [1155, 247] on p "MOBRECALL45 - Recall 45" at bounding box center [1230, 248] width 315 height 21
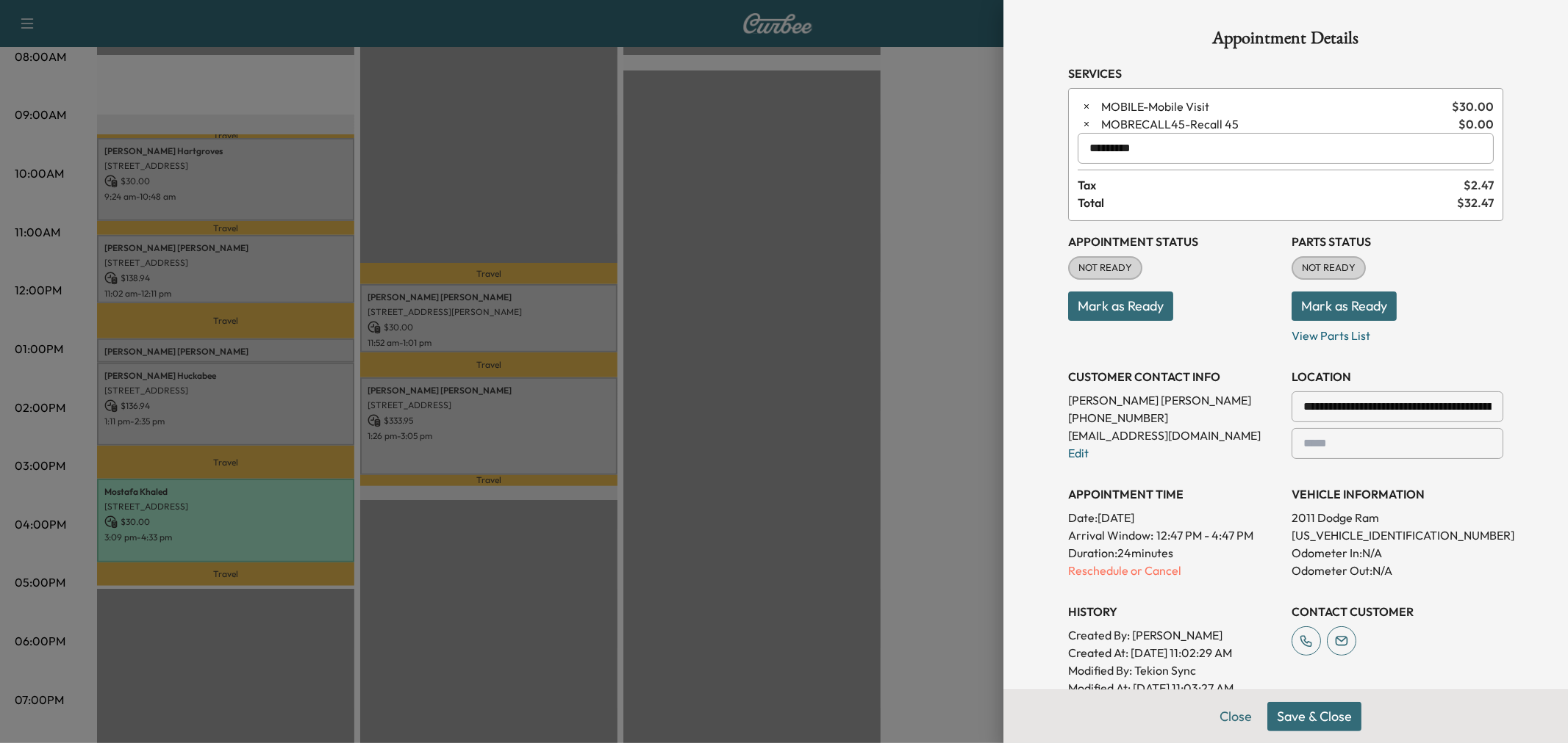
type input "*********"
click at [1339, 725] on button "Save & Close" at bounding box center [1314, 716] width 94 height 29
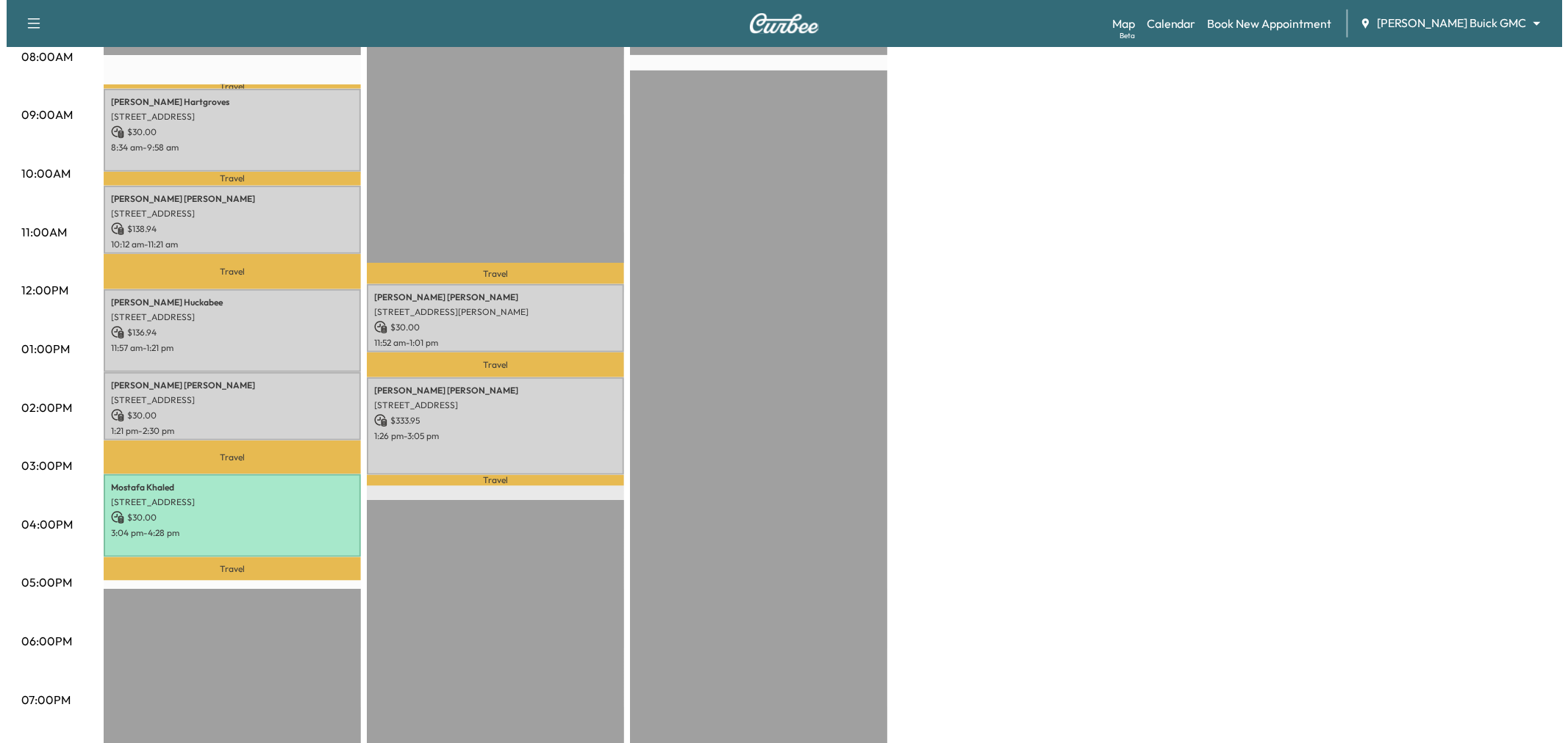
scroll to position [326, 0]
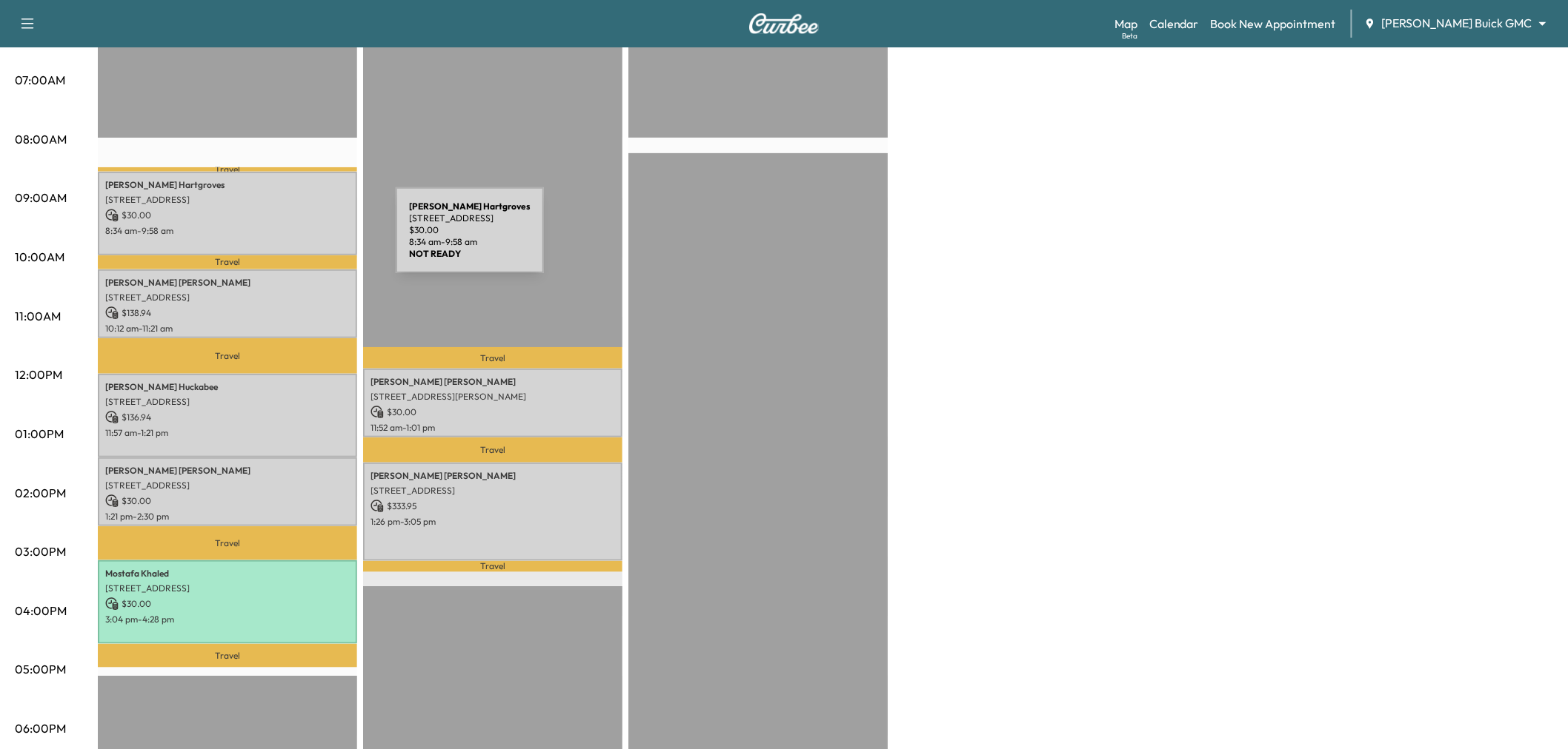
click at [285, 239] on div "[PERSON_NAME] [STREET_ADDRESS][PERSON_NAME] $ 30.00 8:34 am - 9:58 am" at bounding box center [227, 214] width 259 height 84
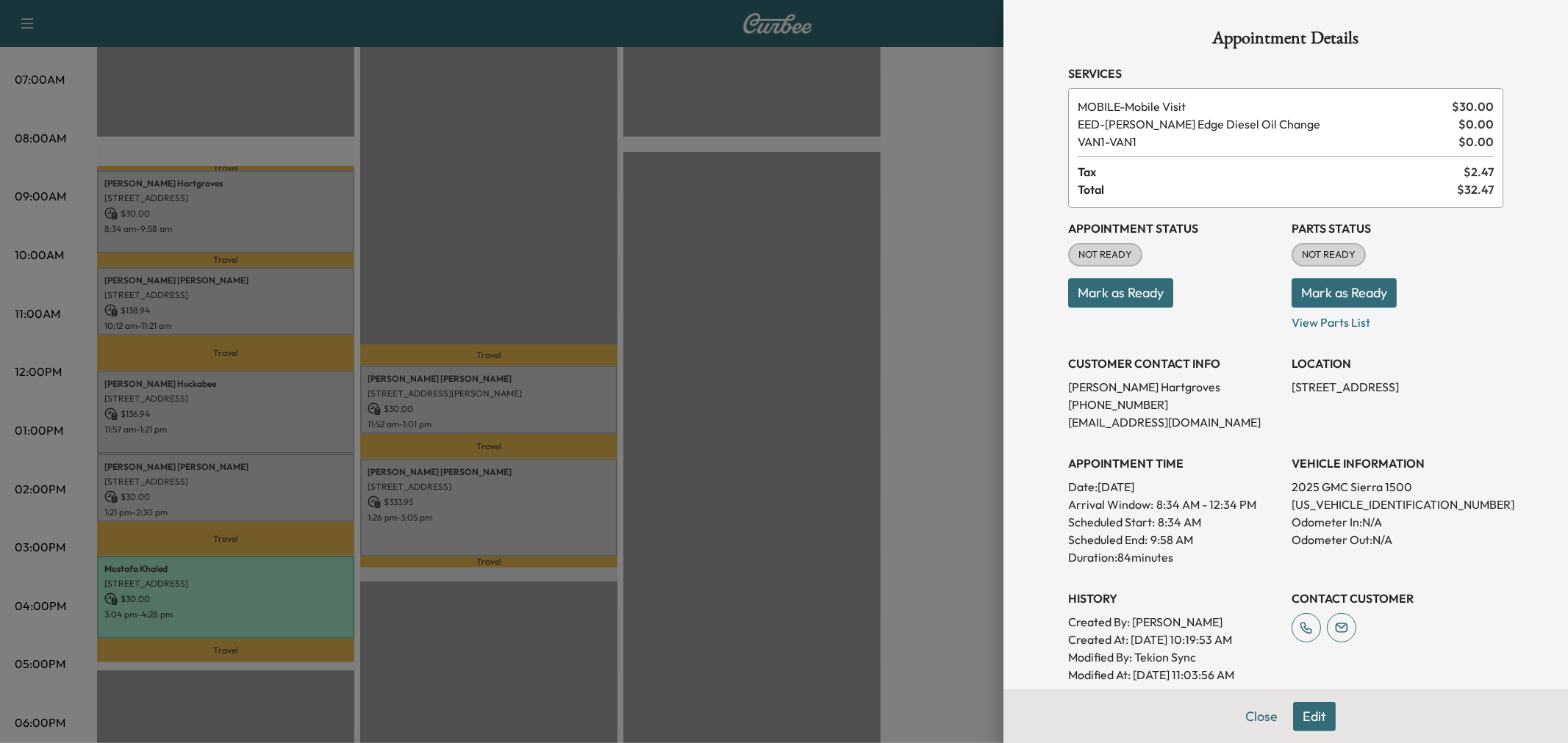
click at [281, 237] on div at bounding box center [784, 371] width 1568 height 743
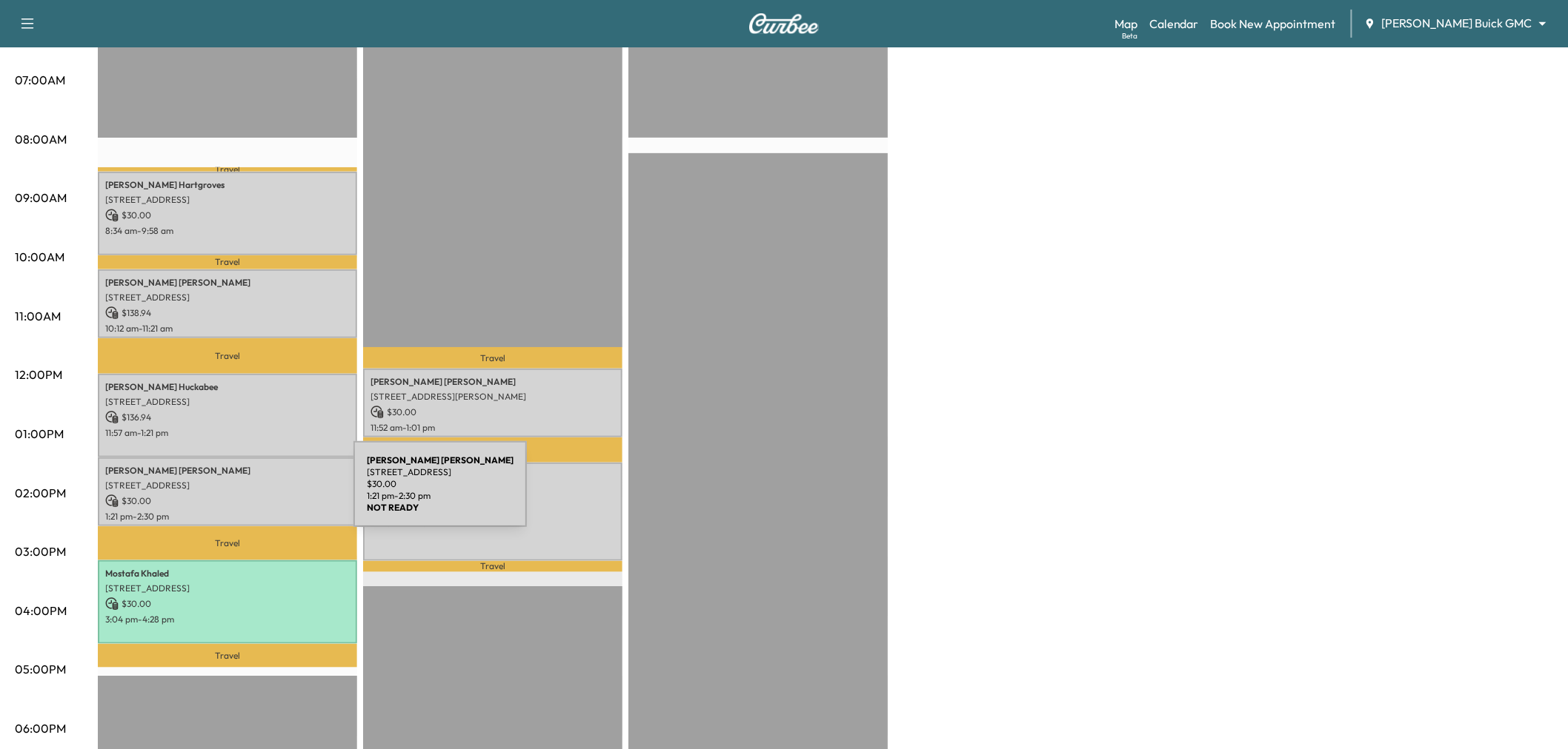
click at [242, 494] on p "$ 30.00" at bounding box center [227, 501] width 245 height 13
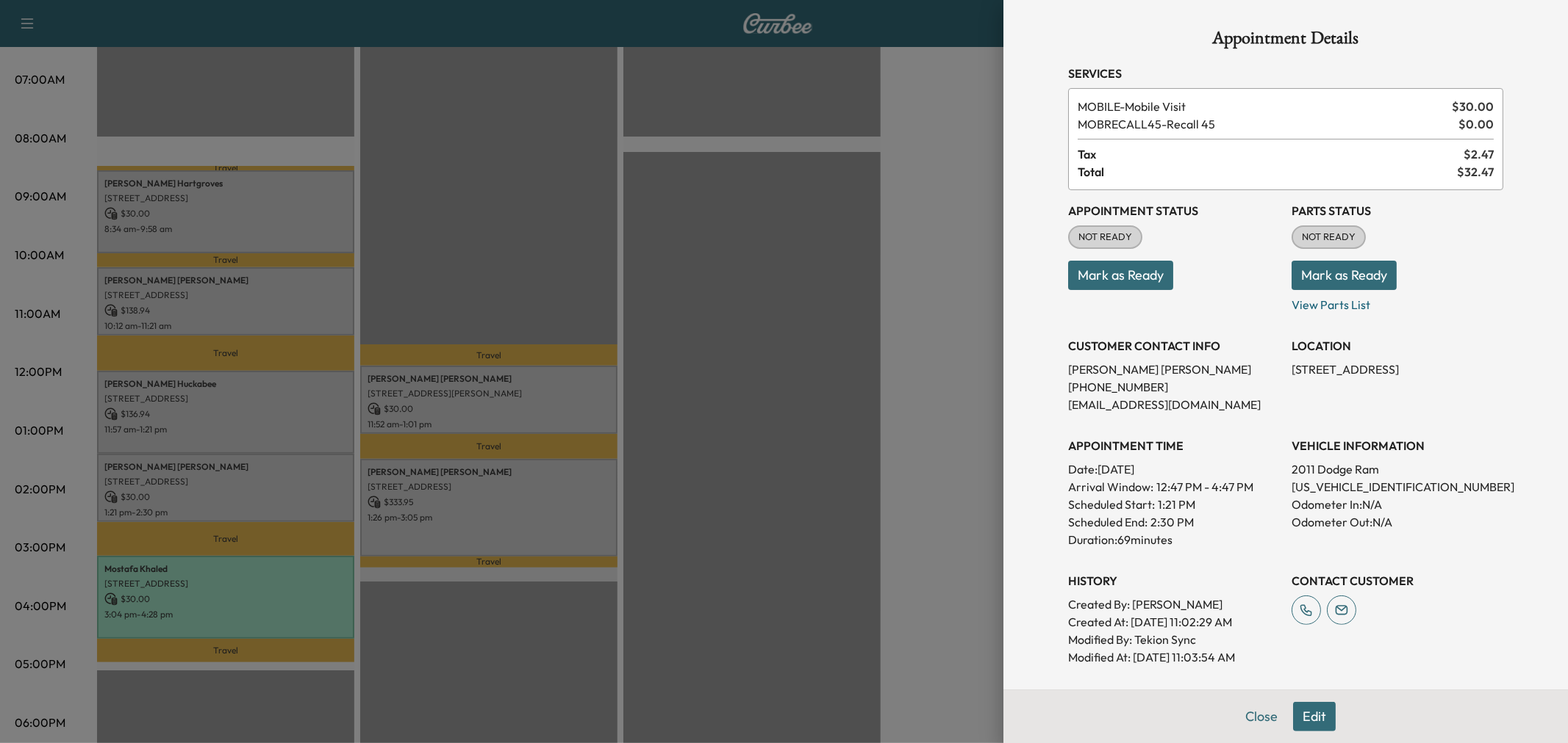
scroll to position [191, 0]
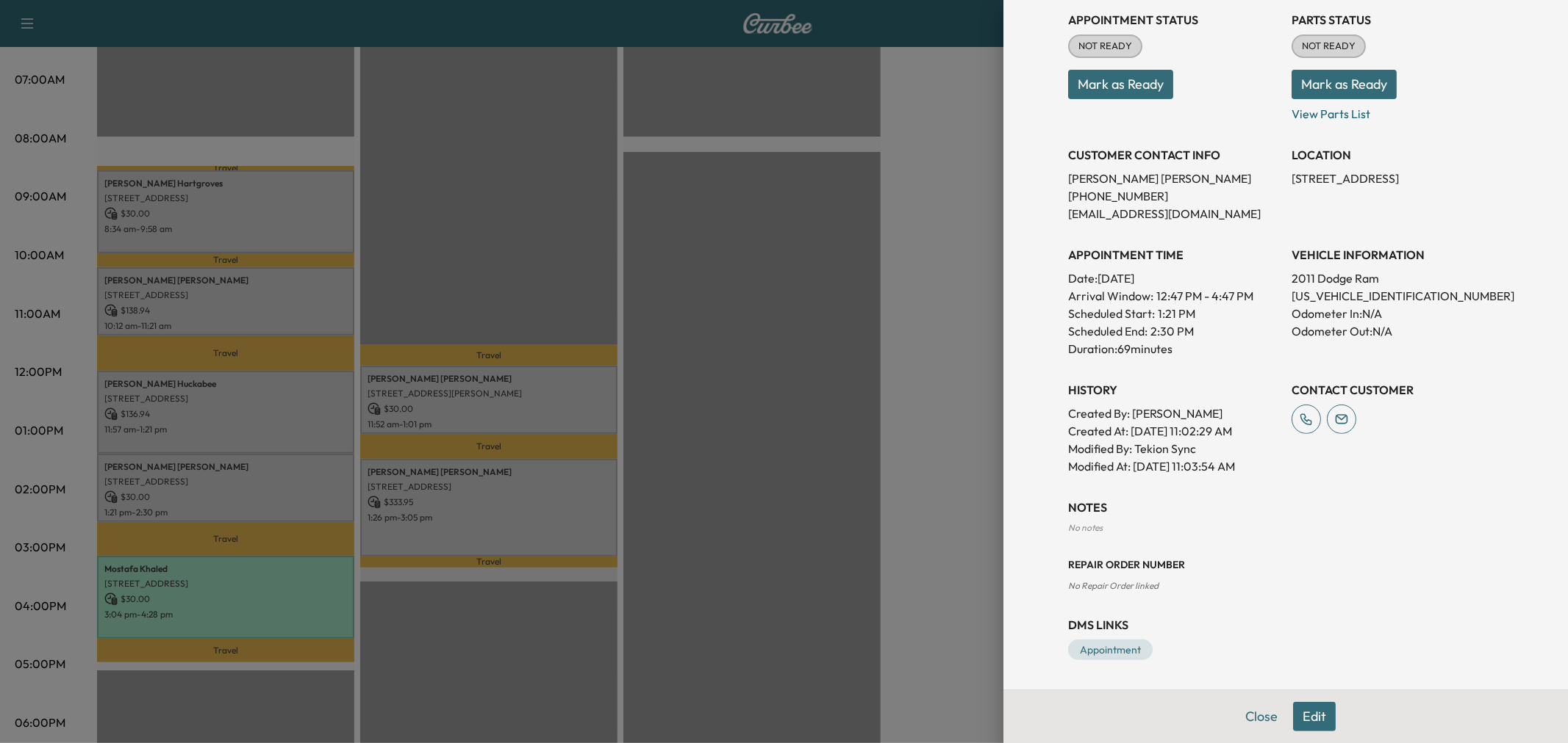
drag, startPoint x: 1334, startPoint y: 728, endPoint x: 1314, endPoint y: 724, distance: 20.4
click at [1334, 728] on div "Close Edit" at bounding box center [1285, 716] width 564 height 54
click at [1311, 723] on button "Edit" at bounding box center [1314, 716] width 42 height 29
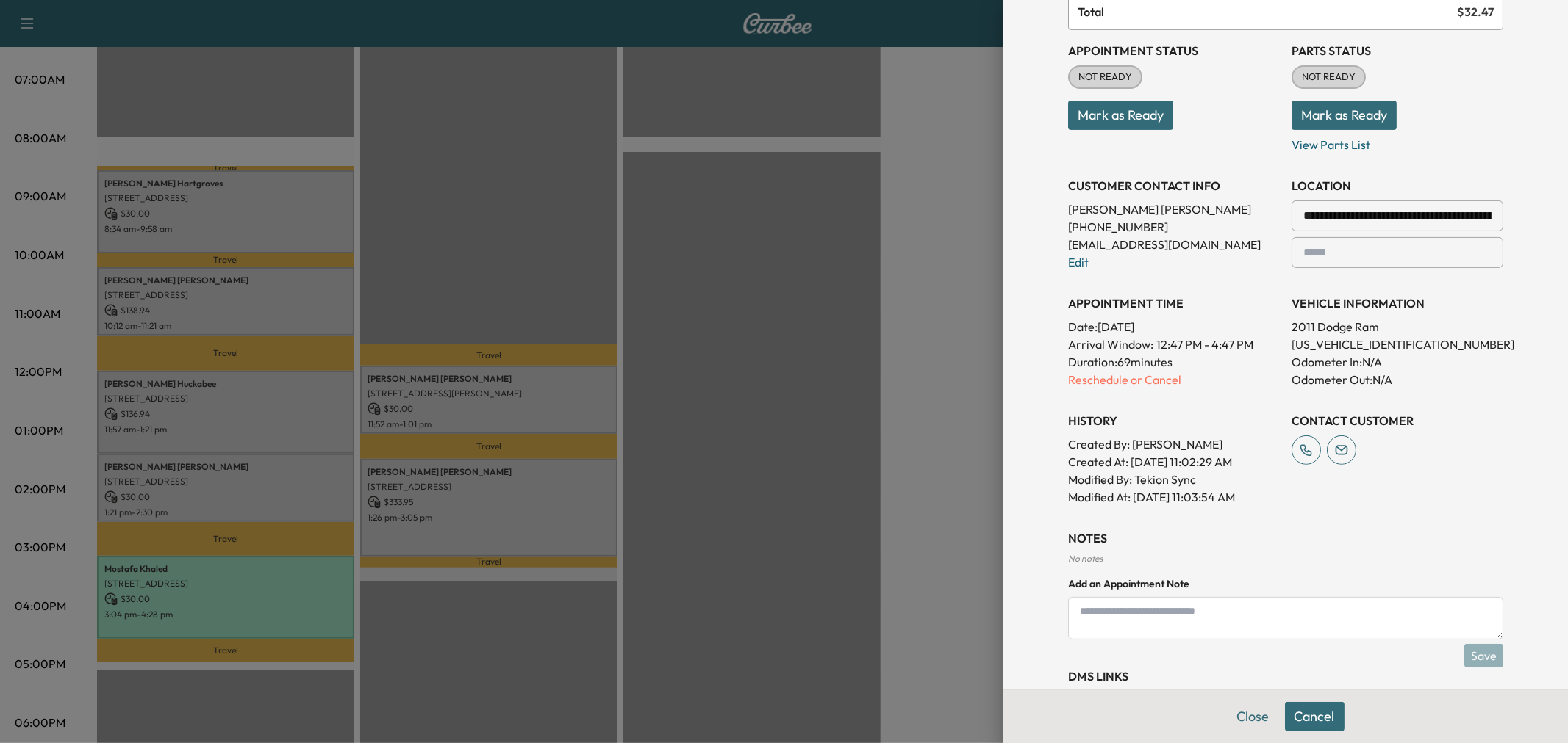
scroll to position [222, 0]
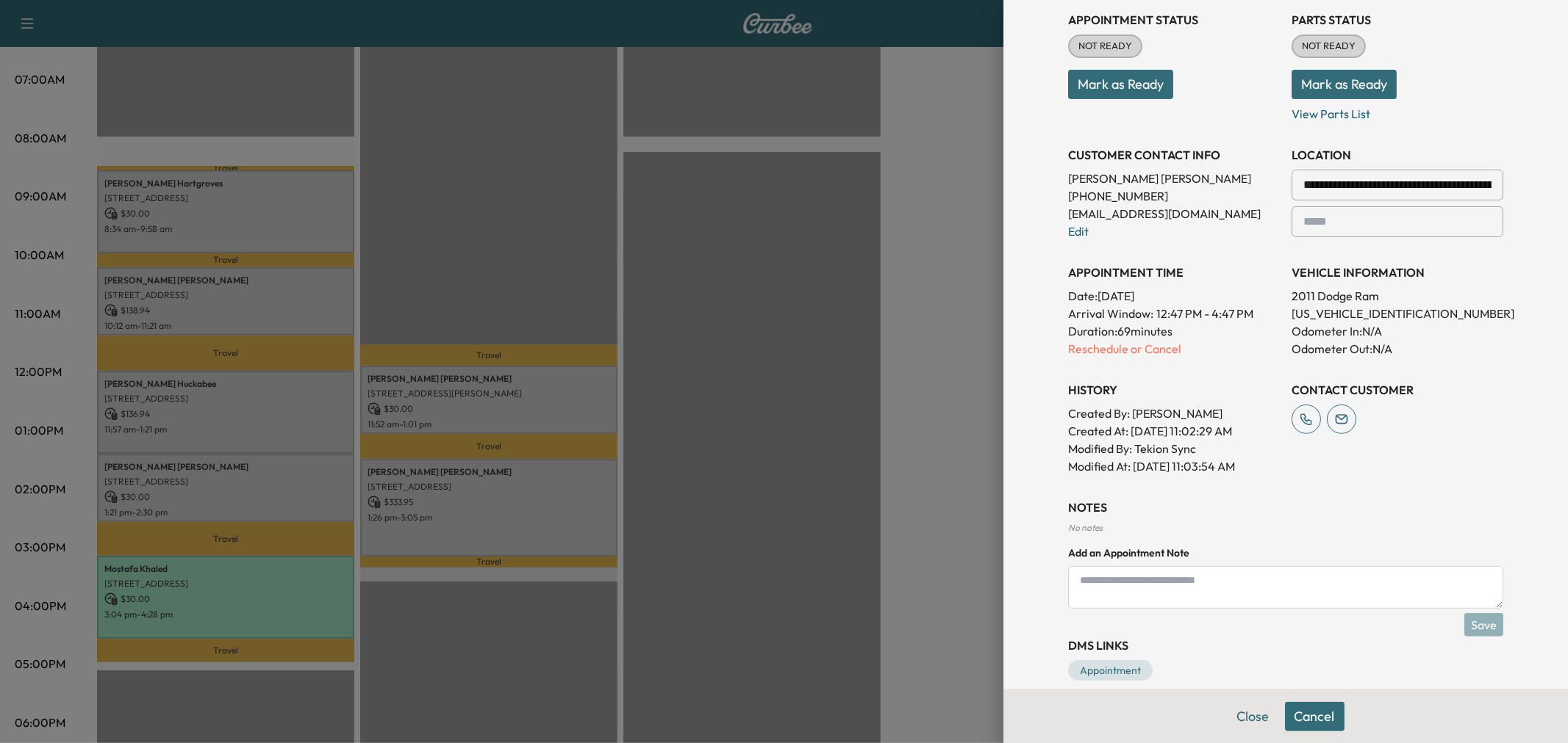
click at [1205, 612] on div "NOTES No notes Add an Appointment Note Save" at bounding box center [1285, 556] width 435 height 114
click at [1203, 604] on textarea at bounding box center [1285, 587] width 435 height 42
type textarea "**********"
click at [1480, 623] on button "Save" at bounding box center [1483, 625] width 39 height 23
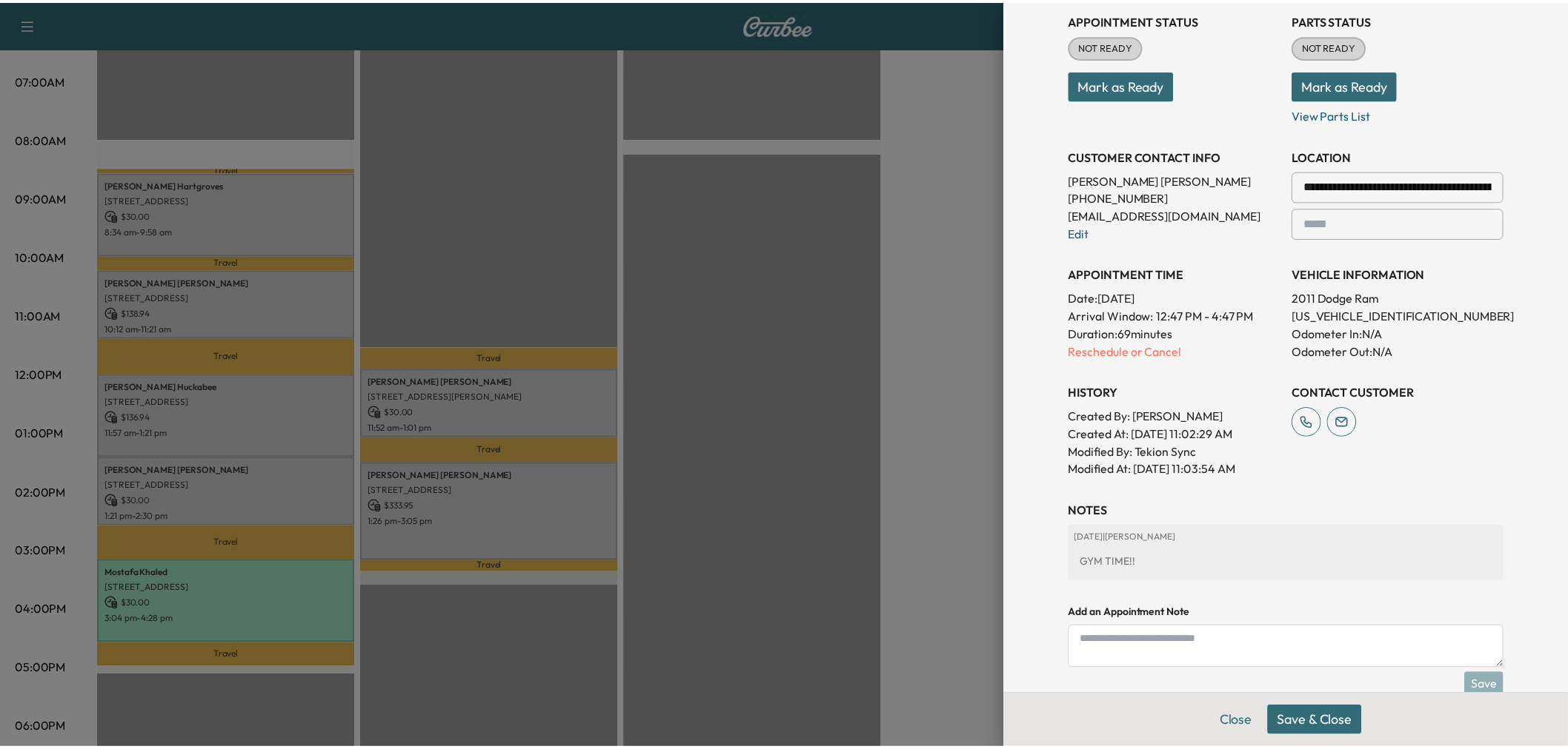
scroll to position [59, 0]
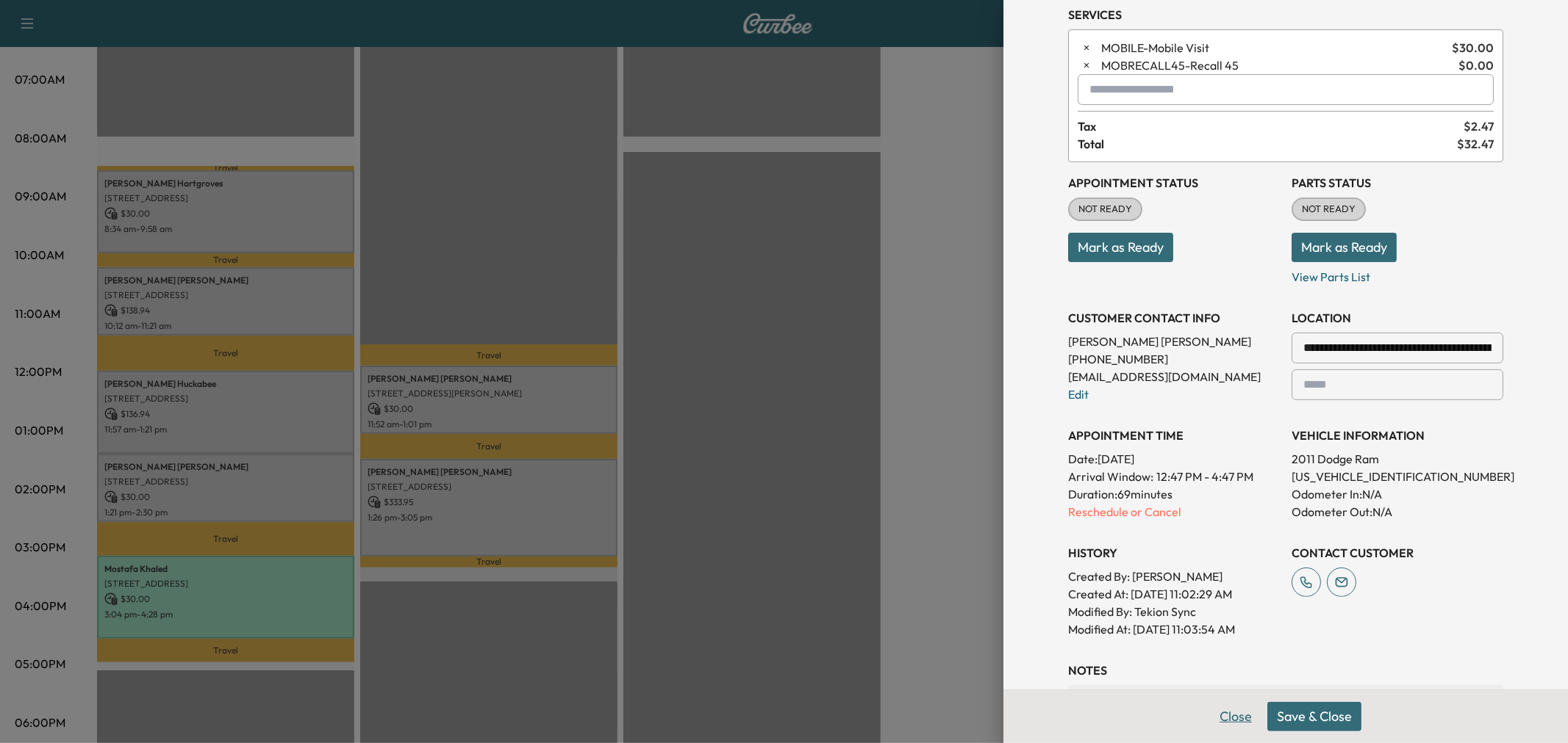
click at [1211, 709] on button "Close" at bounding box center [1236, 716] width 51 height 29
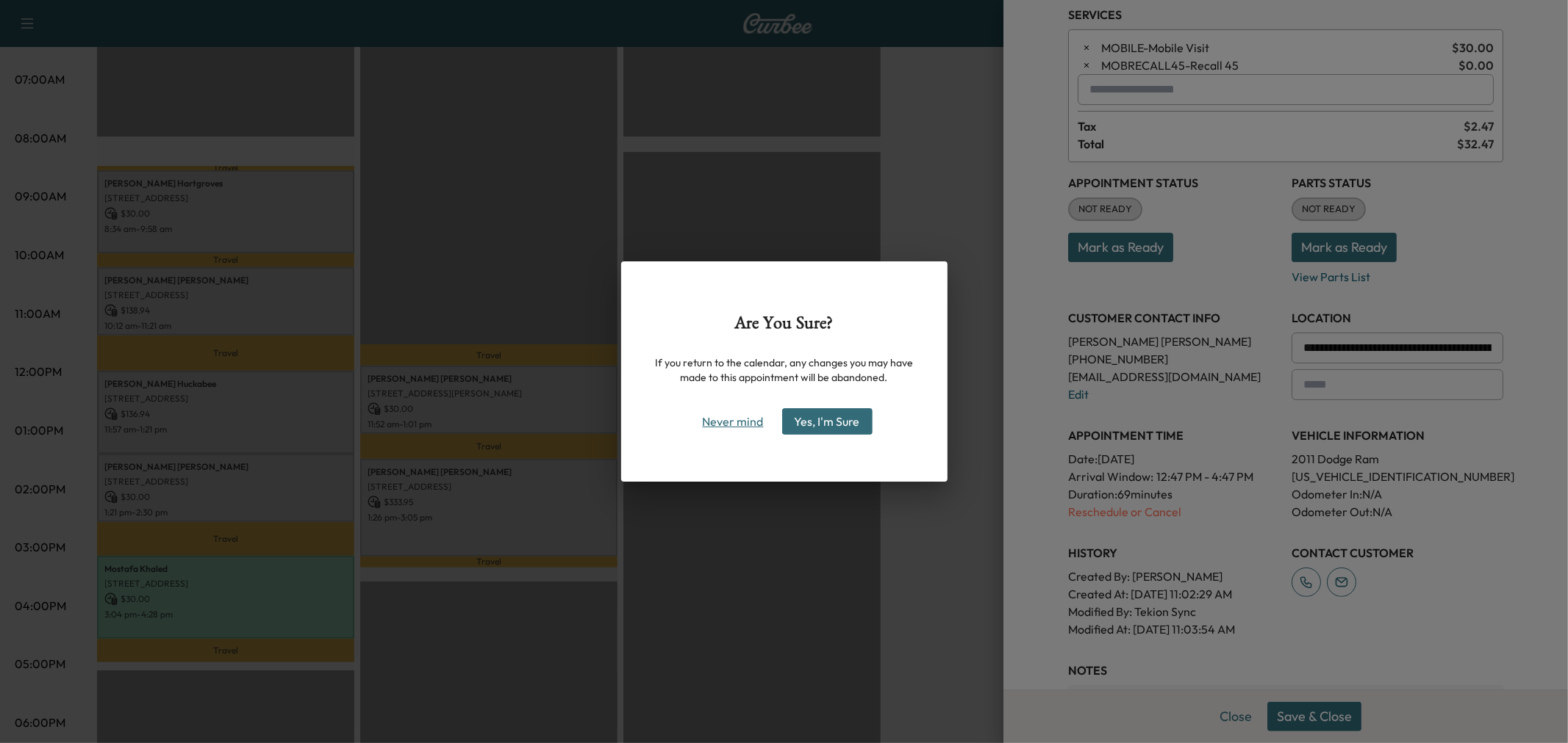
click at [717, 422] on button "Never mind" at bounding box center [733, 422] width 75 height 23
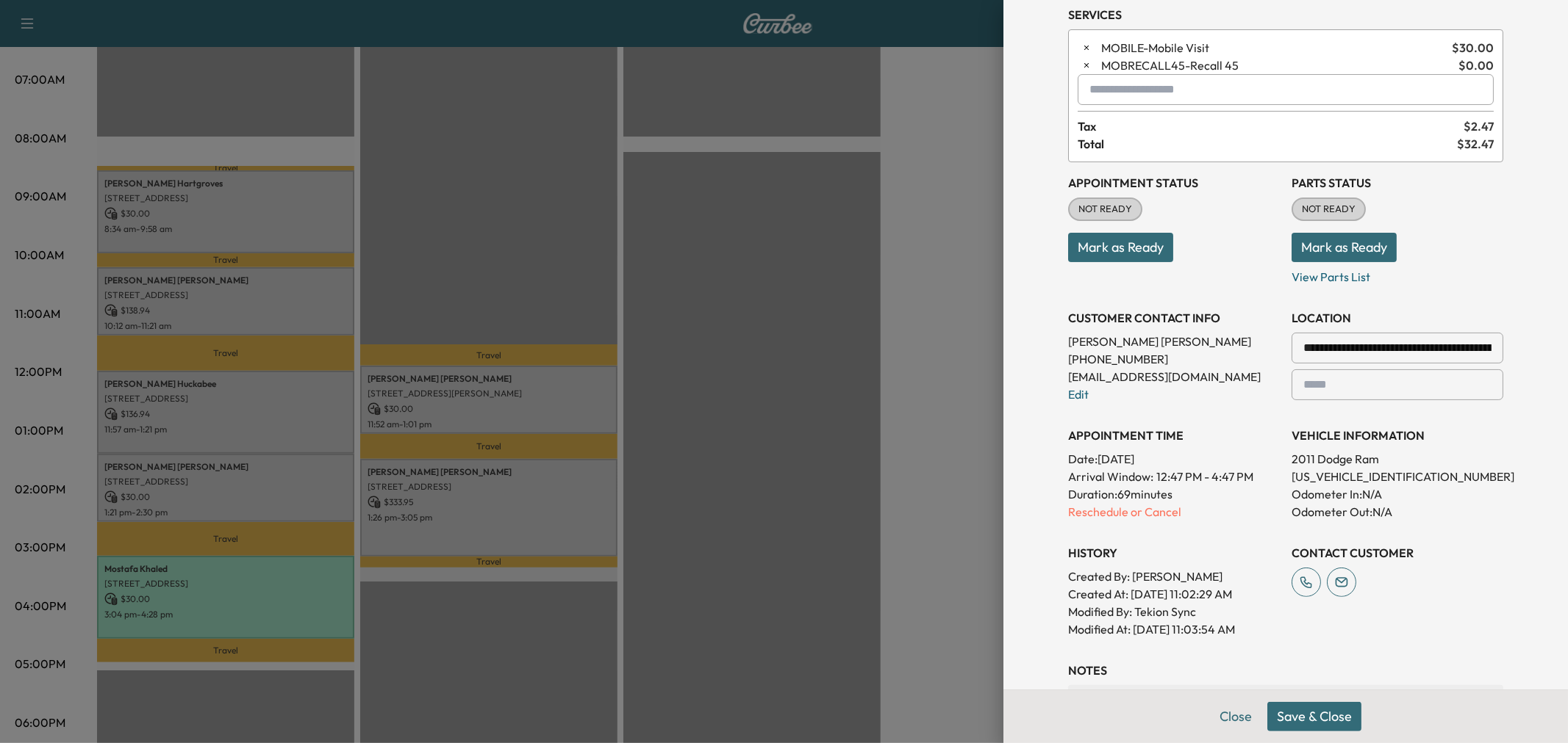
click at [1328, 710] on button "Save & Close" at bounding box center [1314, 716] width 94 height 29
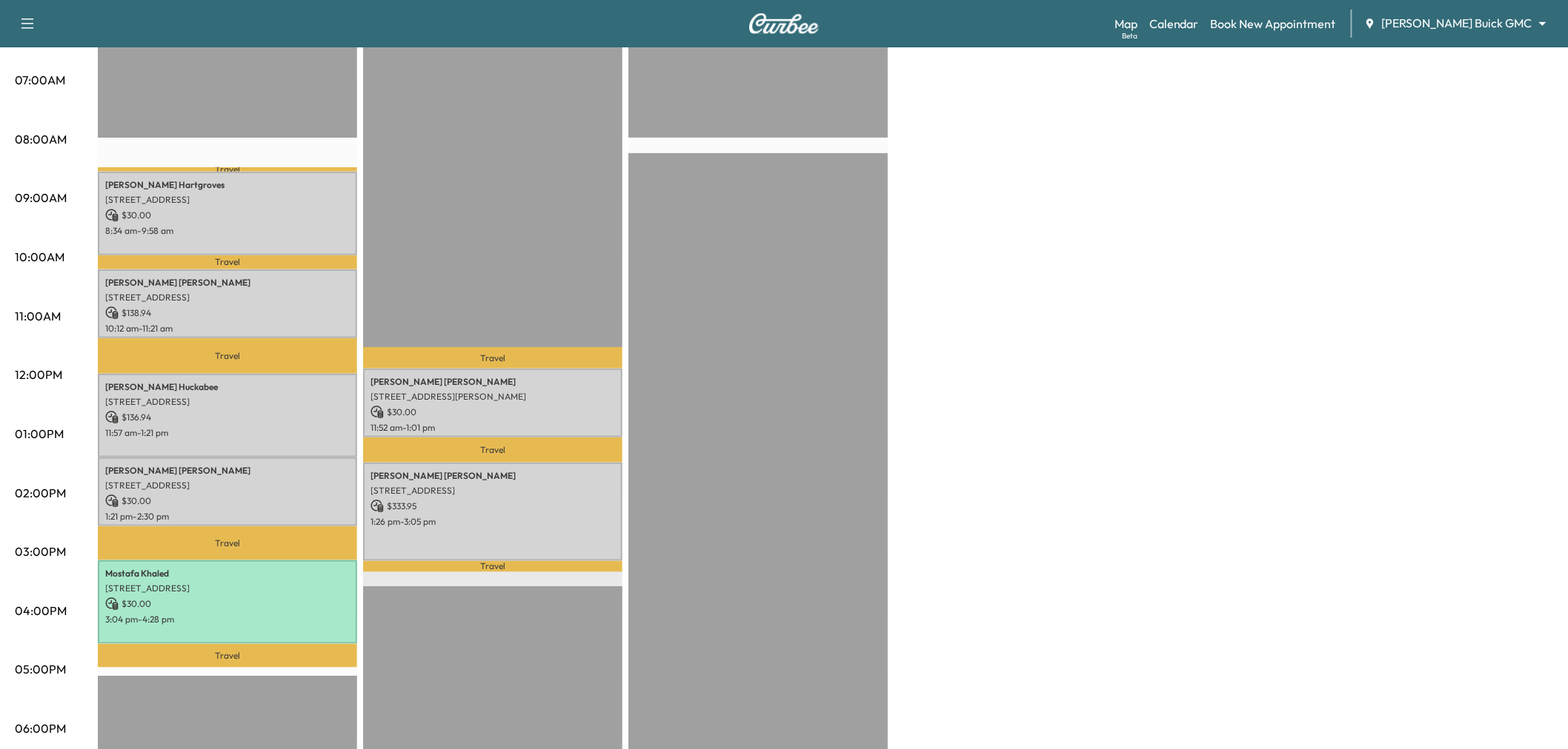
click at [797, 432] on div "EST Start" at bounding box center [758, 497] width 259 height 957
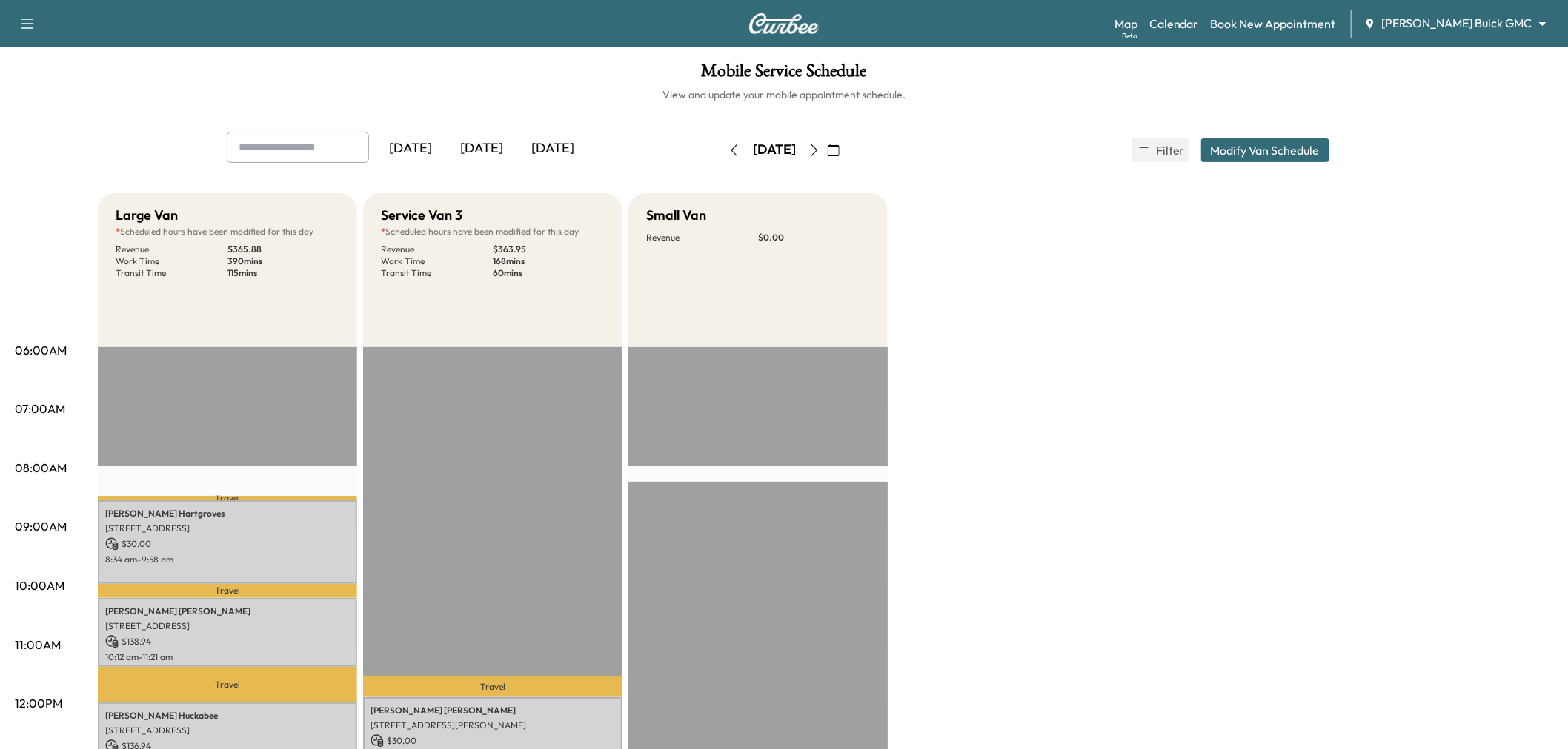
scroll to position [329, 0]
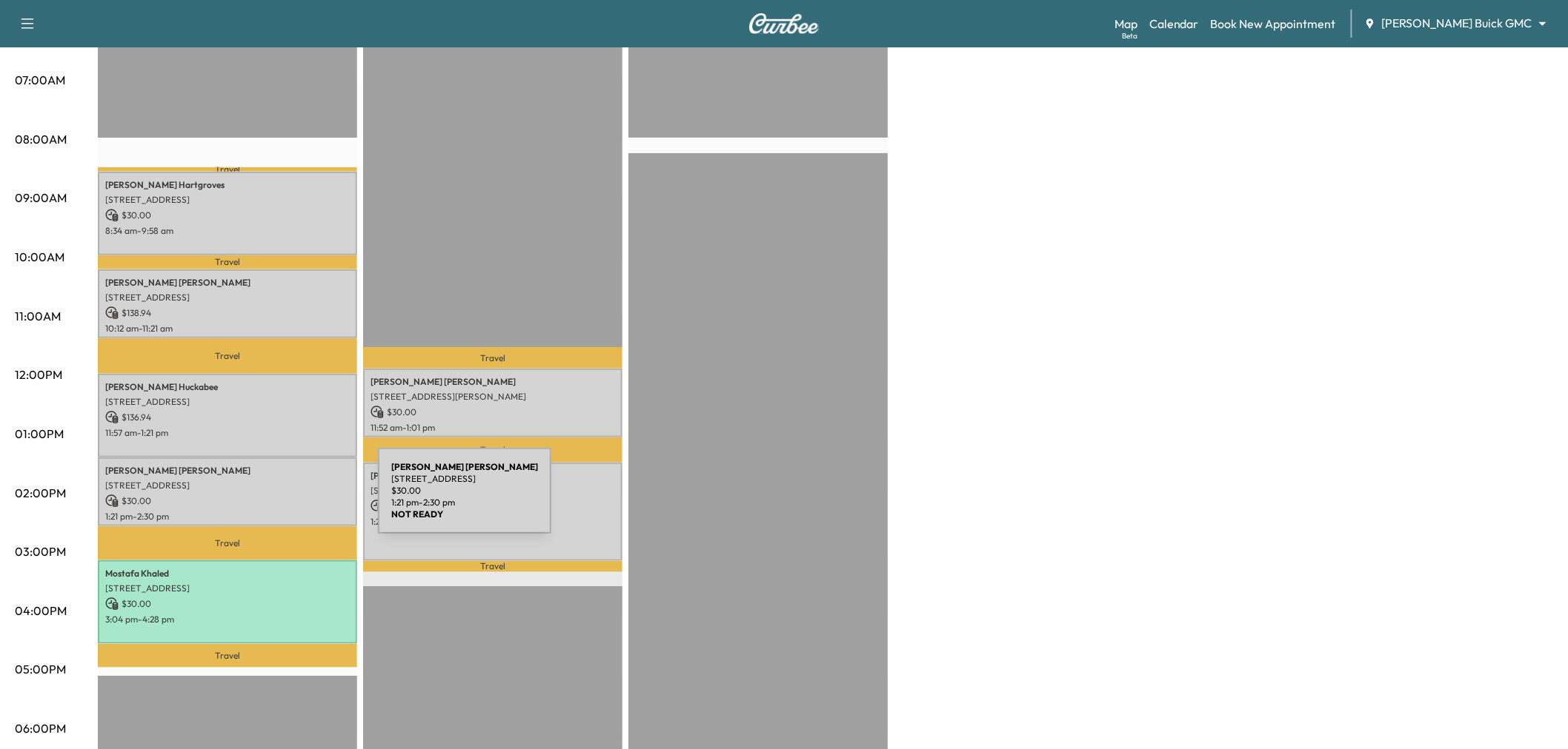
click at [266, 500] on p "$ 30.00" at bounding box center [227, 501] width 245 height 13
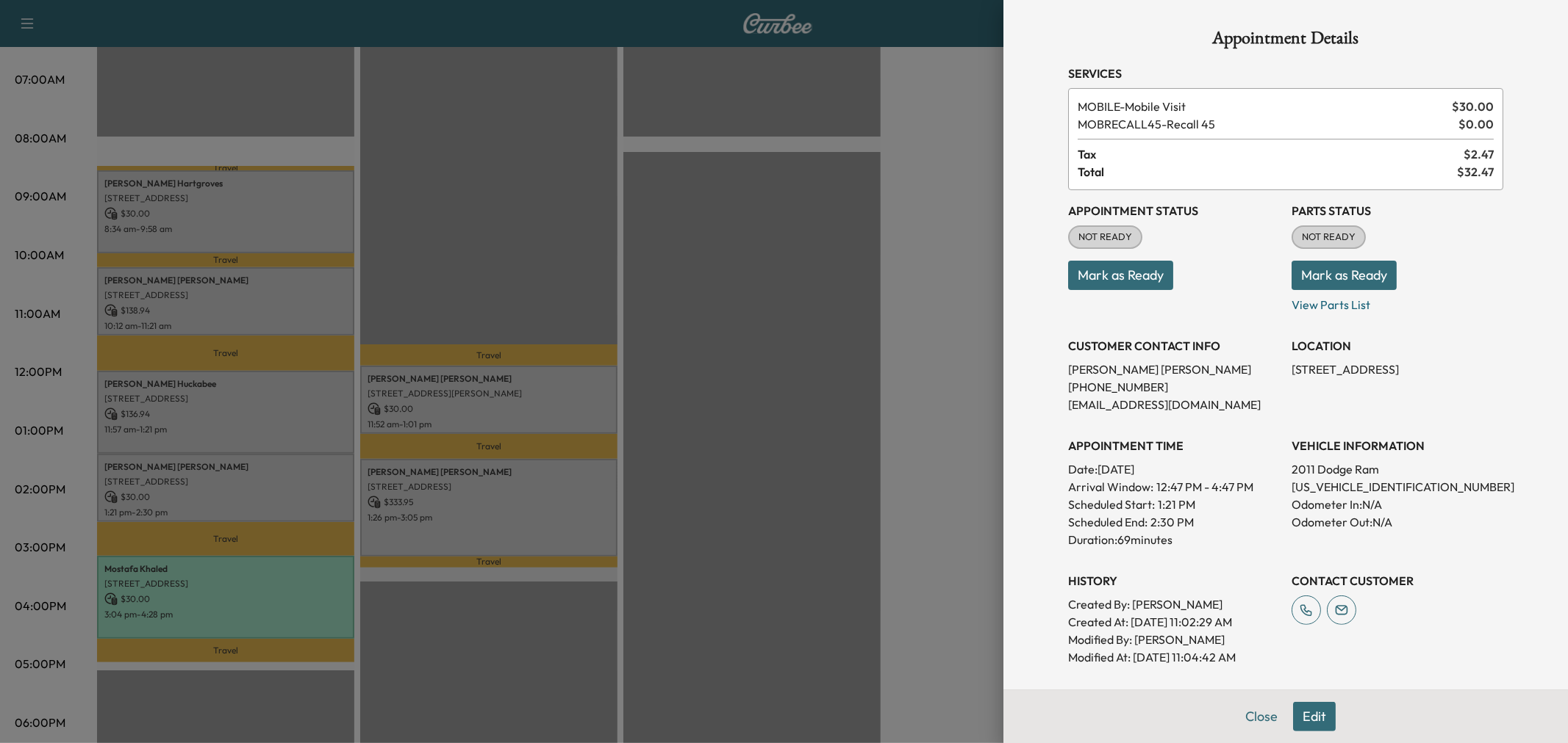
click at [798, 481] on div at bounding box center [784, 371] width 1568 height 743
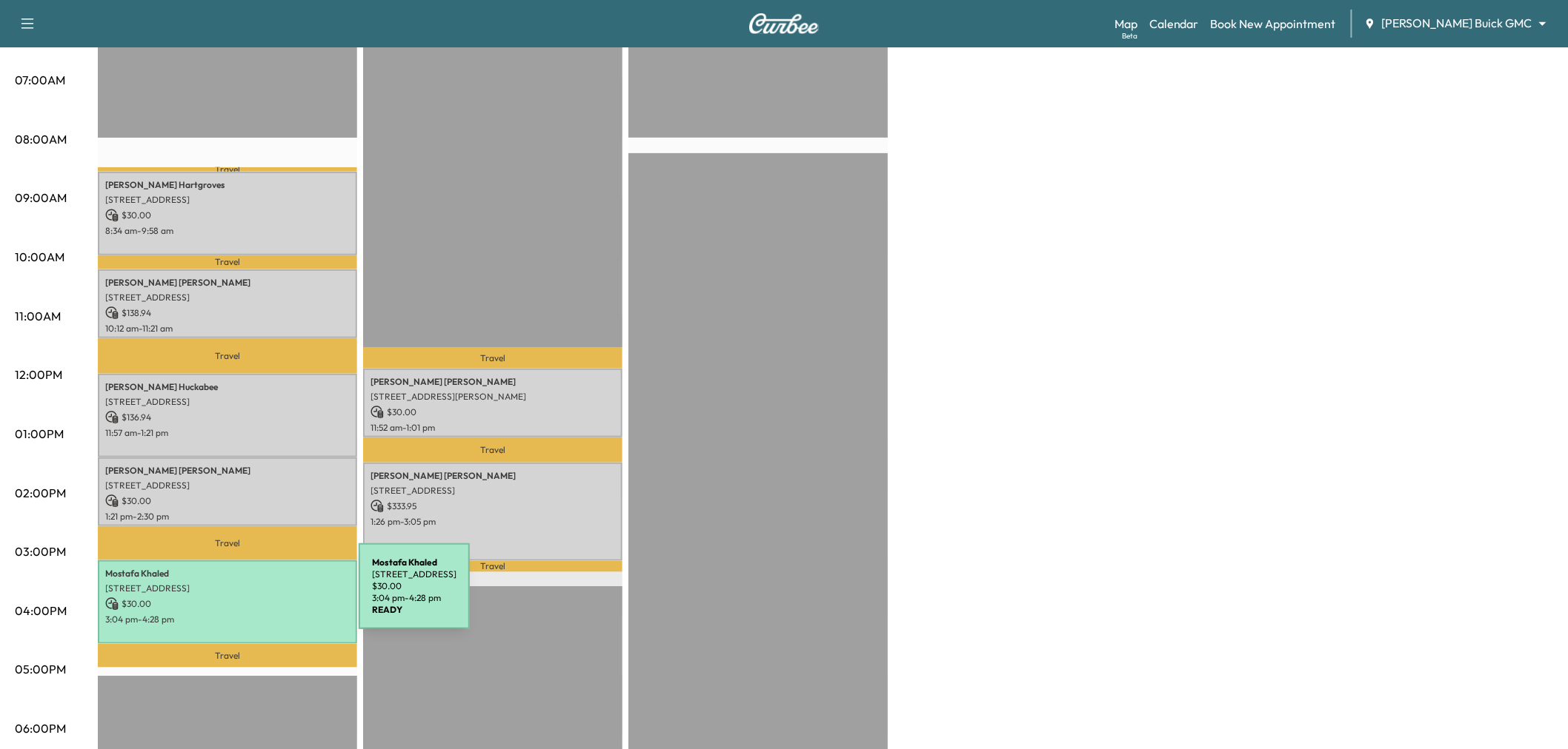
click at [246, 598] on p "$ 30.00" at bounding box center [227, 605] width 245 height 13
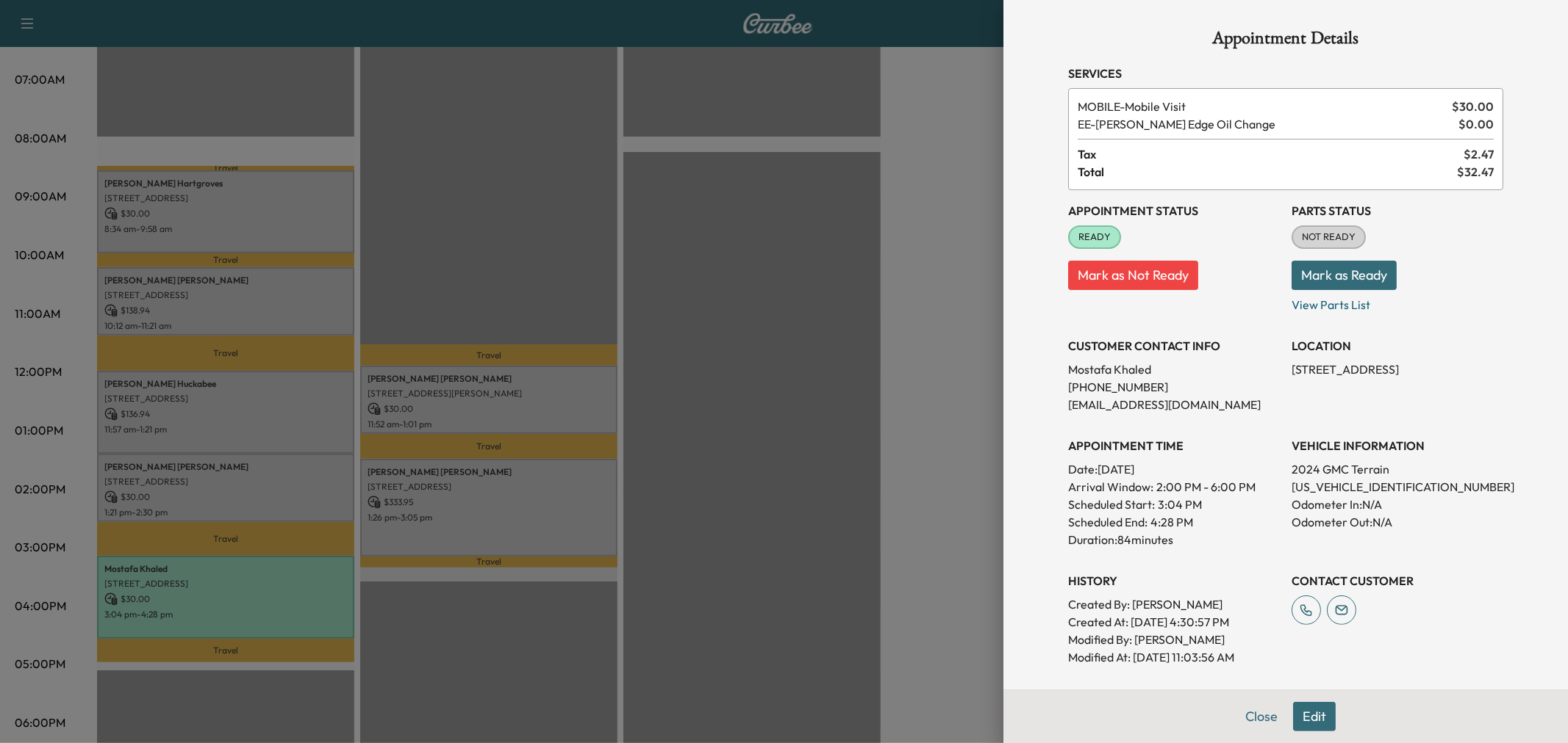
click at [239, 591] on div at bounding box center [784, 371] width 1568 height 743
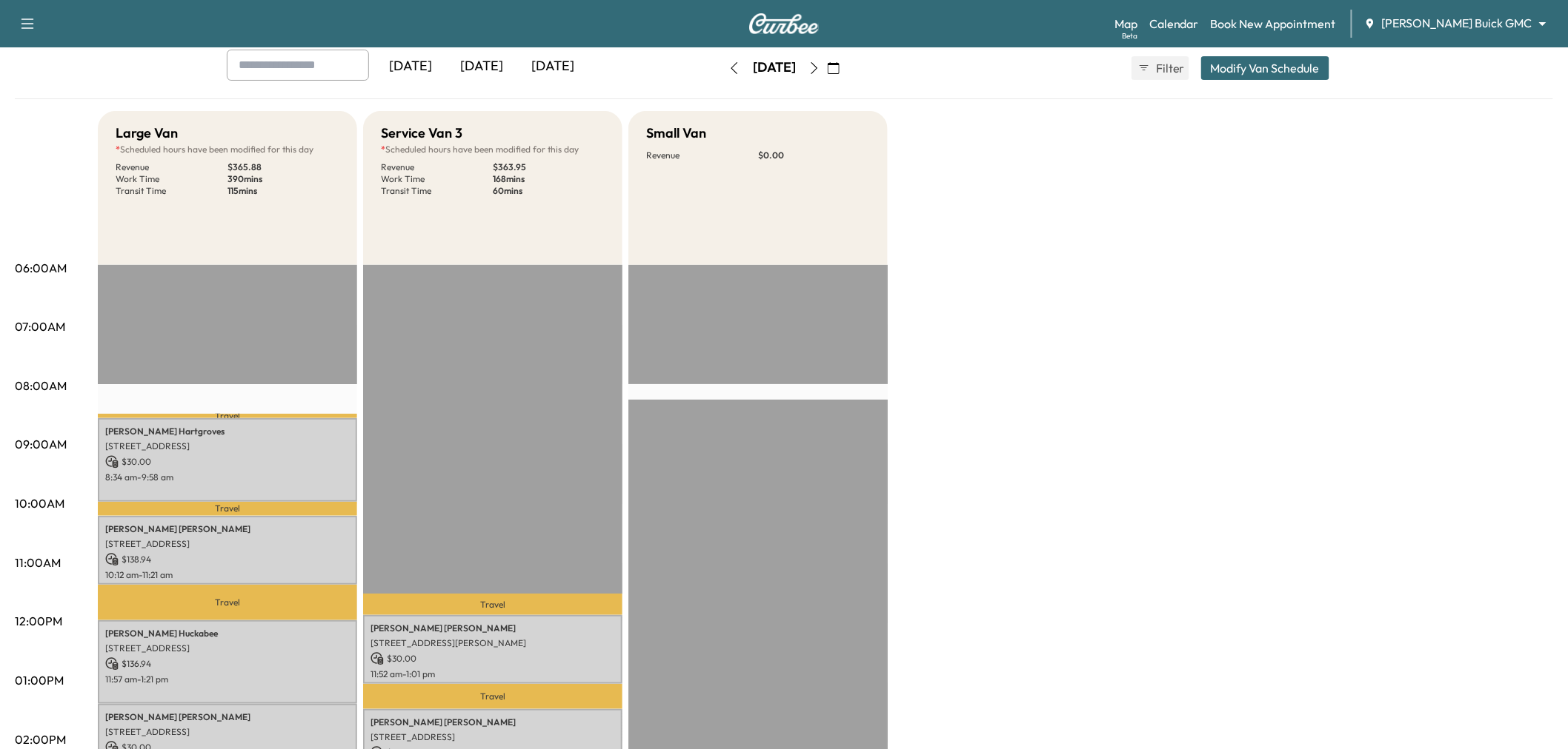
scroll to position [164, 0]
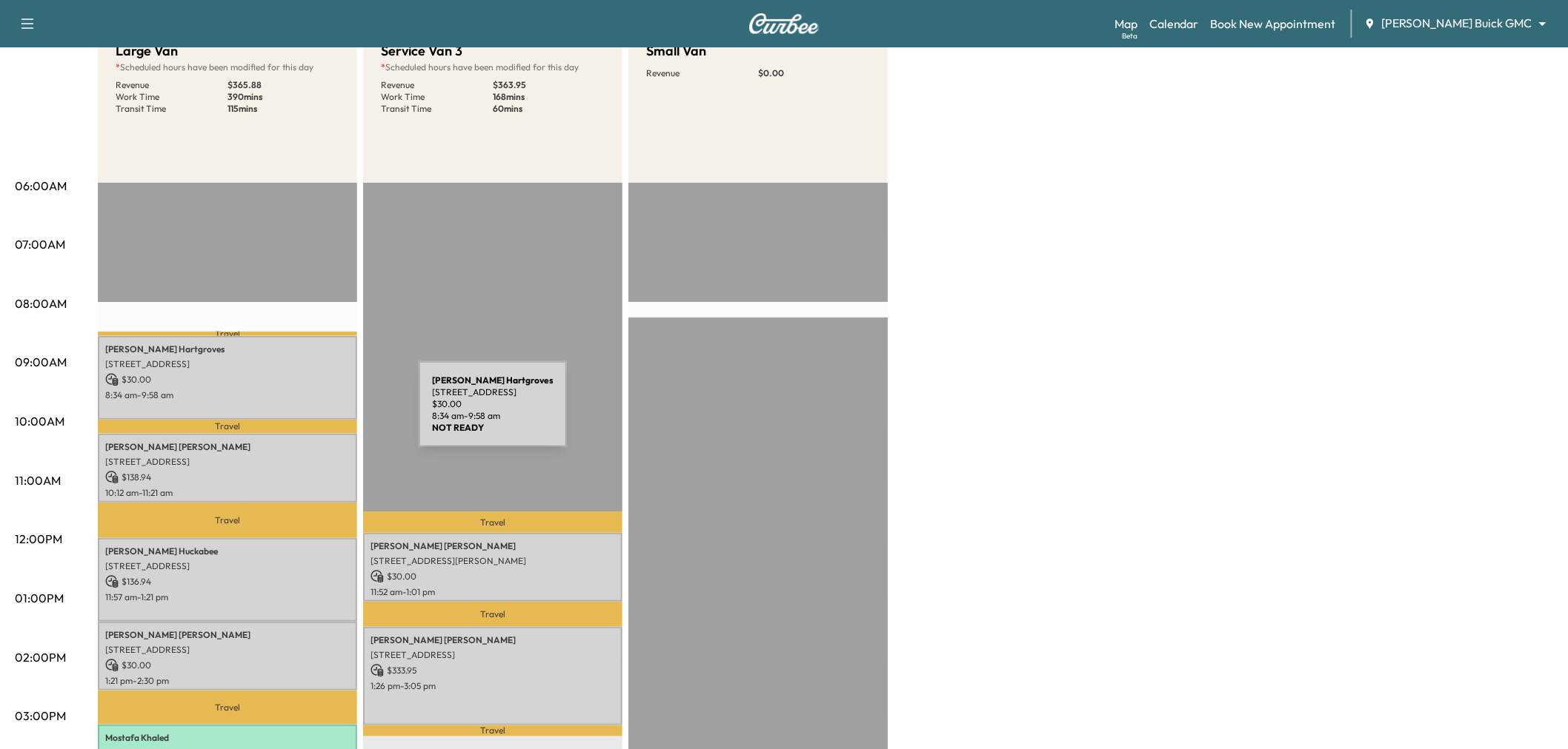
click at [307, 395] on div "[PERSON_NAME] [STREET_ADDRESS][PERSON_NAME] $ 30.00 8:34 am - 9:58 am" at bounding box center [227, 378] width 259 height 84
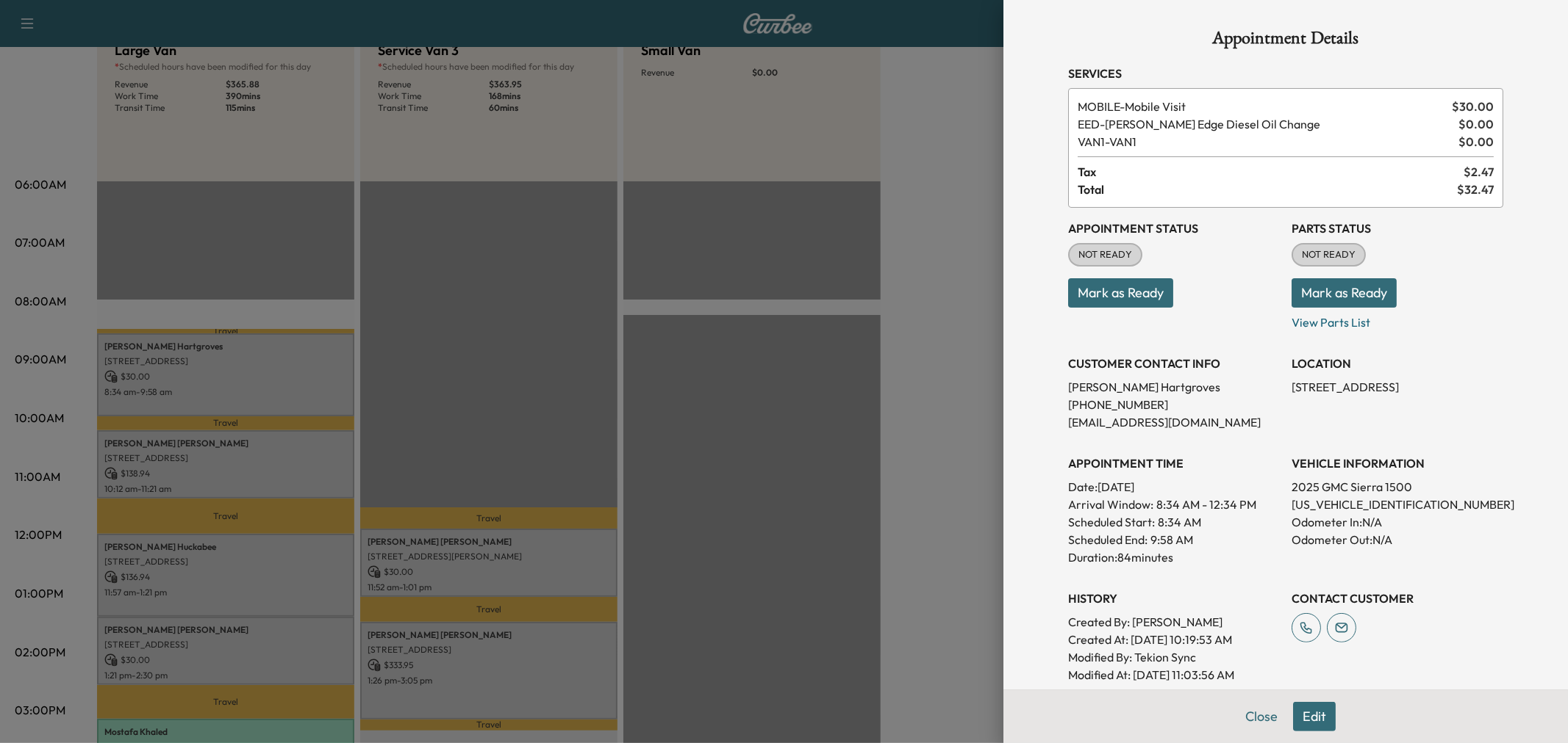
click at [846, 442] on div at bounding box center [784, 371] width 1568 height 743
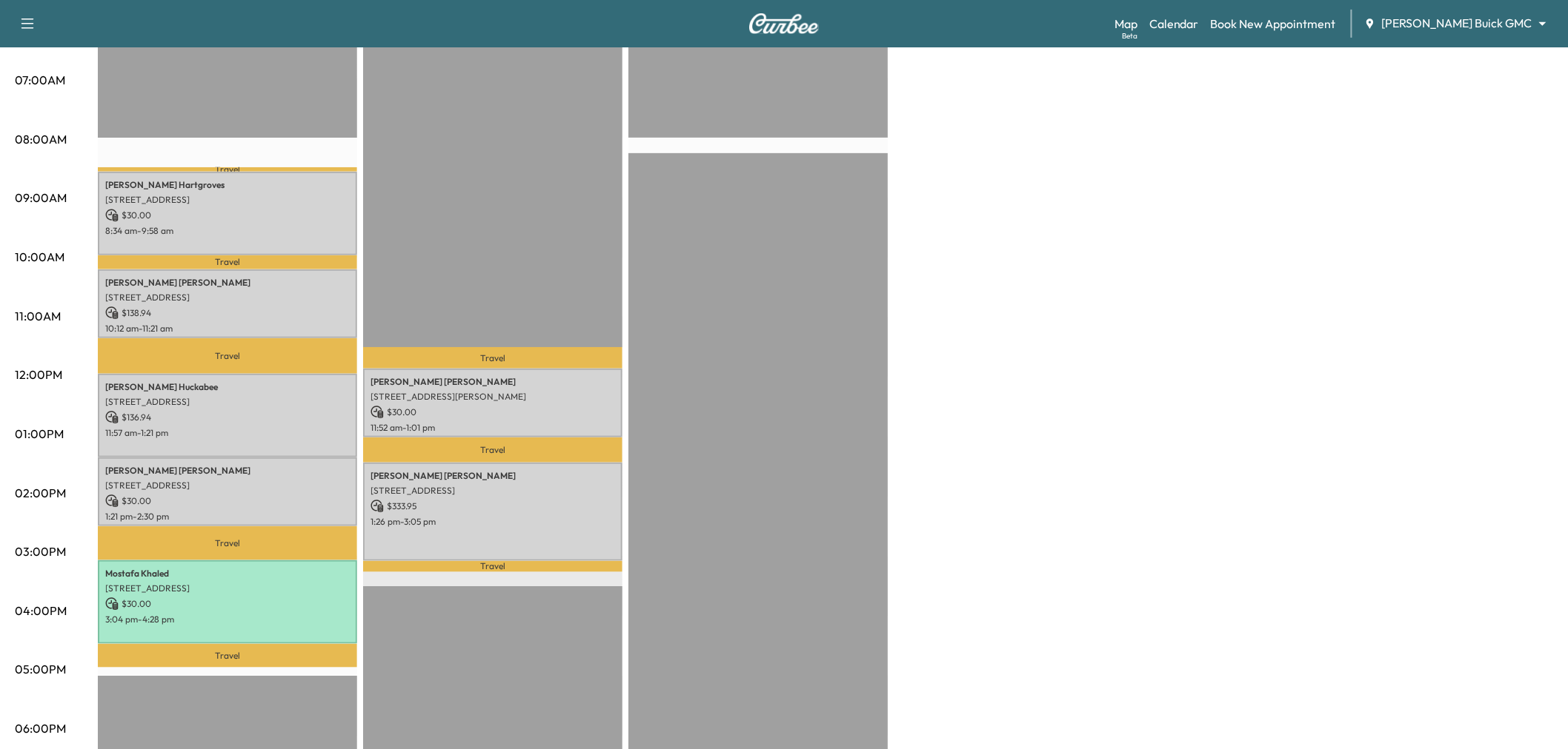
scroll to position [0, 0]
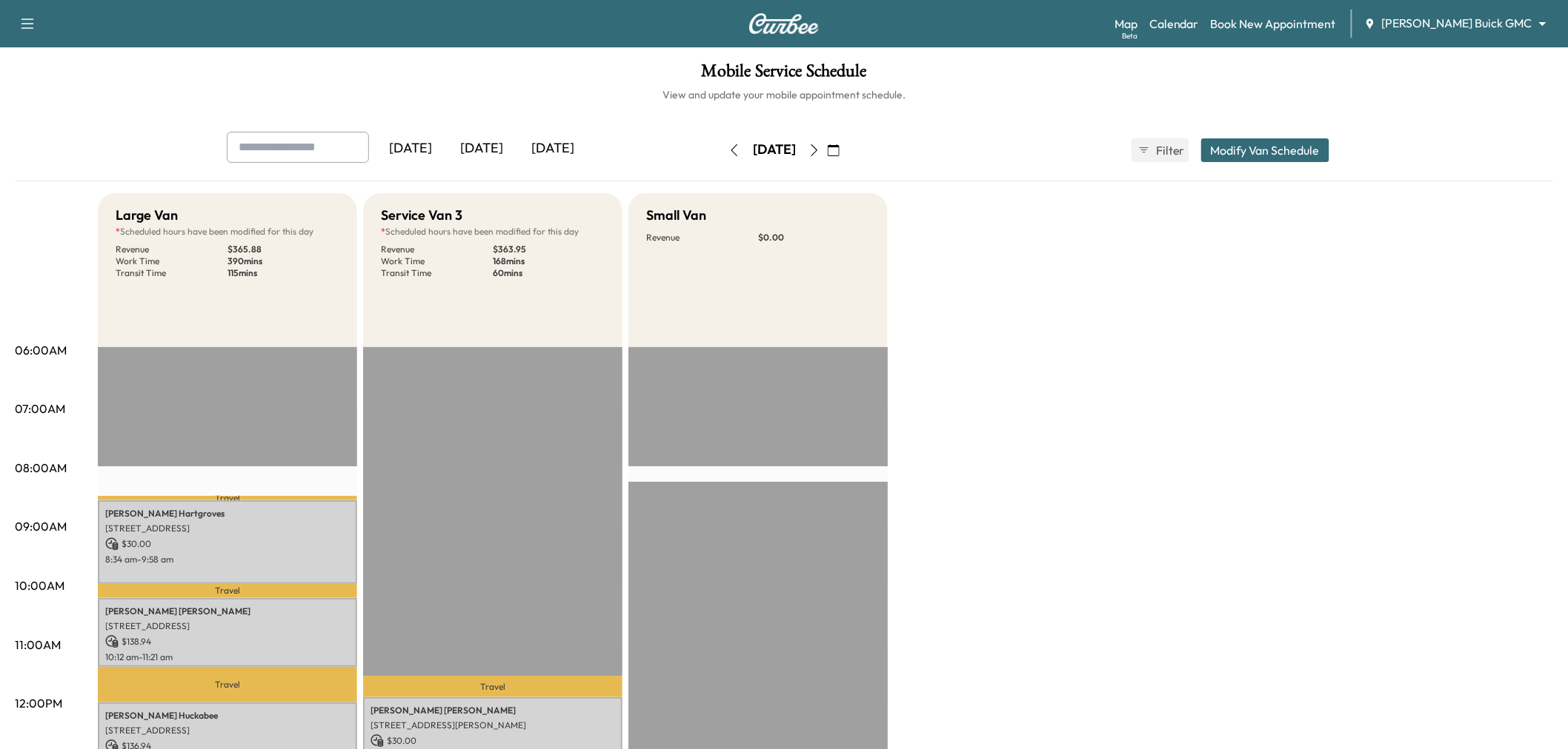
click at [1225, 343] on div "Large Van * Scheduled hours have been modified for this day Revenue $ 365.88 Wo…" at bounding box center [825, 748] width 1455 height 1111
click at [820, 147] on icon "button" at bounding box center [814, 150] width 12 height 12
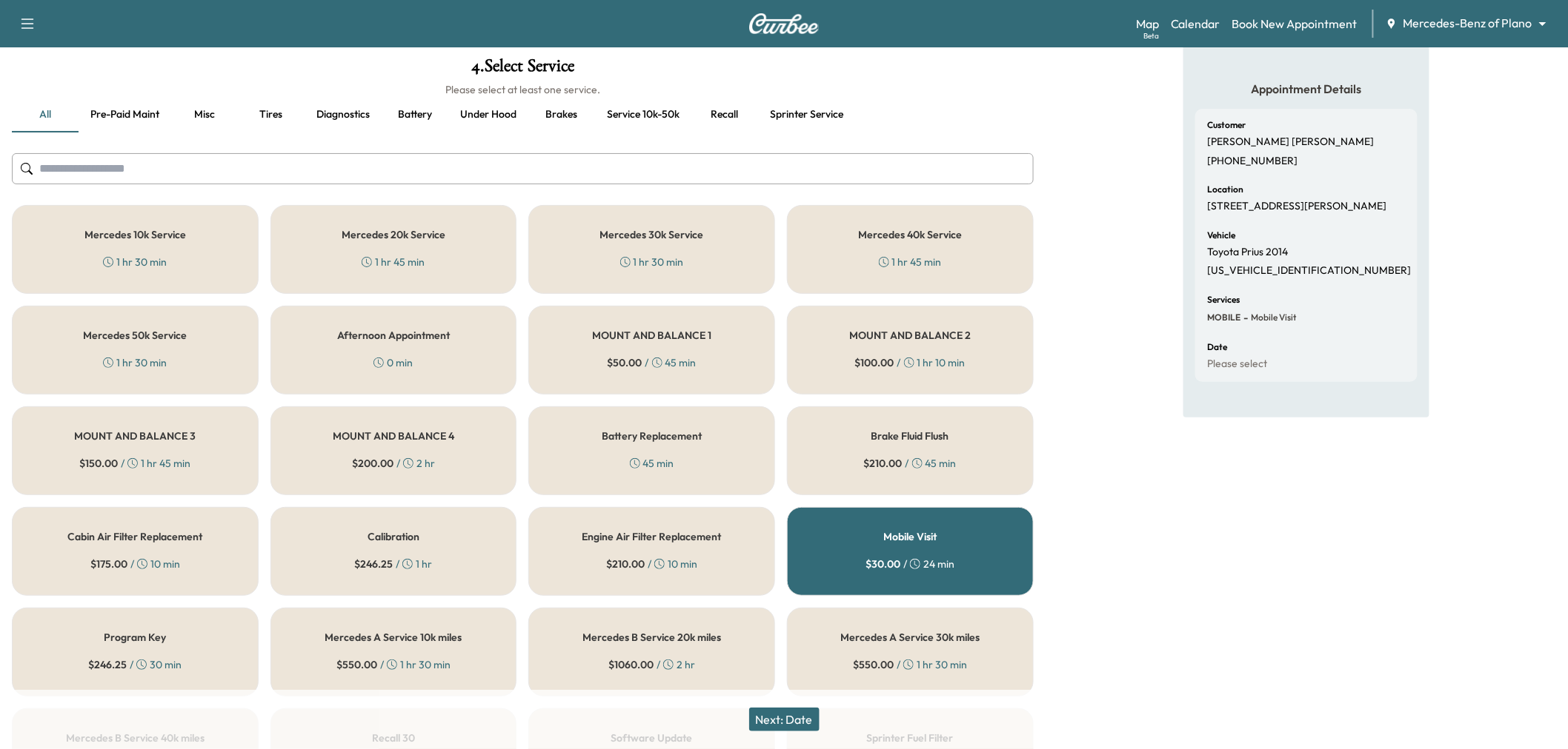
scroll to position [164, 0]
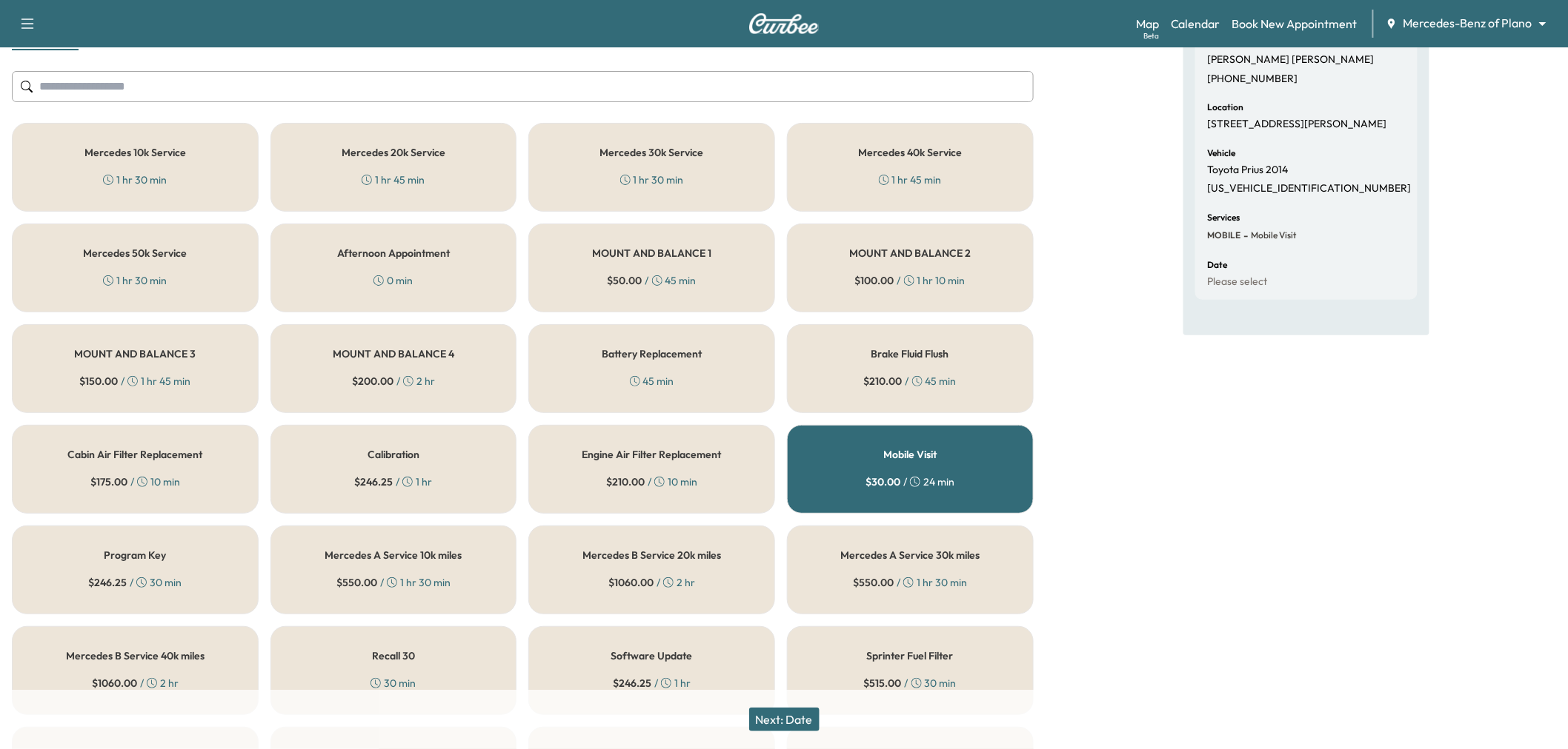
click at [1178, 605] on div "Appointment Details Customer [PERSON_NAME] [PHONE_NUMBER] Location [STREET_ADDR…" at bounding box center [1306, 446] width 522 height 965
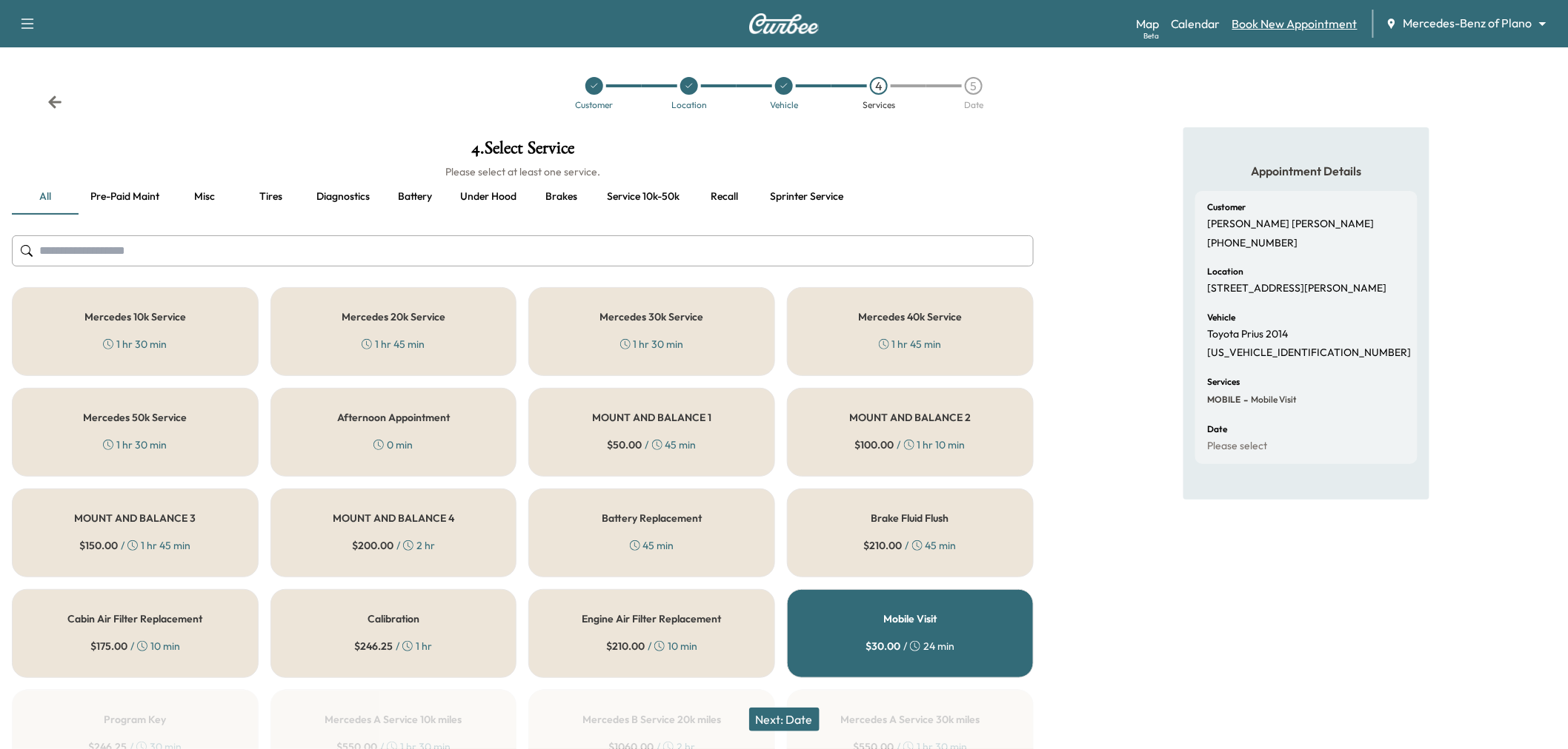
click at [1269, 27] on link "Book New Appointment" at bounding box center [1295, 23] width 125 height 18
click at [1206, 23] on link "Calendar" at bounding box center [1195, 23] width 49 height 18
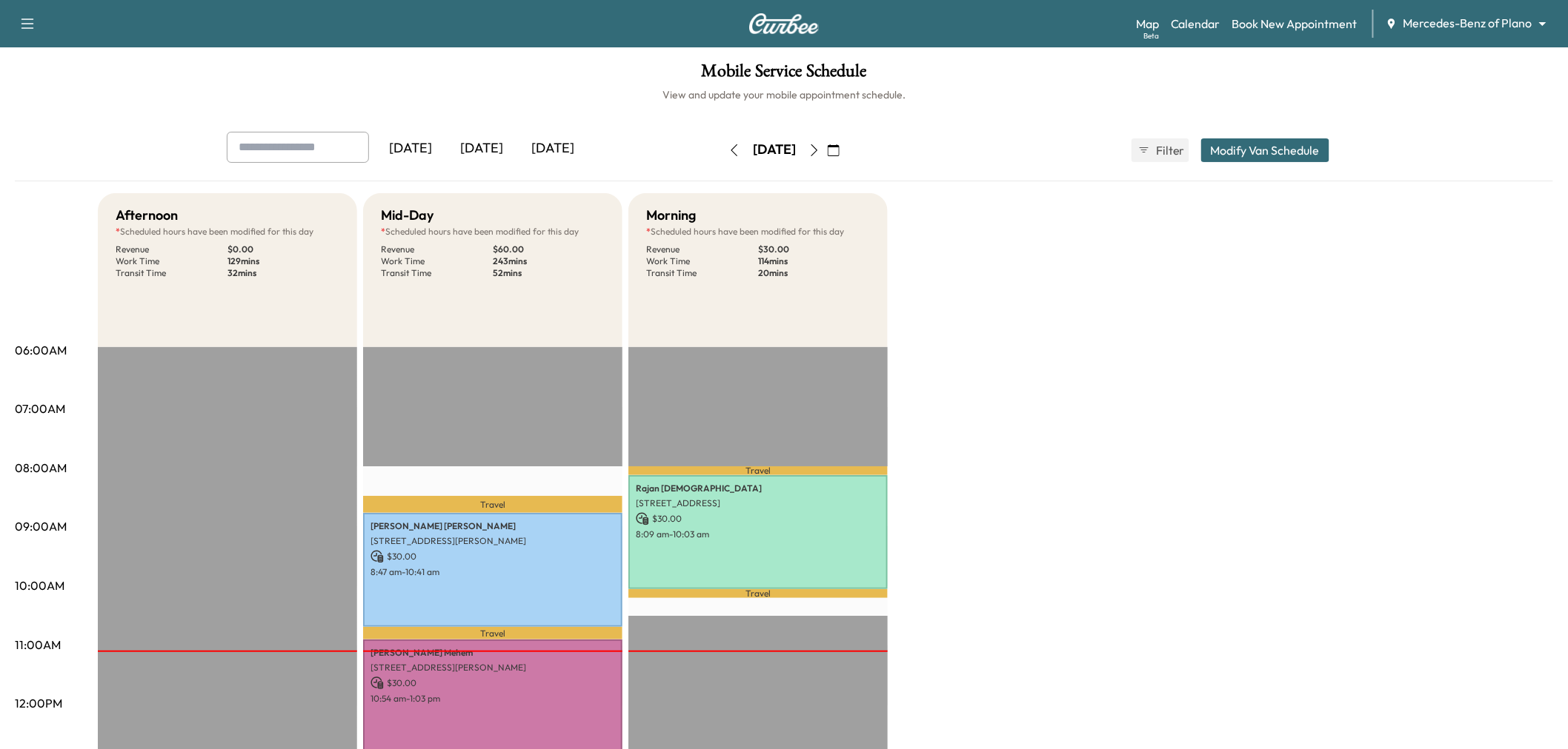
click at [840, 144] on icon "button" at bounding box center [834, 150] width 12 height 12
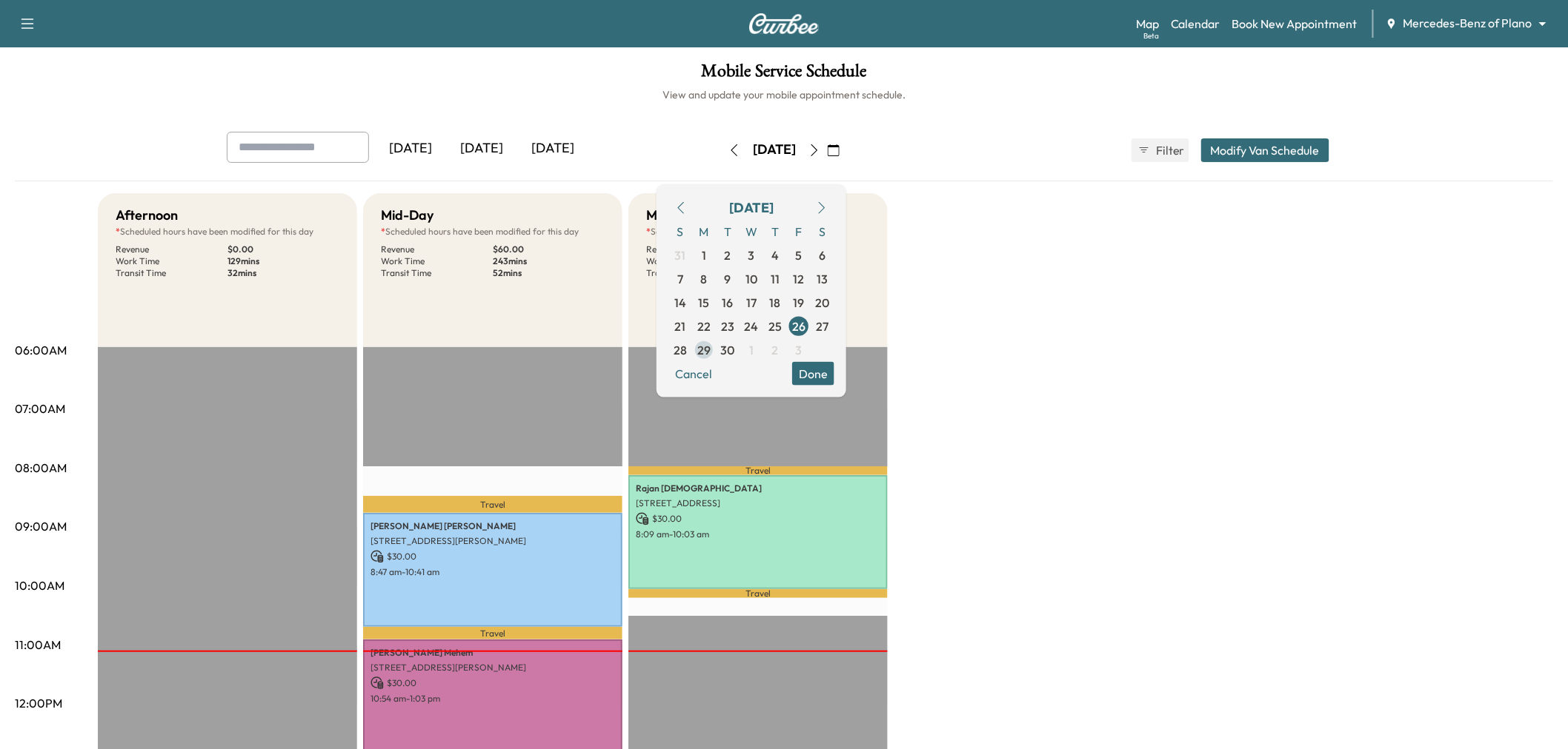
click at [710, 346] on span "29" at bounding box center [704, 349] width 13 height 18
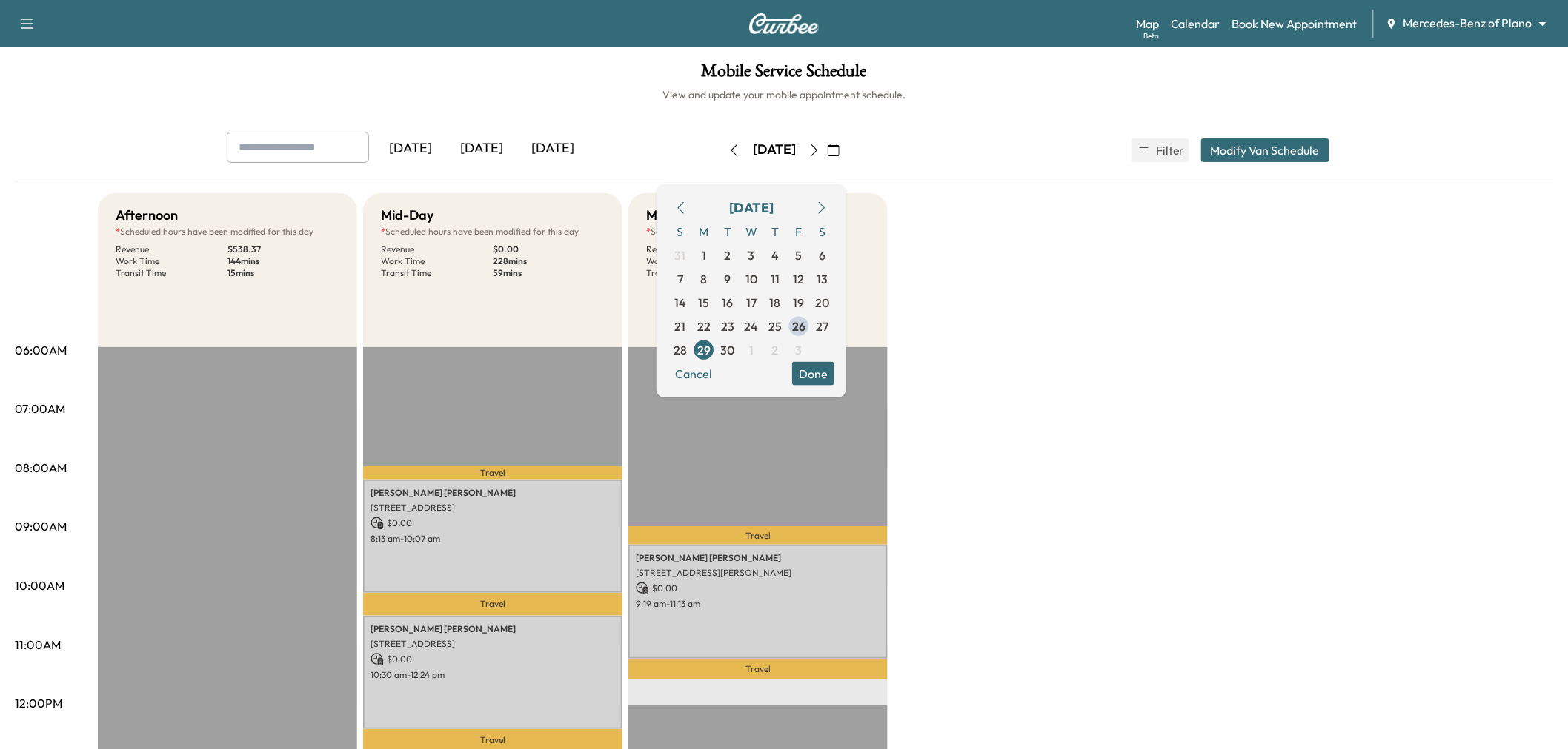
click at [835, 374] on button "Done" at bounding box center [813, 373] width 43 height 23
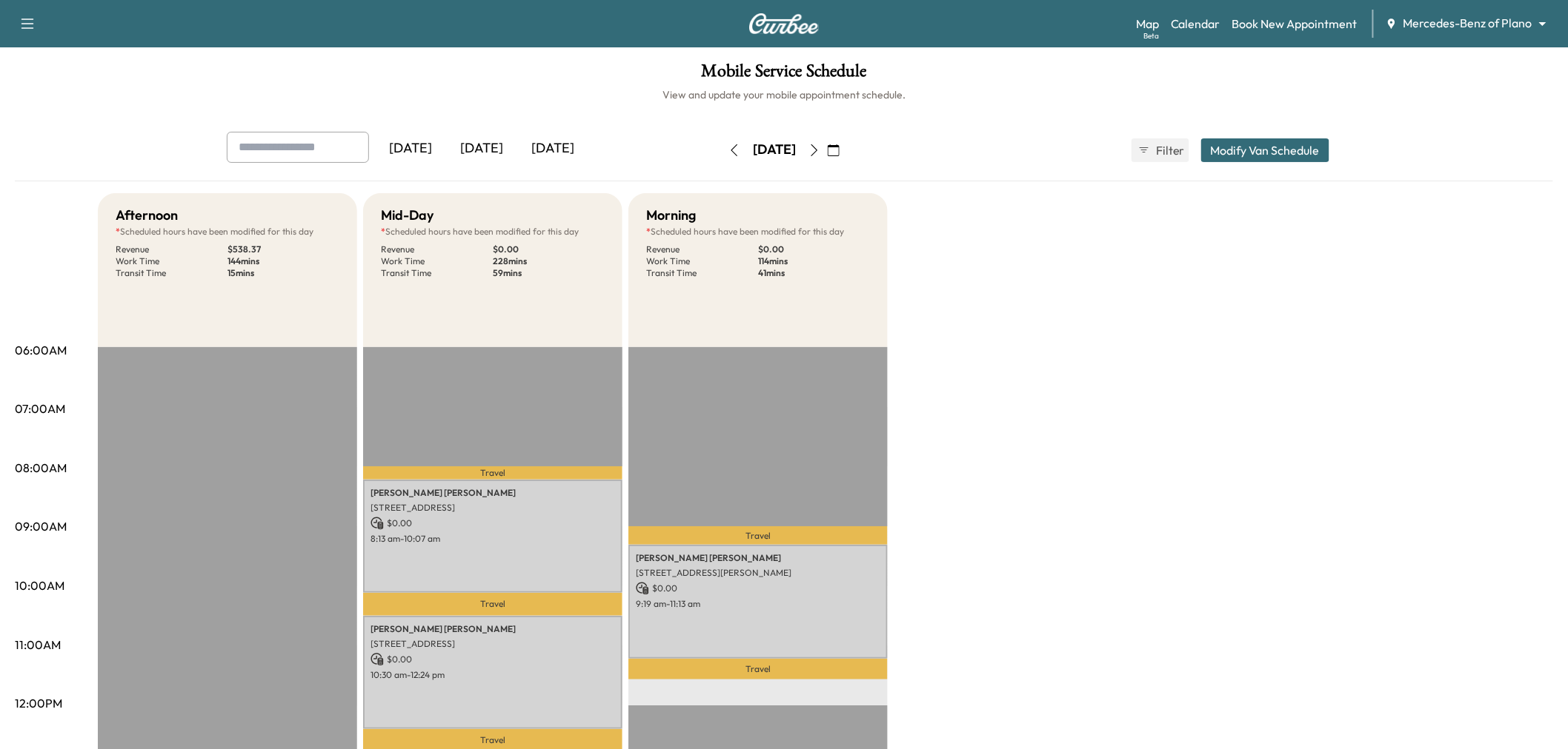
scroll to position [329, 0]
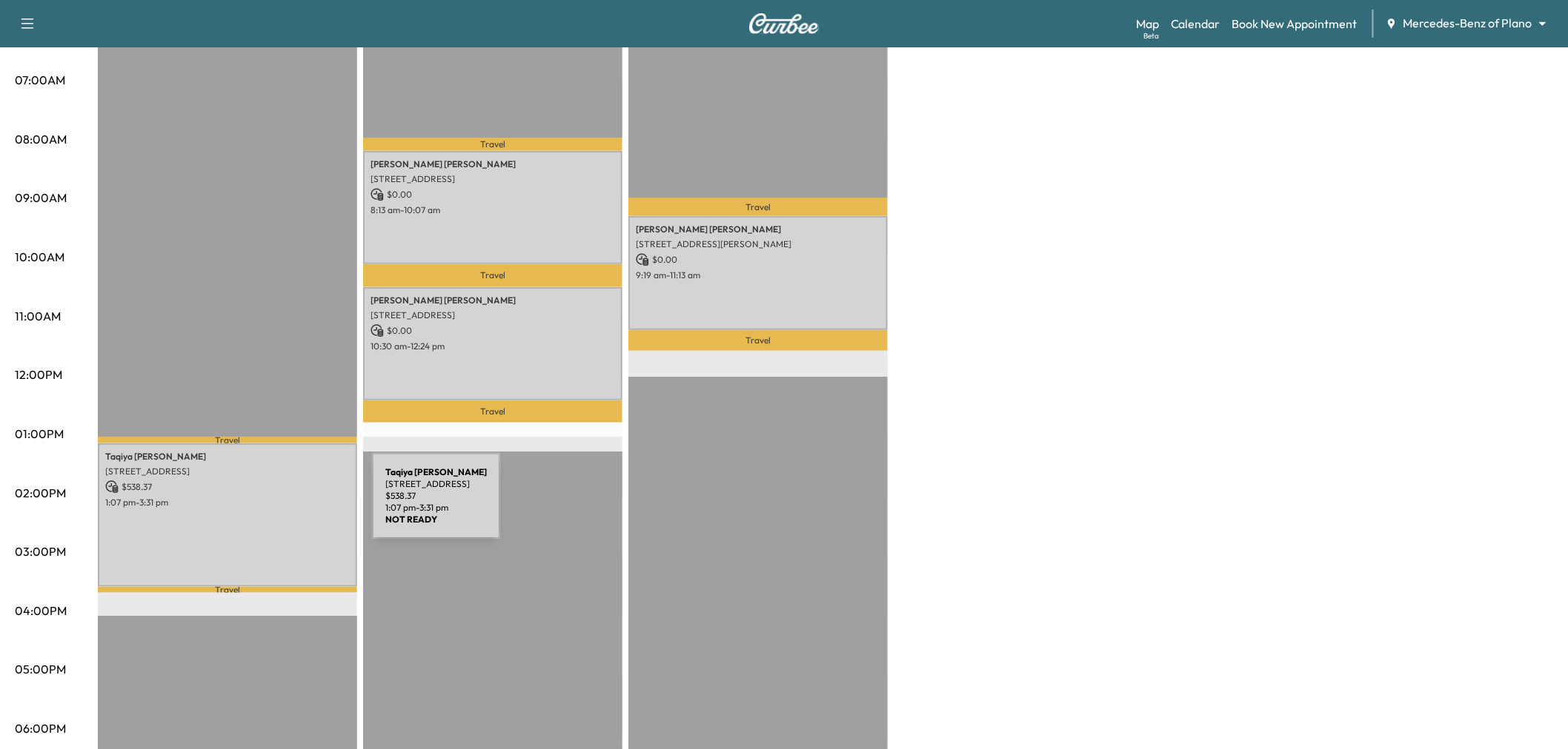
click at [261, 505] on div "Taqiya Brumfield 7110 Petticoat Dr, Plano, TX 75024, USA $ 538.37 1:07 pm - 3:3…" at bounding box center [227, 515] width 259 height 144
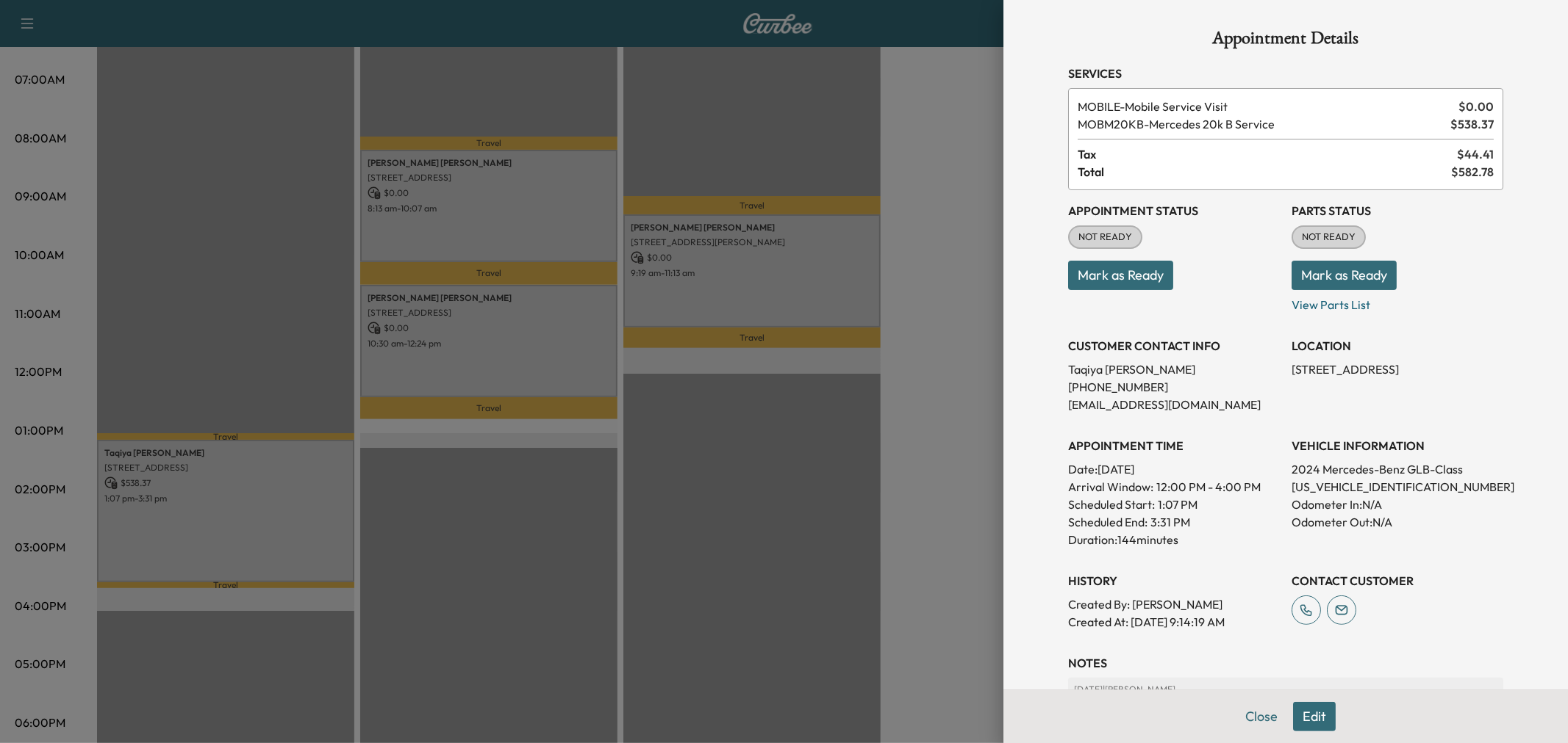
click at [258, 523] on div at bounding box center [784, 371] width 1568 height 743
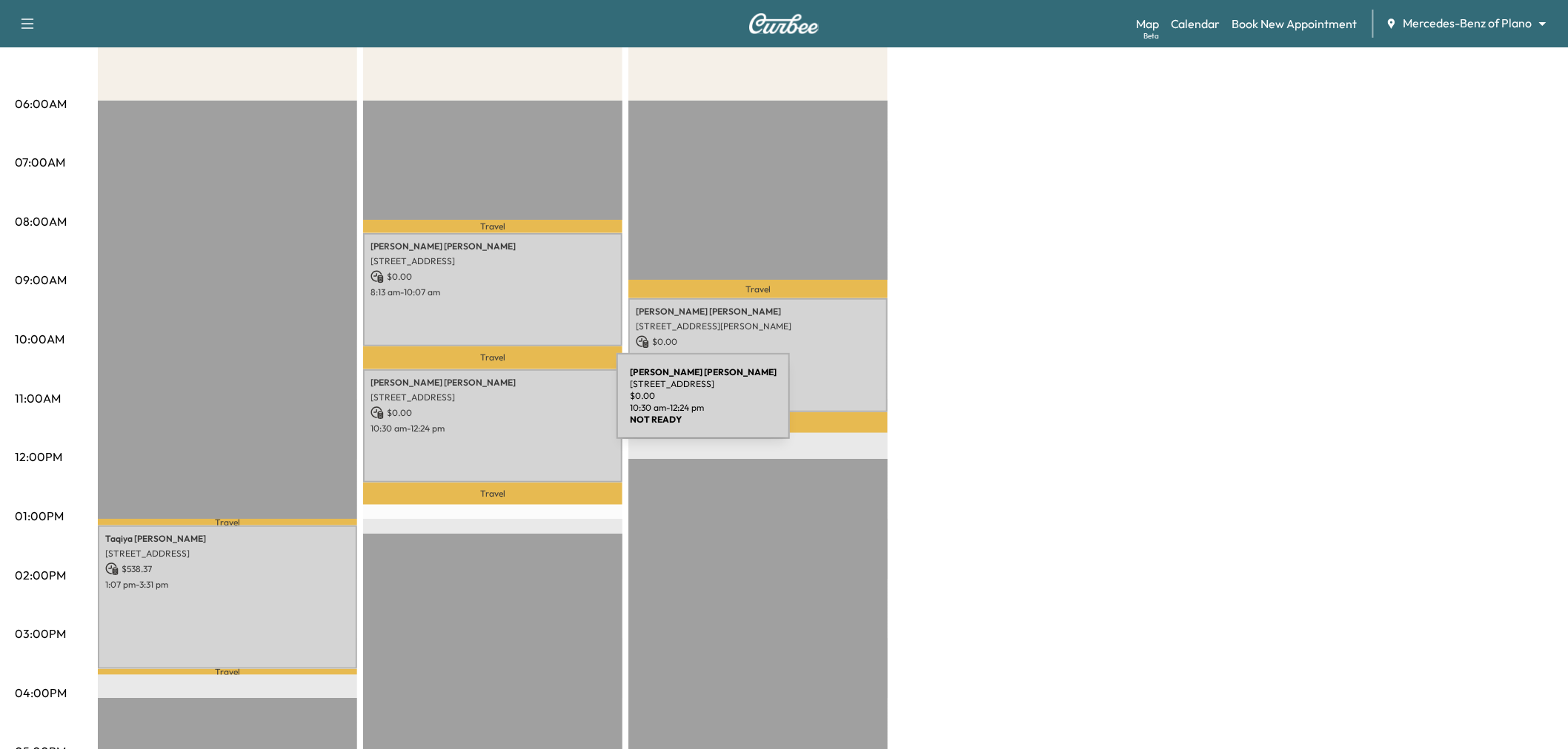
scroll to position [82, 0]
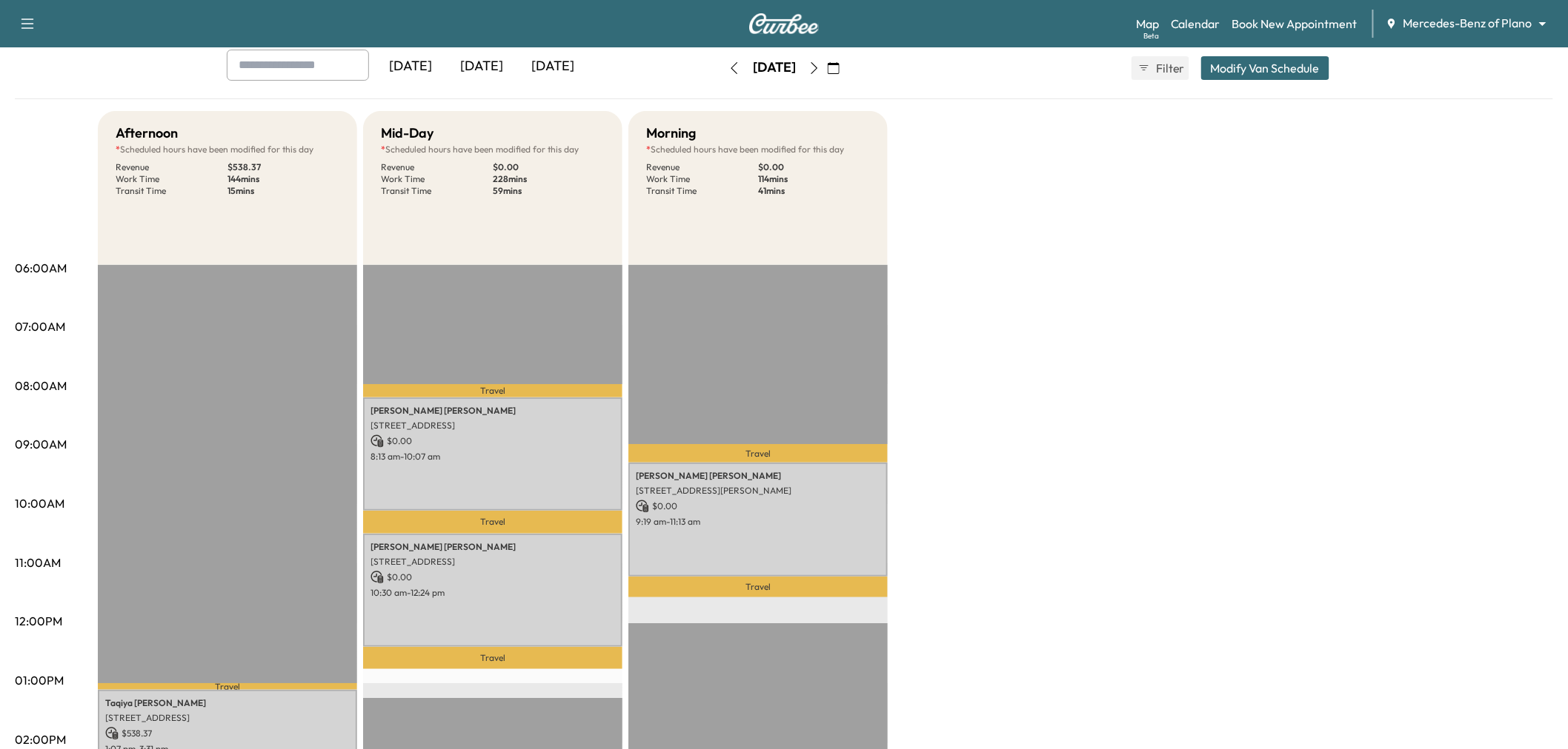
click at [820, 72] on icon "button" at bounding box center [814, 68] width 12 height 12
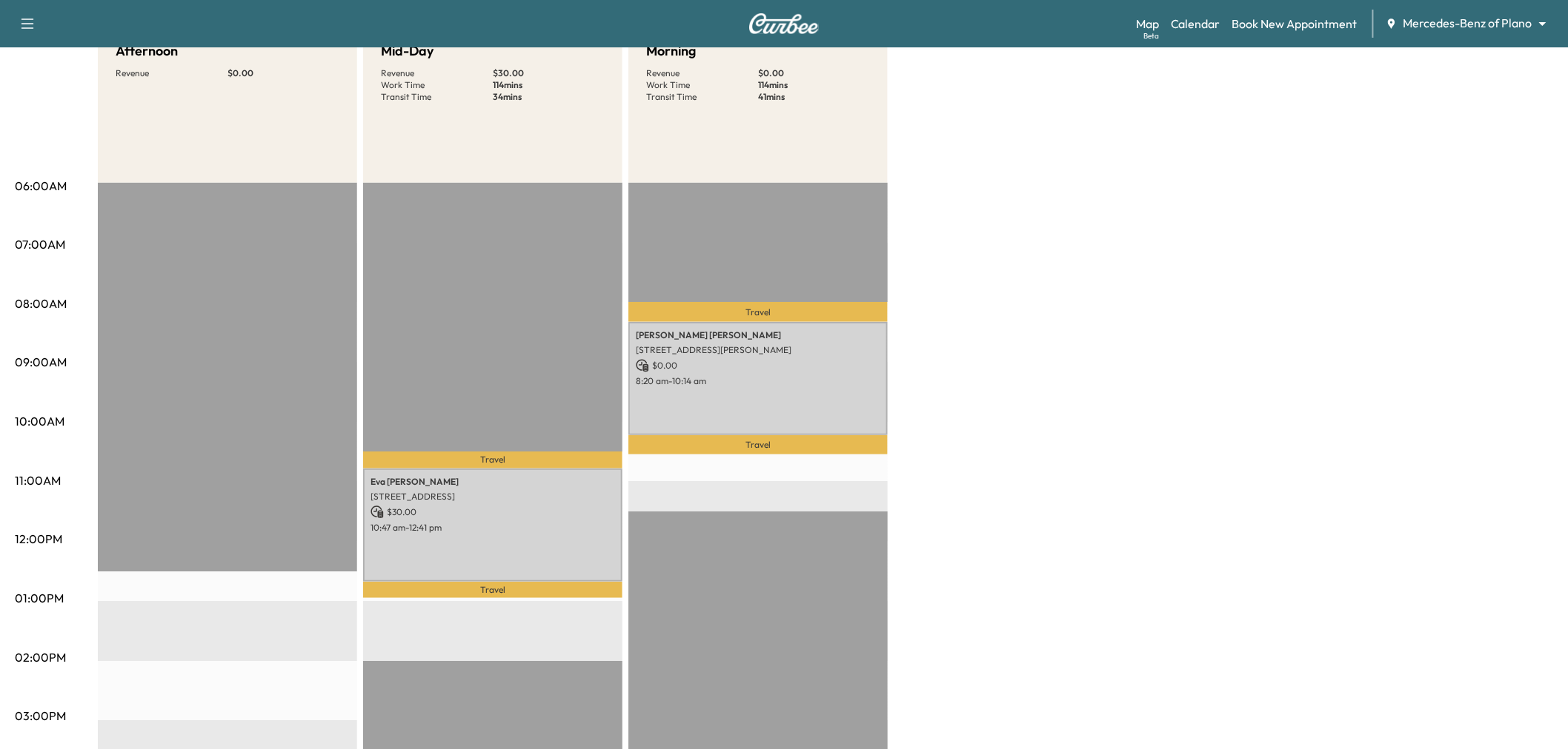
scroll to position [246, 0]
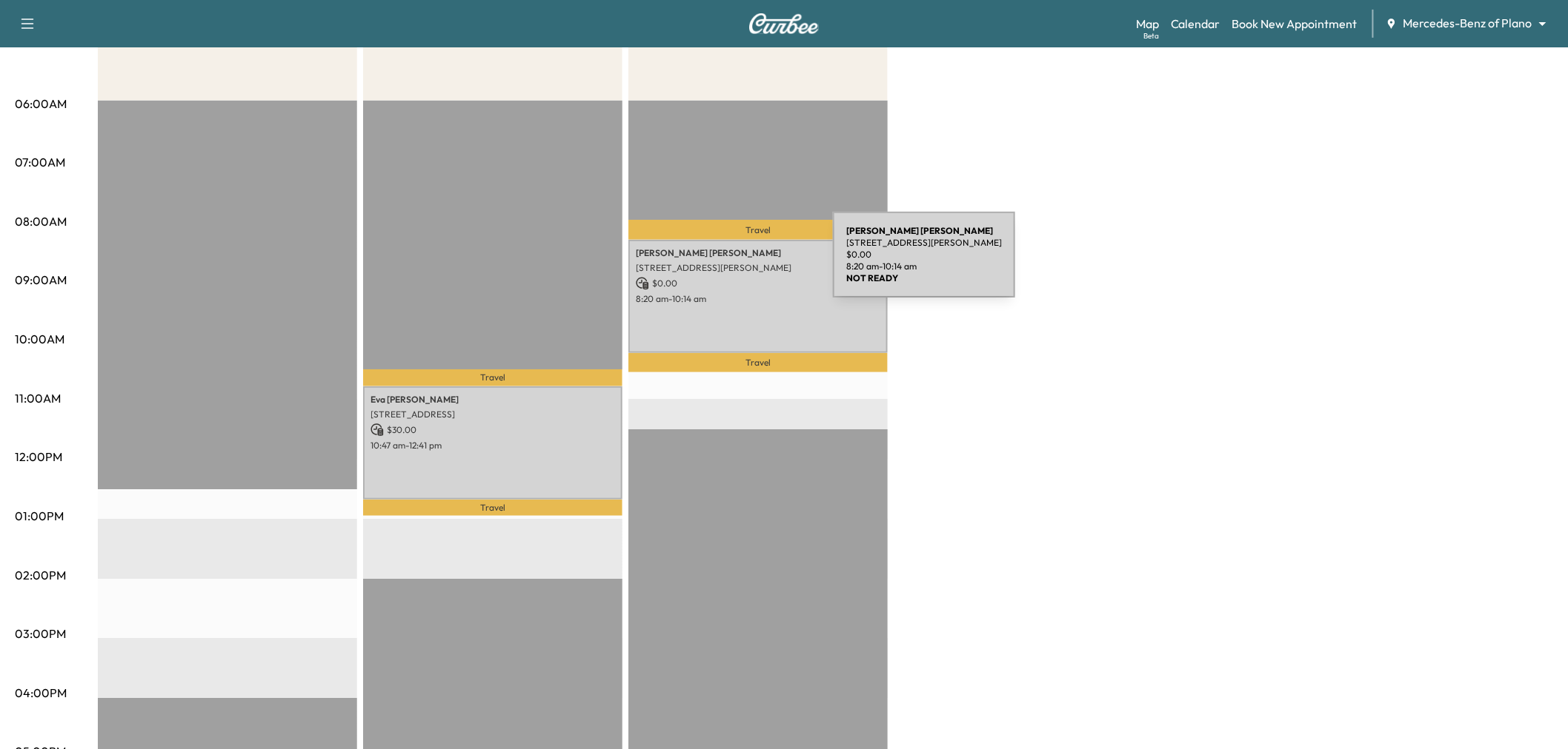
click at [722, 264] on p "10329 Bolivar Drive, McKinney, TX 75072, US" at bounding box center [758, 268] width 245 height 12
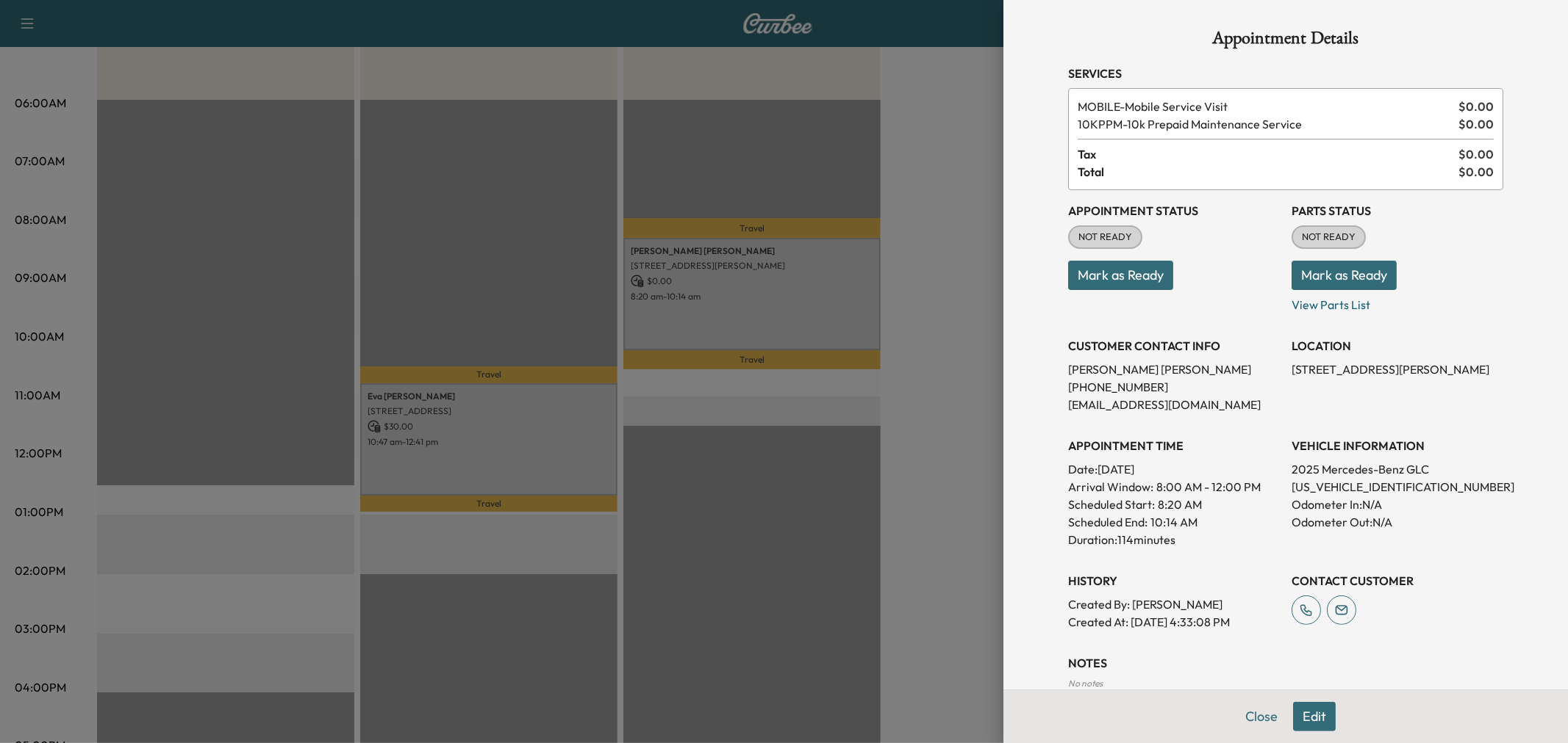
click at [515, 436] on div at bounding box center [784, 371] width 1568 height 743
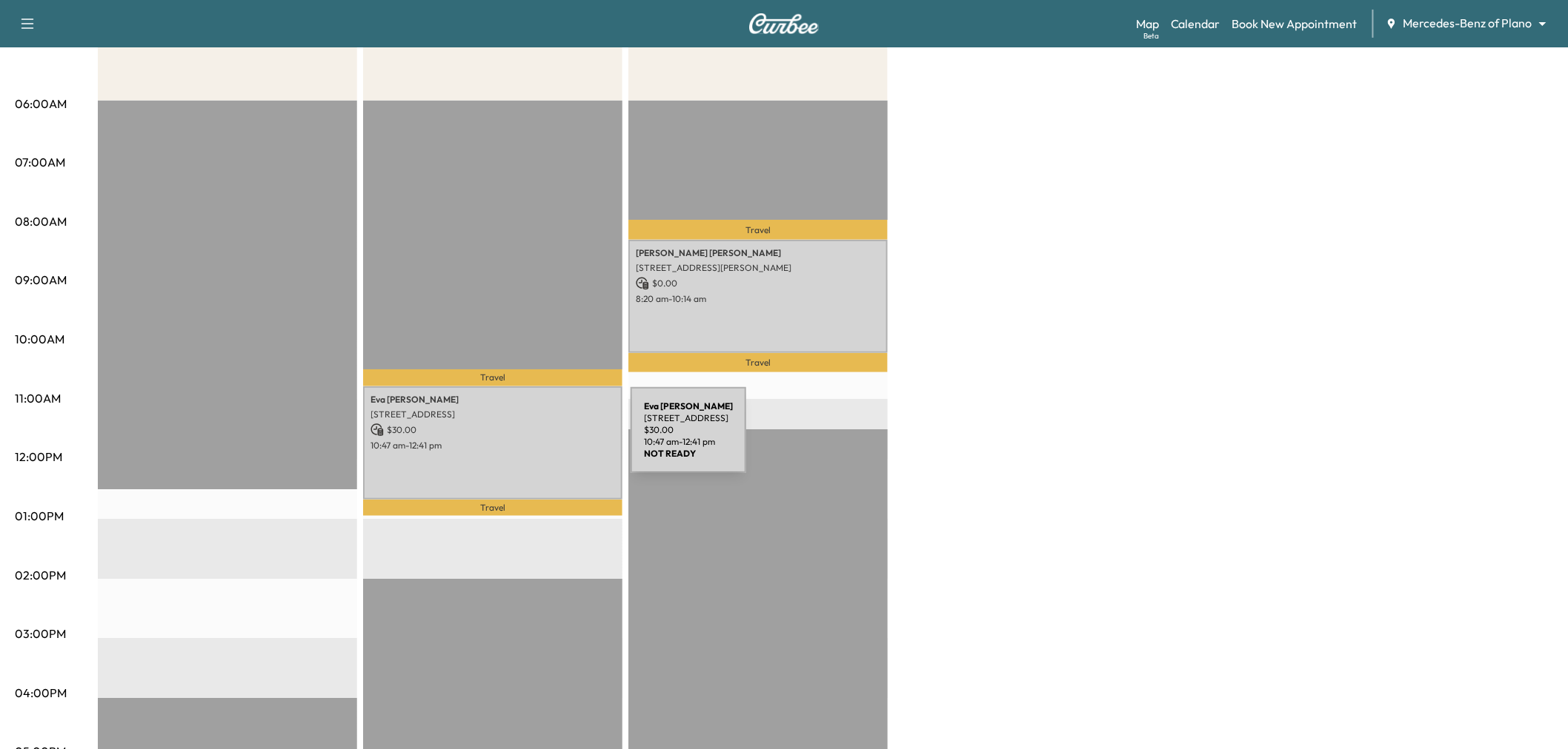
click at [520, 440] on p "10:47 am - 12:41 pm" at bounding box center [492, 446] width 245 height 12
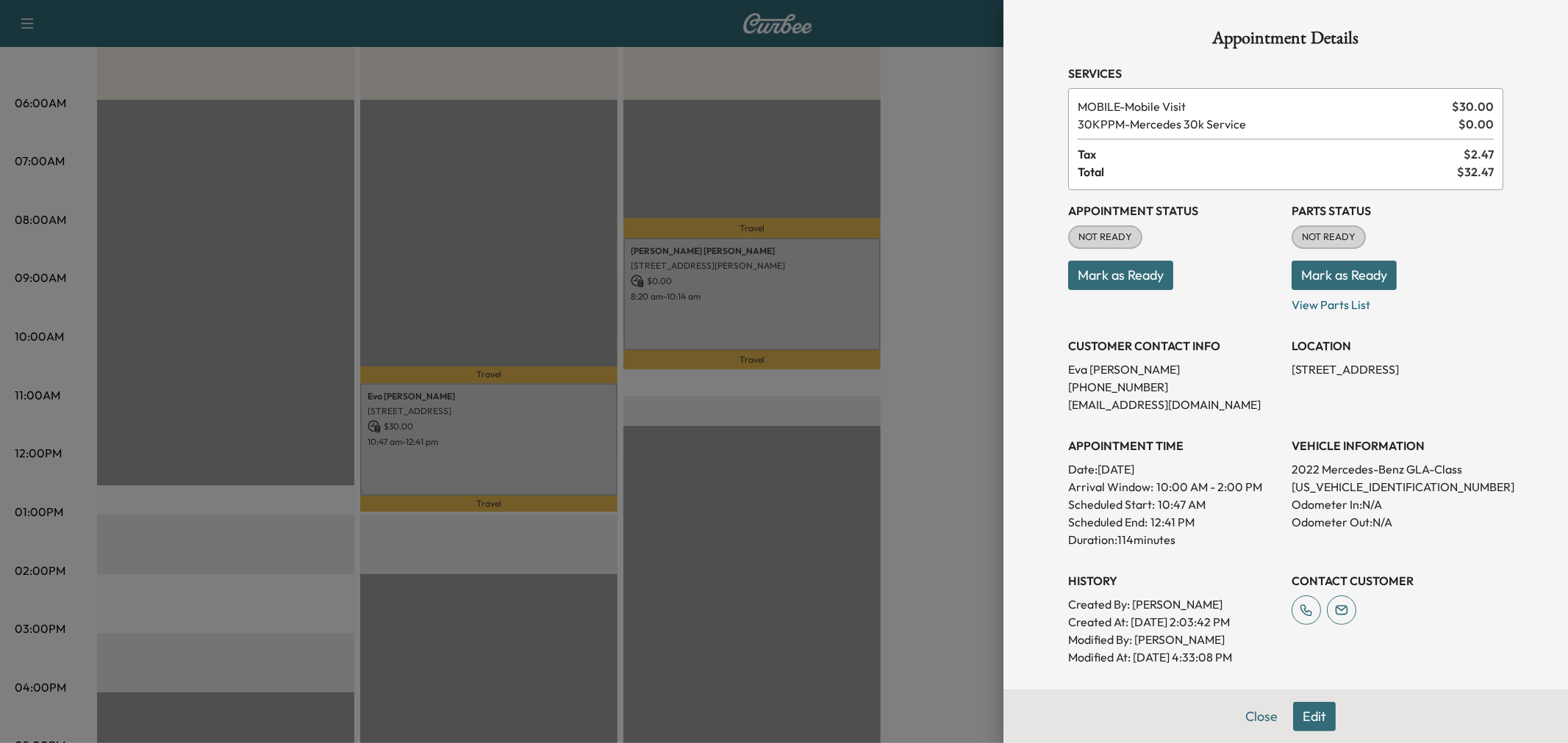
click at [515, 438] on div at bounding box center [784, 371] width 1568 height 743
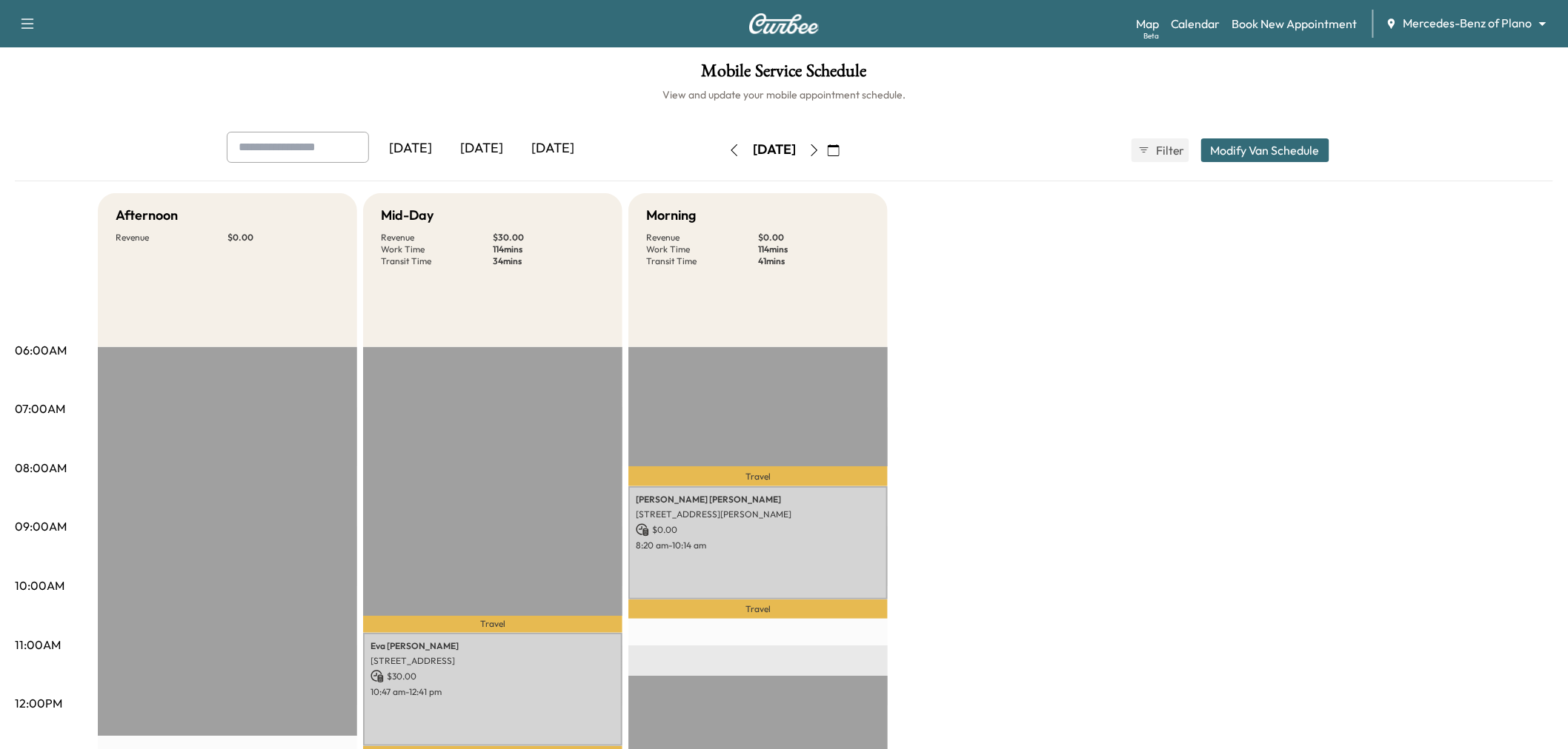
scroll to position [164, 0]
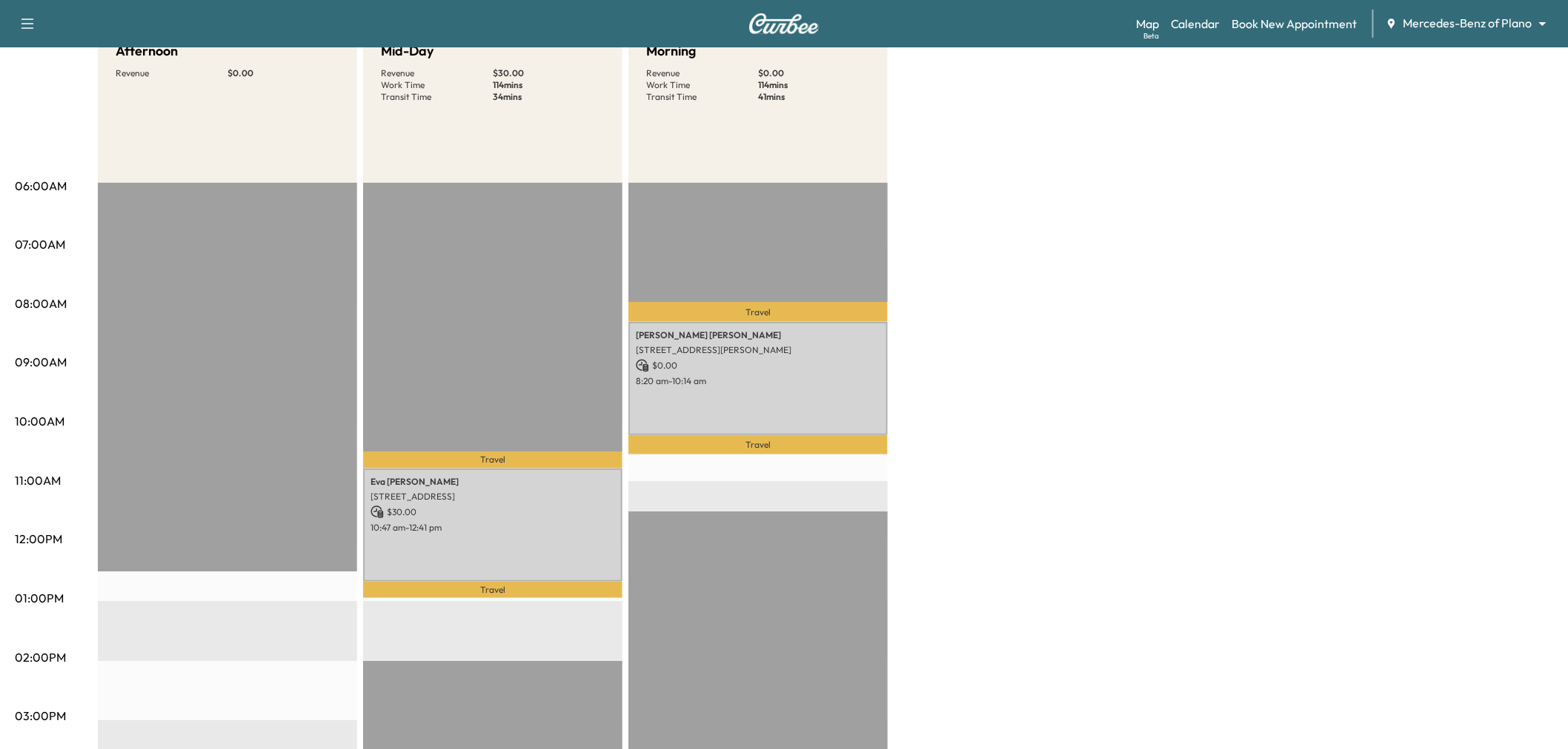
click at [1031, 396] on div "Afternoon Revenue $ 0.00 EST Start Mid-Day Revenue $ 30.00 Work Time 114 mins T…" at bounding box center [825, 585] width 1455 height 1111
click at [1182, 286] on div "Afternoon Revenue $ 0.00 EST Start Mid-Day Revenue $ 30.00 Work Time 114 mins T…" at bounding box center [825, 585] width 1455 height 1111
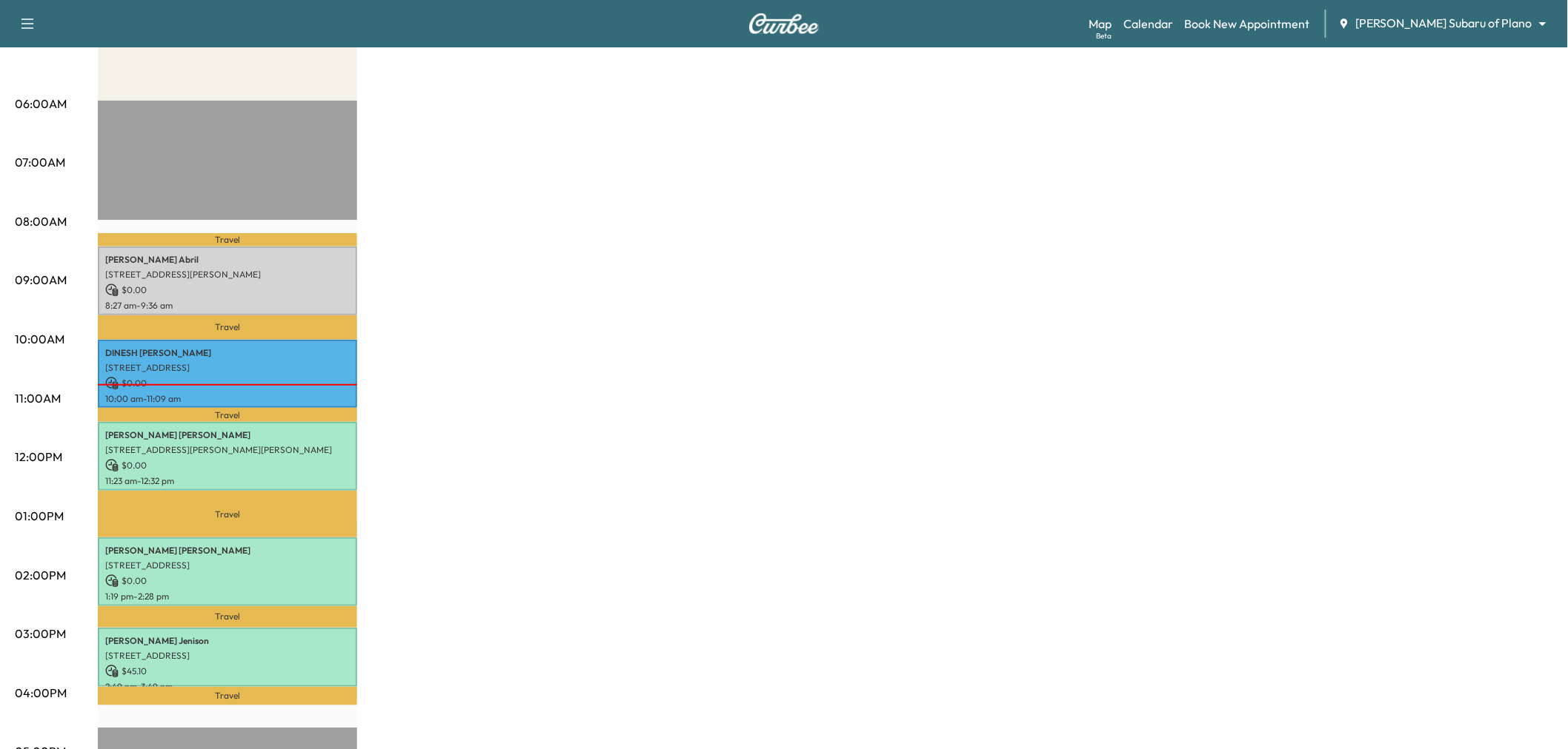
scroll to position [82, 0]
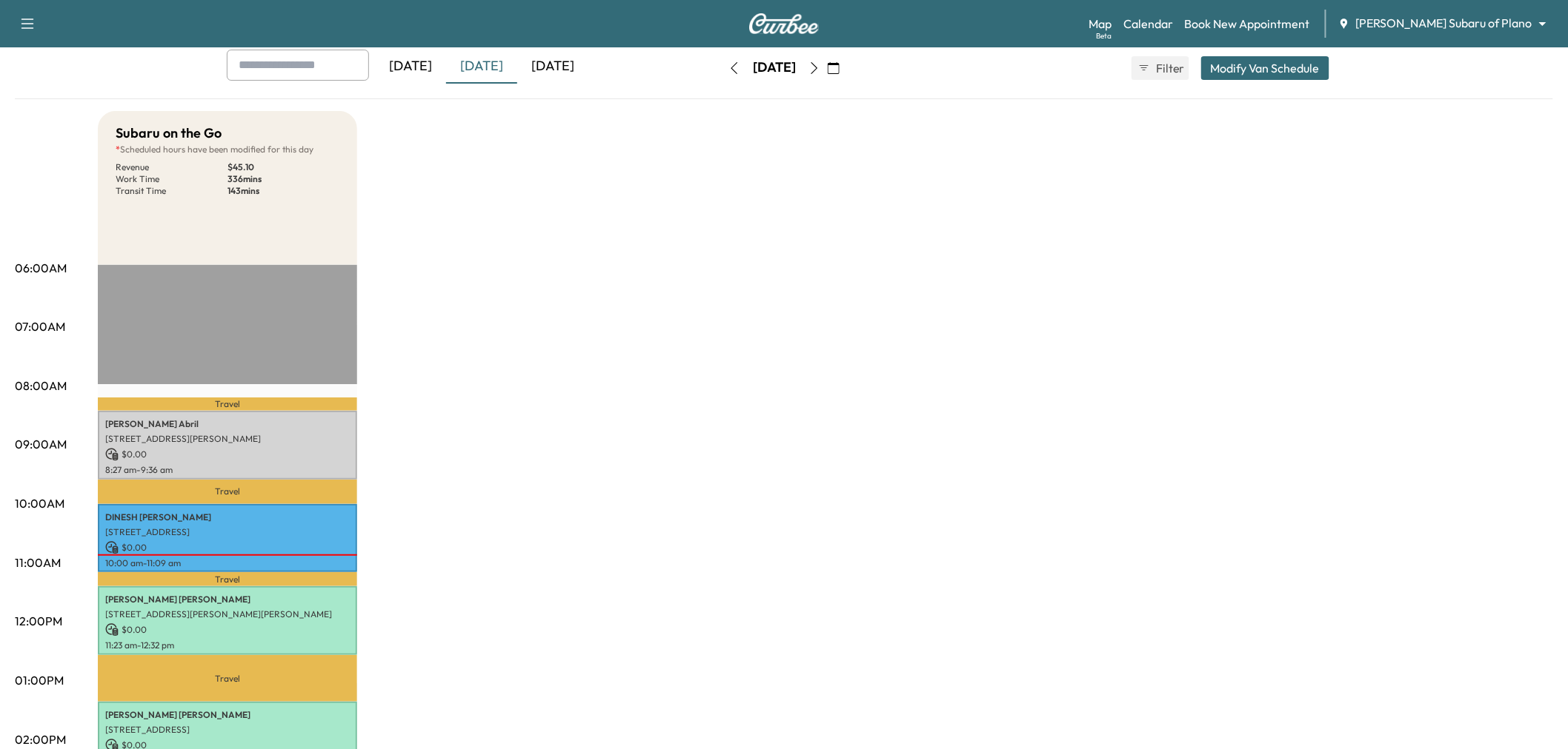
drag, startPoint x: 499, startPoint y: 357, endPoint x: 501, endPoint y: 409, distance: 52.0
click at [500, 375] on div "Subaru on the Go * Scheduled hours have been modified for this day Revenue $ 45…" at bounding box center [825, 666] width 1455 height 1111
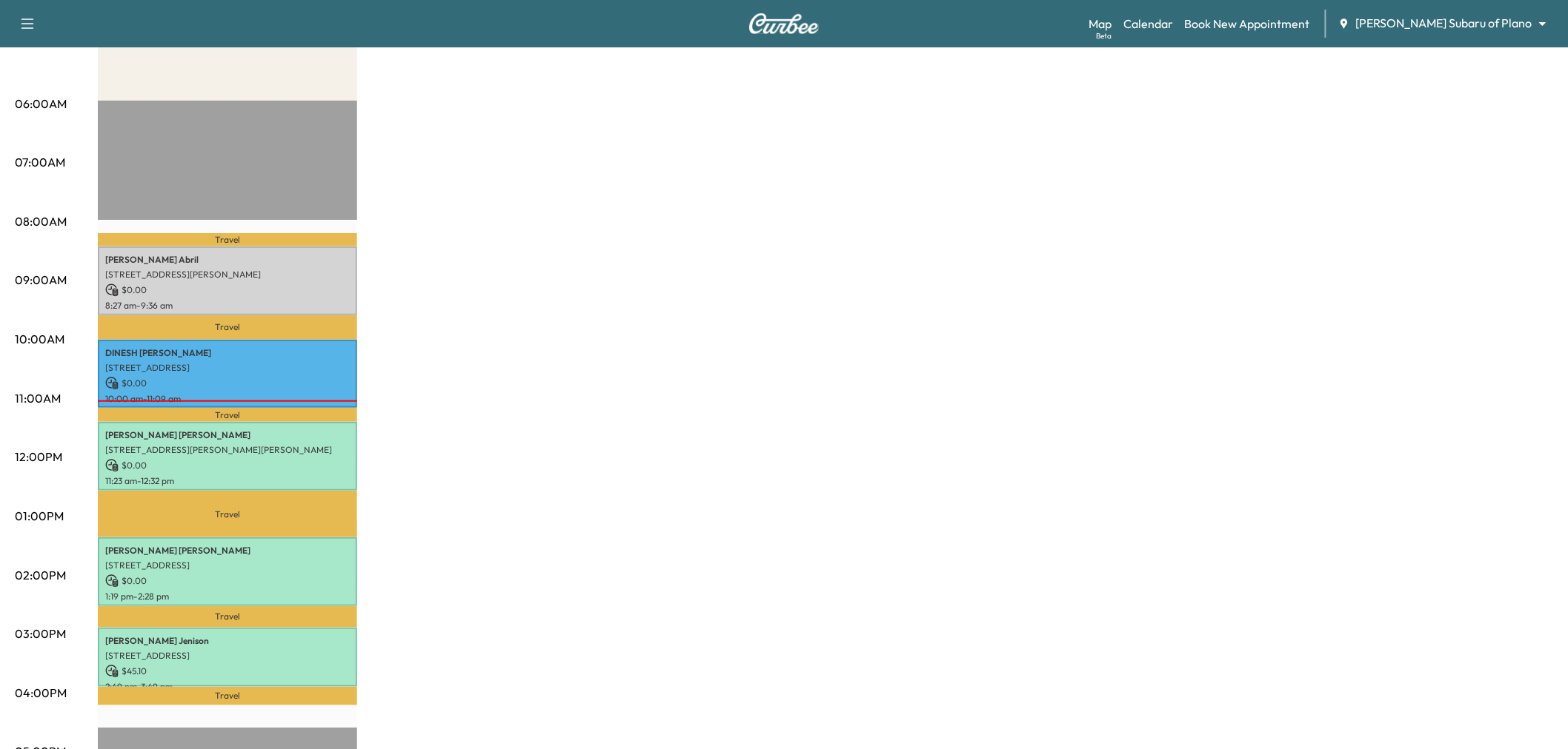
scroll to position [0, 0]
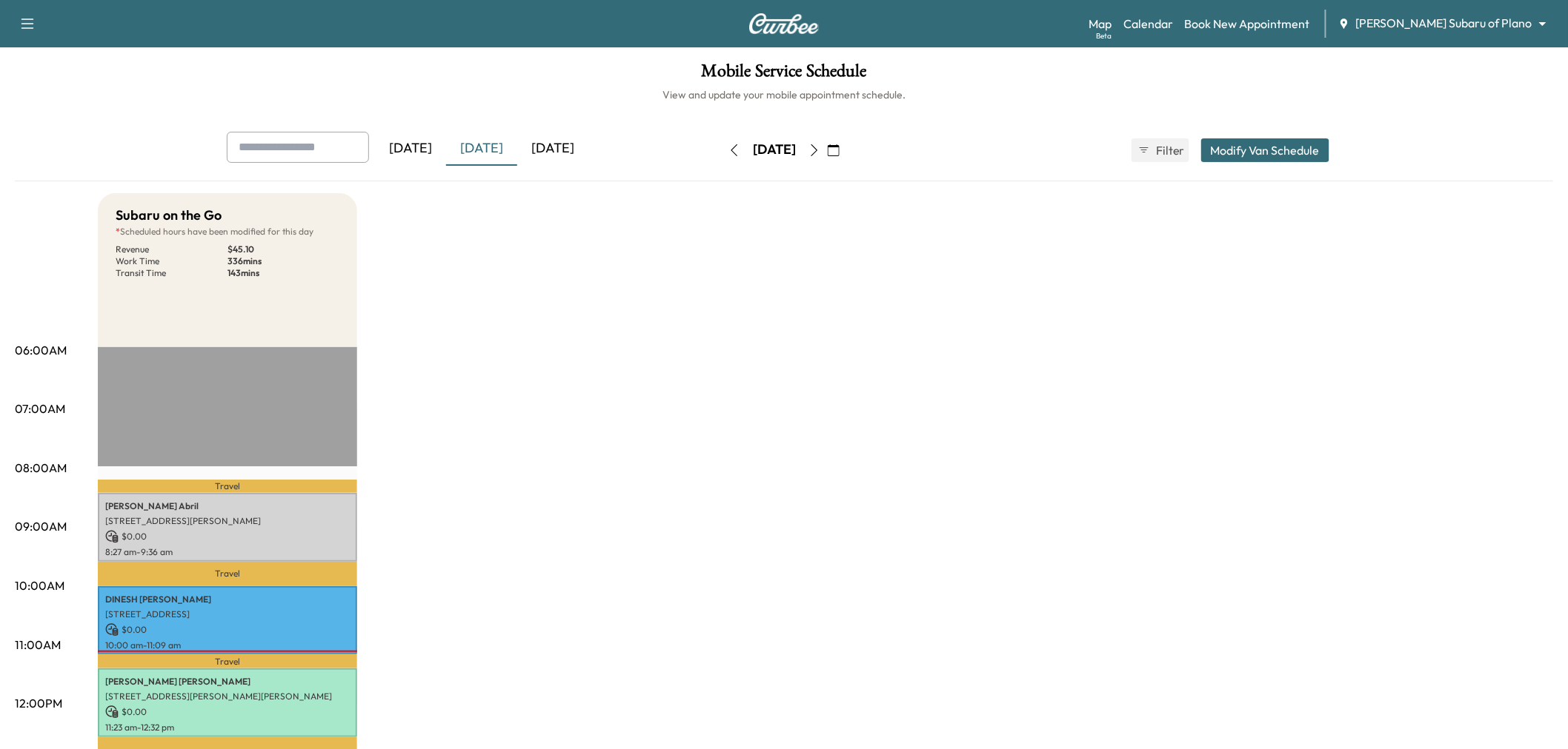
click at [846, 151] on button "button" at bounding box center [834, 150] width 25 height 23
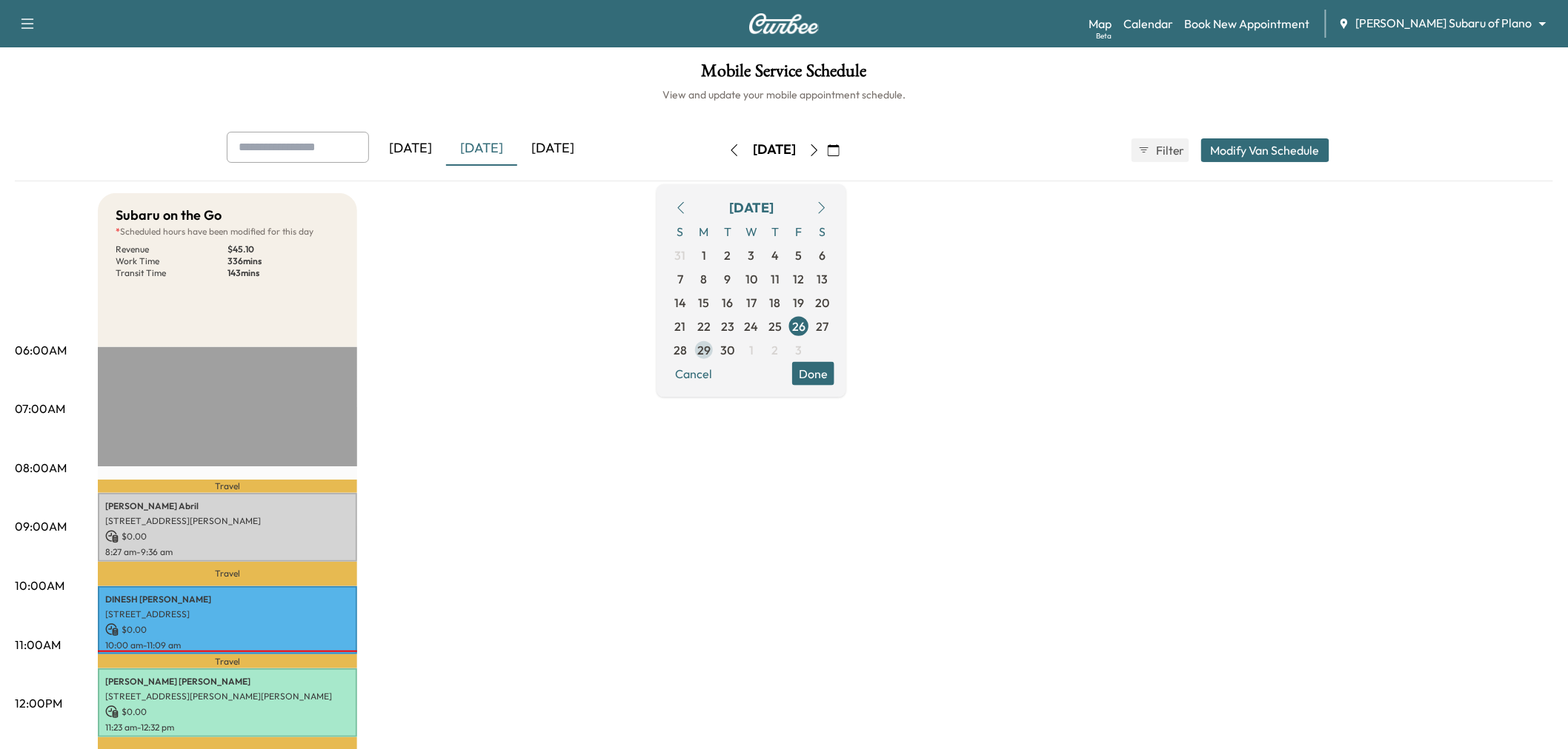
click at [710, 351] on span "29" at bounding box center [704, 349] width 13 height 18
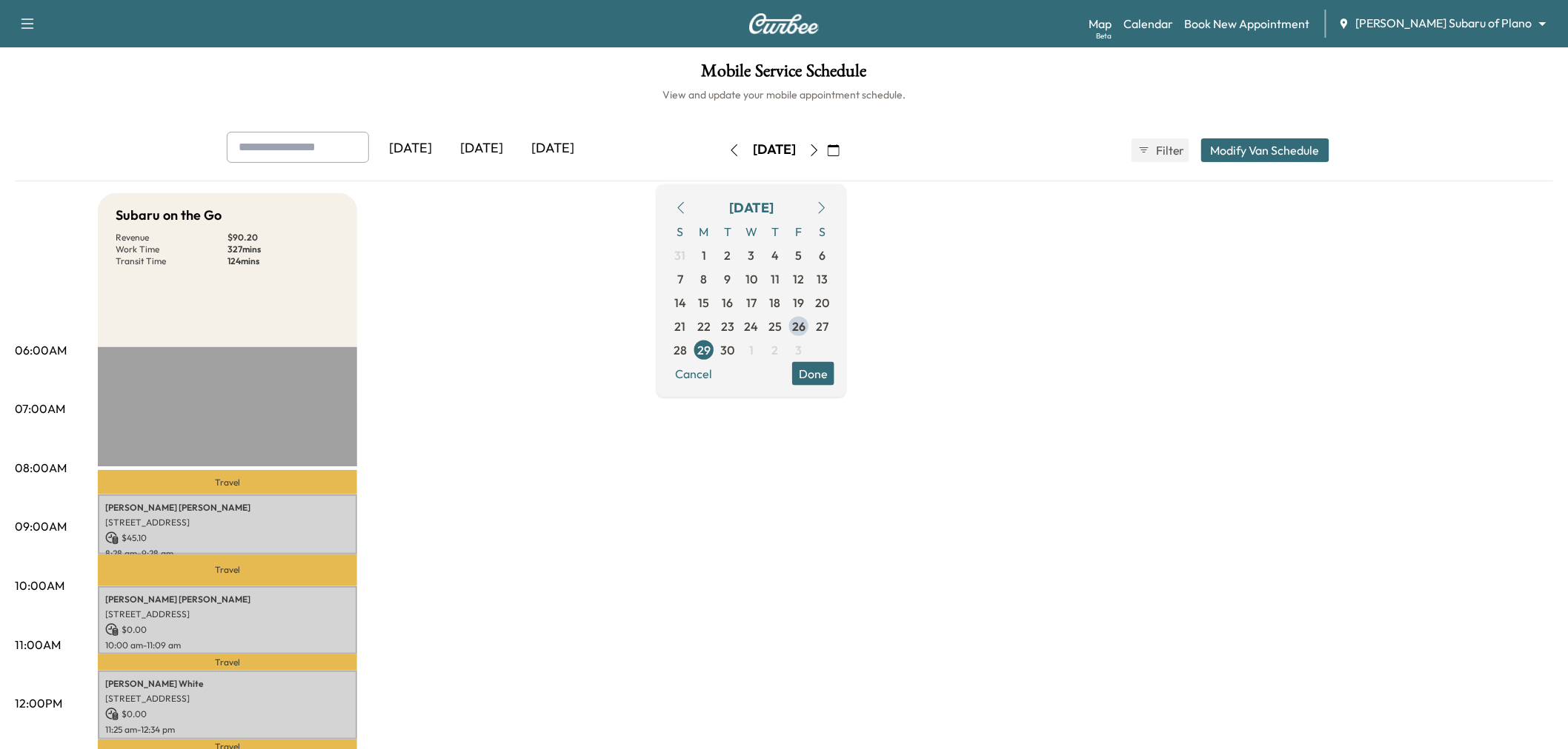
click at [835, 375] on button "Done" at bounding box center [813, 373] width 43 height 23
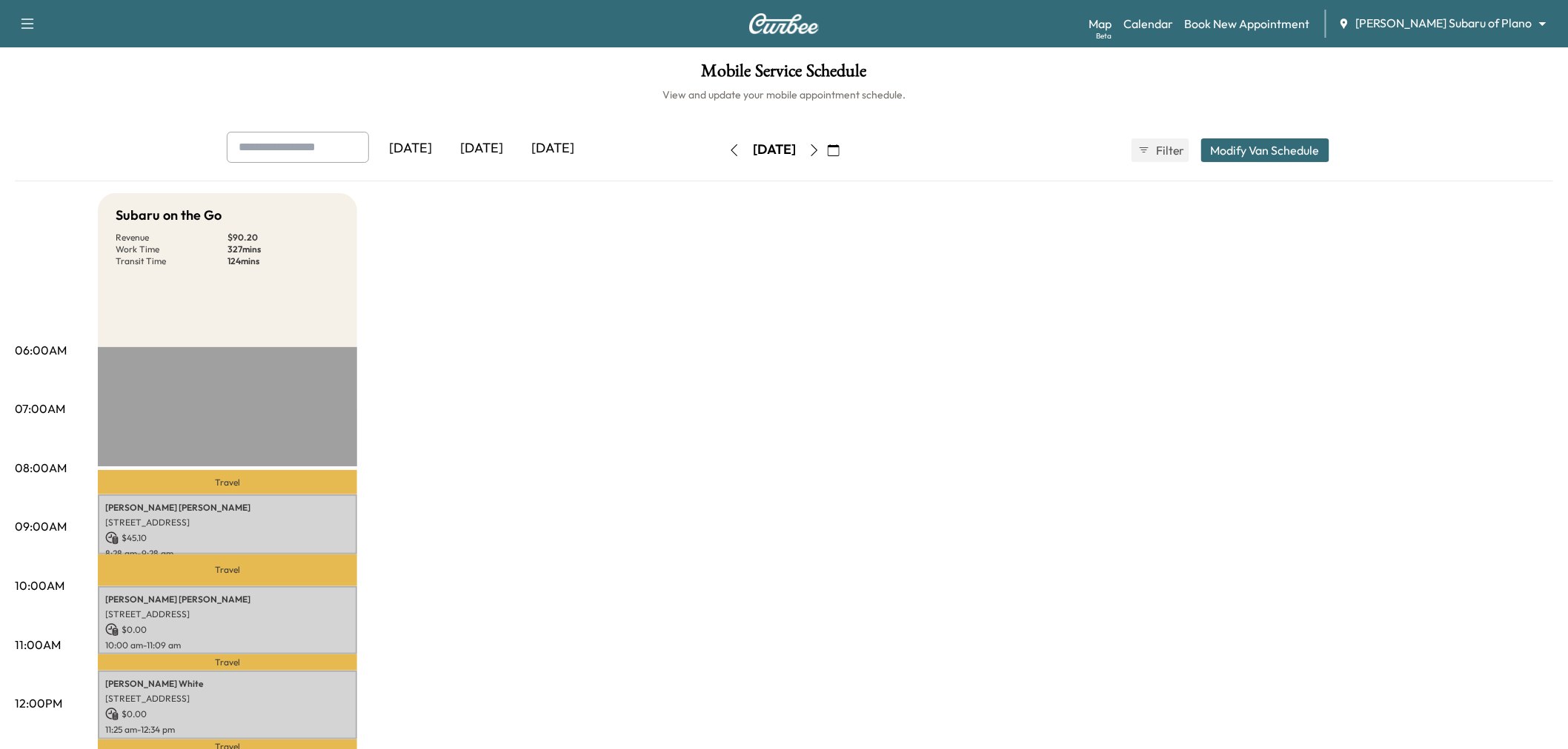
click at [652, 457] on div "Subaru on the Go Revenue $ 90.20 Work Time 327 mins Transit Time 124 mins Trave…" at bounding box center [825, 748] width 1455 height 1111
click at [820, 148] on icon "button" at bounding box center [814, 150] width 12 height 12
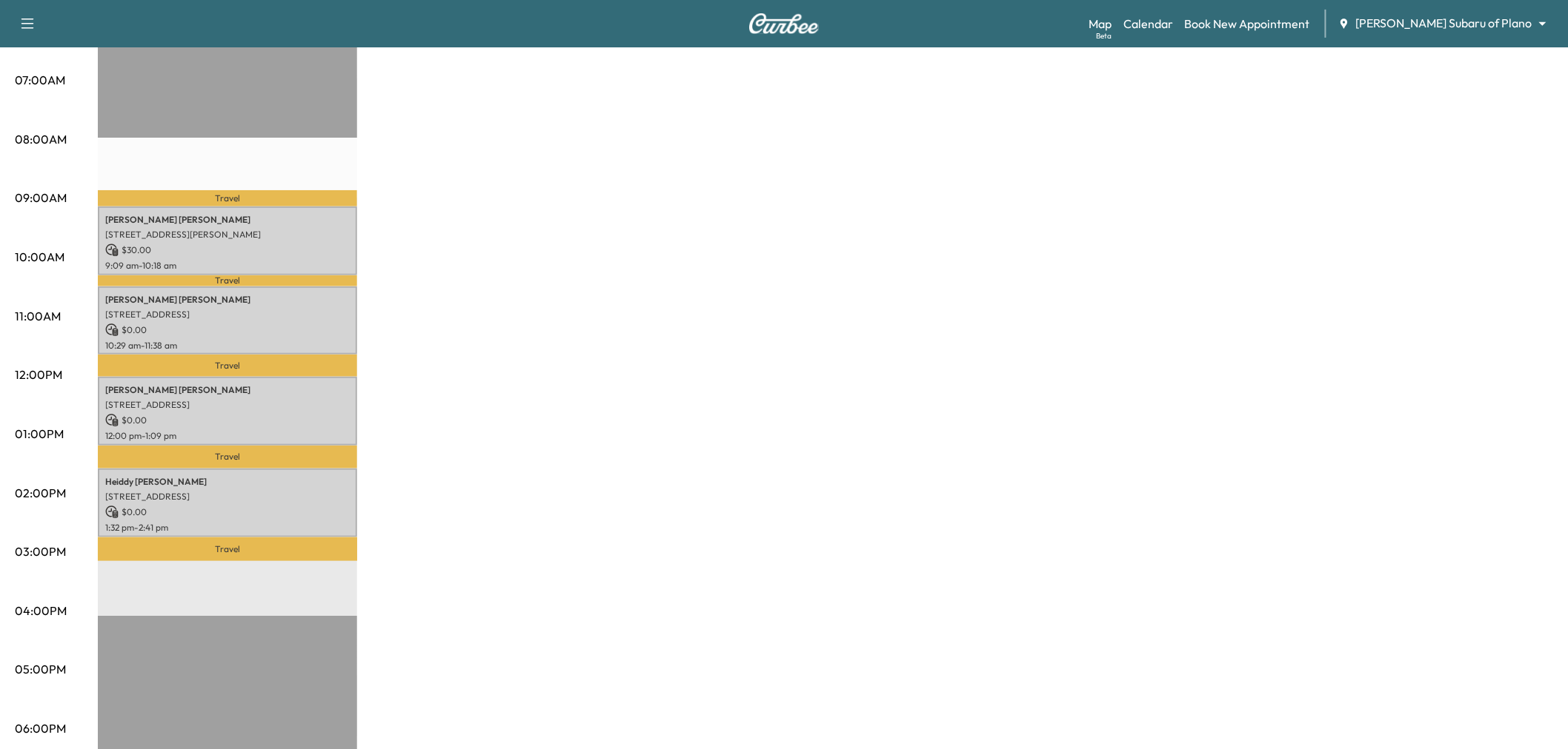
scroll to position [246, 0]
